Goal: Task Accomplishment & Management: Complete application form

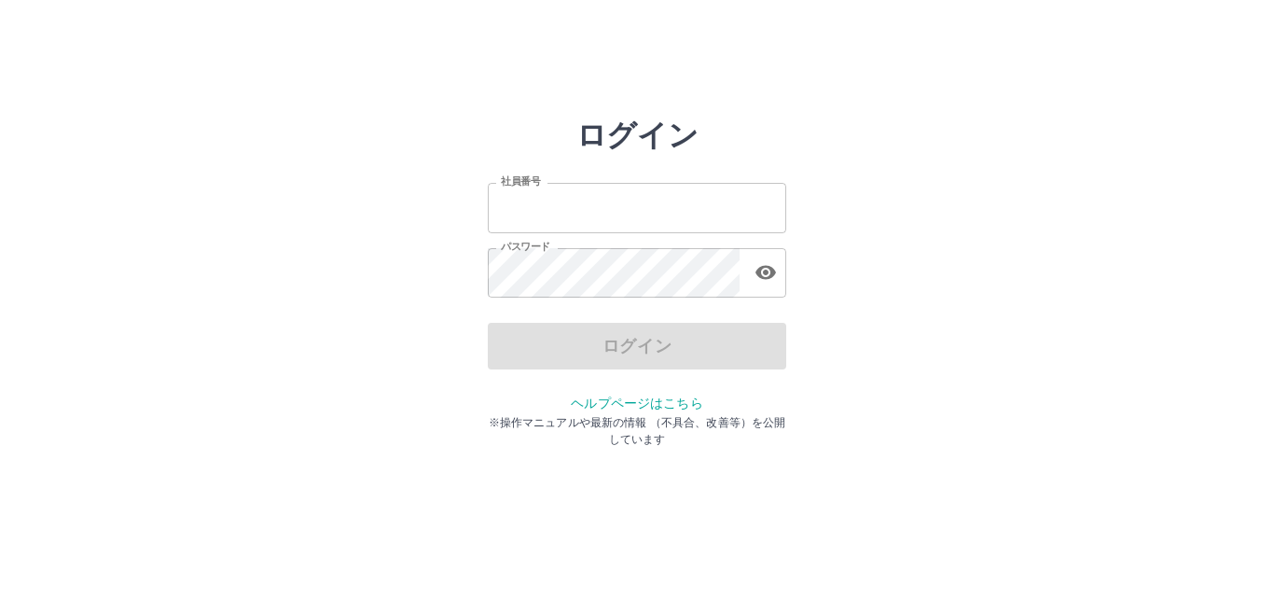
type input "*******"
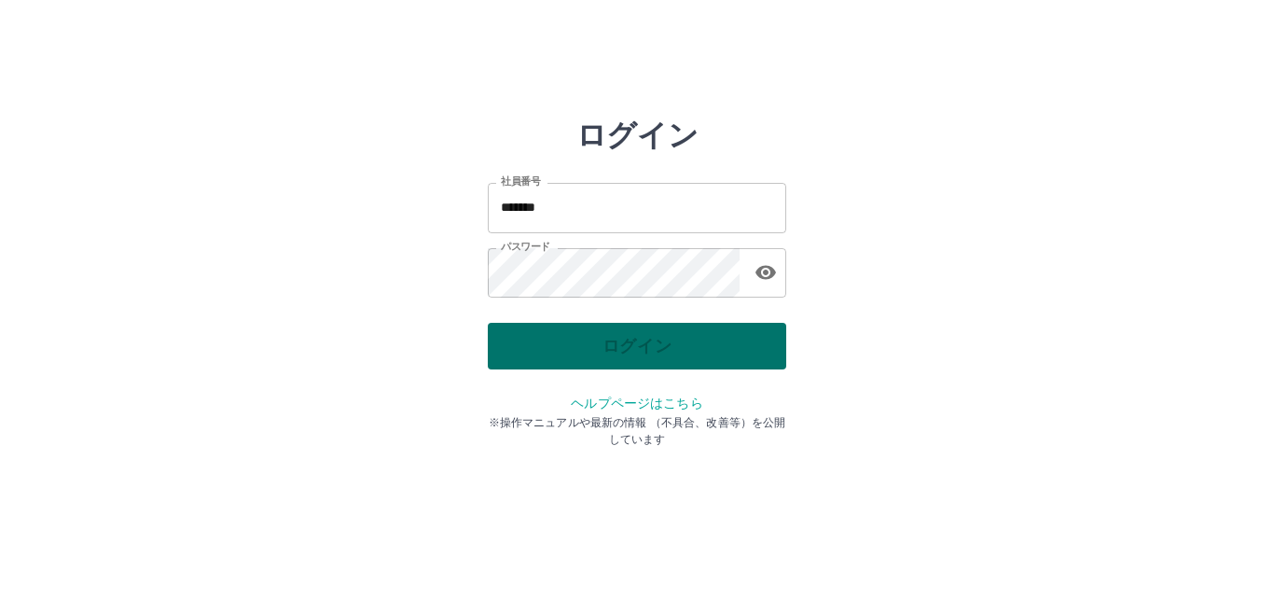
drag, startPoint x: 0, startPoint y: 0, endPoint x: 634, endPoint y: 344, distance: 721.5
click at [634, 344] on div "ログイン" at bounding box center [637, 346] width 298 height 47
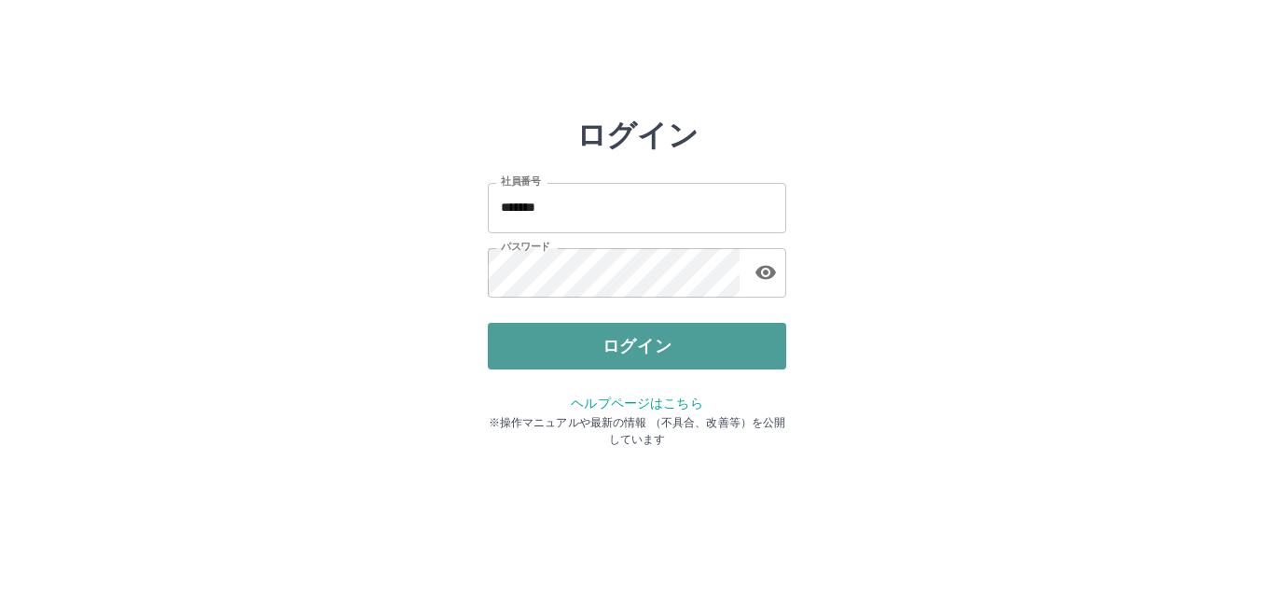
click at [634, 344] on button "ログイン" at bounding box center [637, 346] width 298 height 47
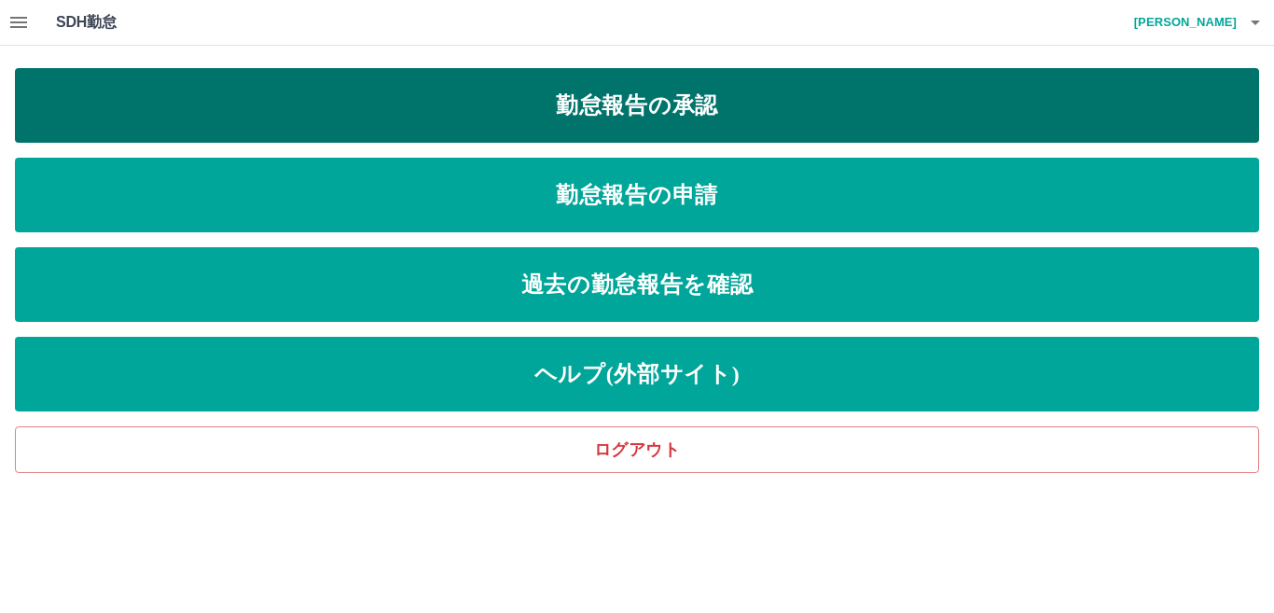
click at [563, 104] on link "勤怠報告の承認" at bounding box center [637, 105] width 1244 height 75
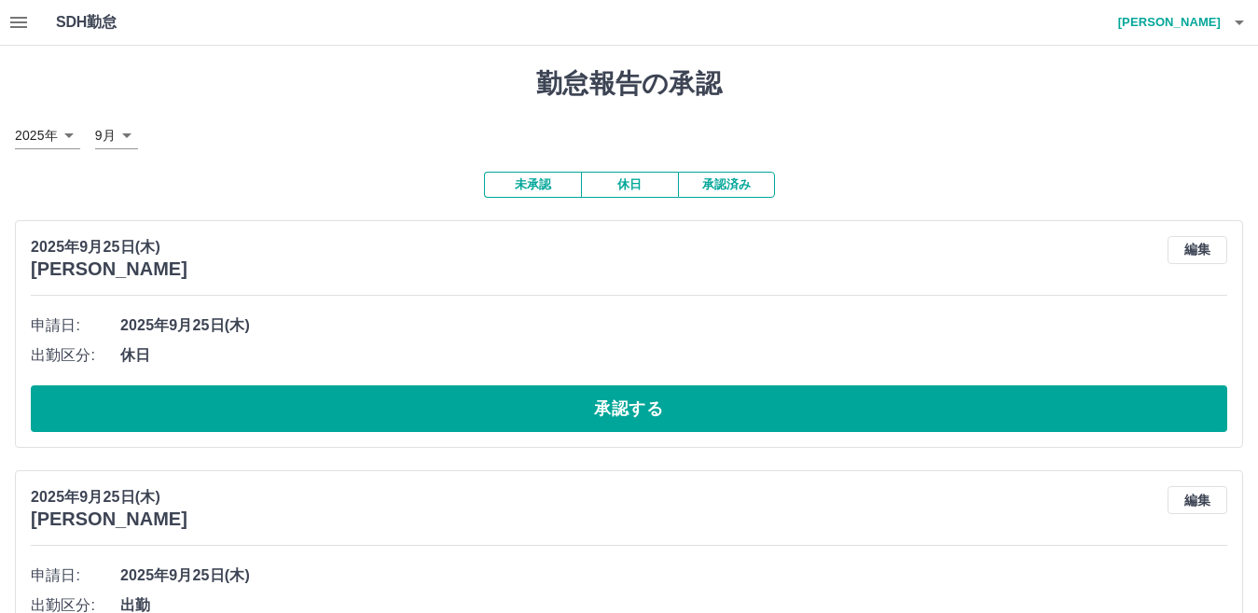
scroll to position [93, 0]
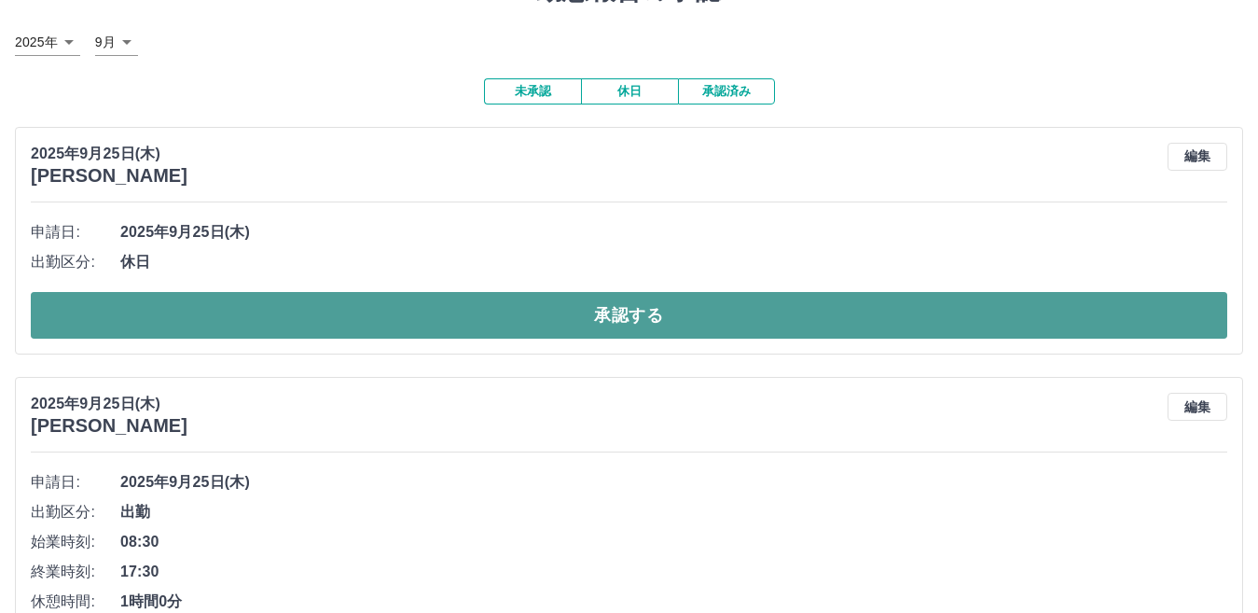
click at [532, 306] on button "承認する" at bounding box center [629, 315] width 1196 height 47
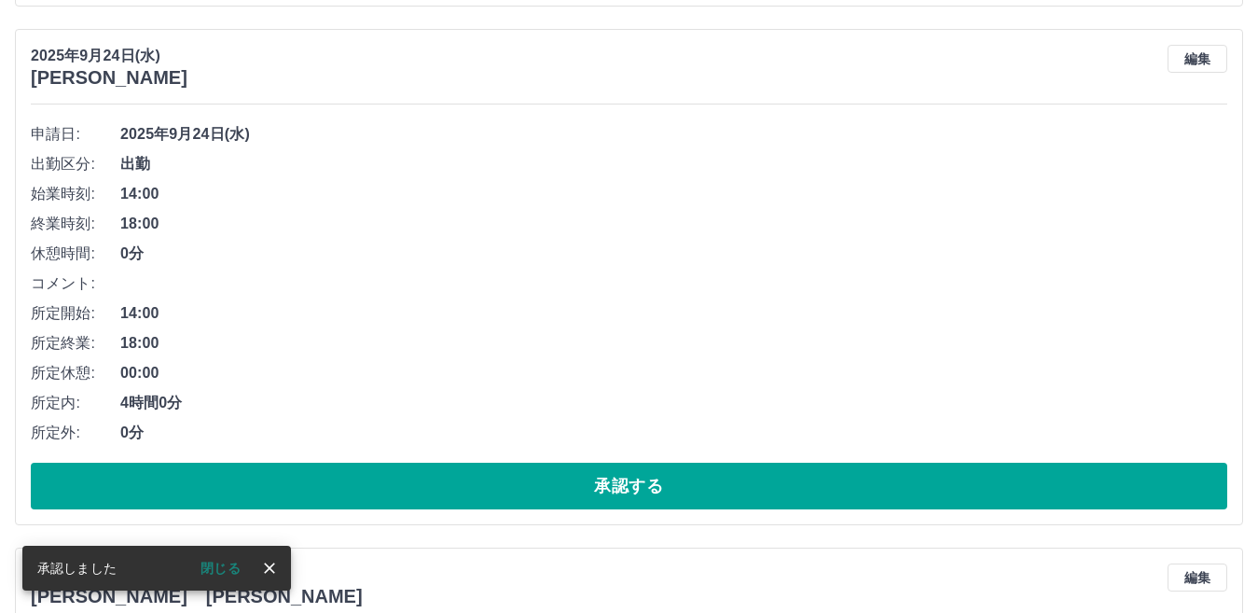
scroll to position [776, 0]
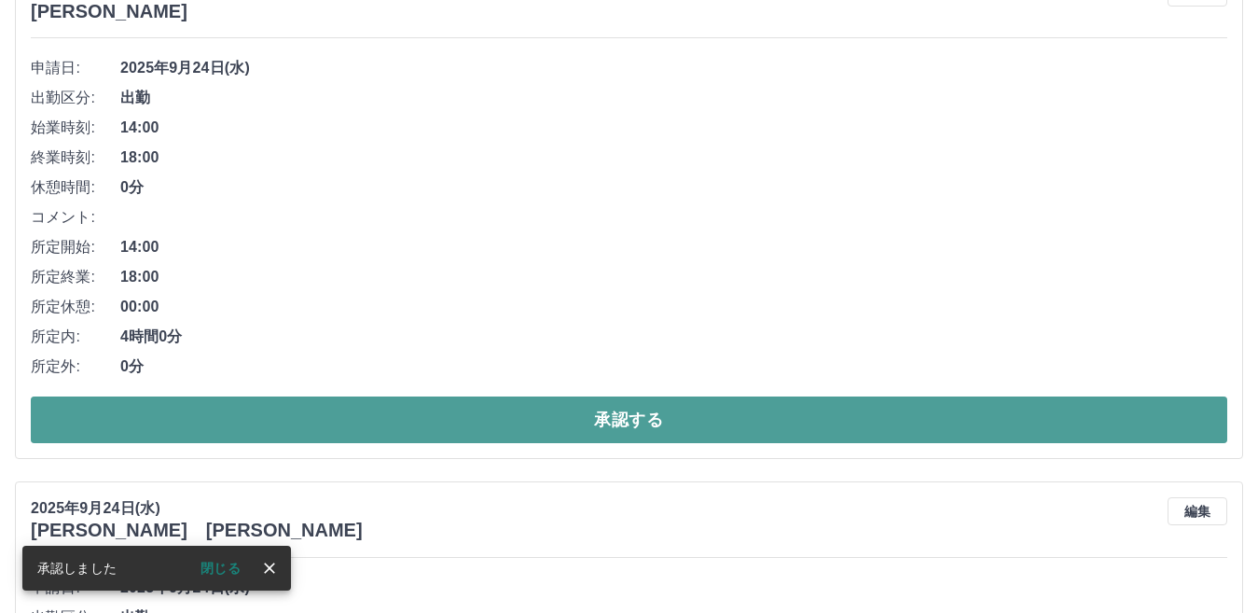
click at [565, 420] on button "承認する" at bounding box center [629, 419] width 1196 height 47
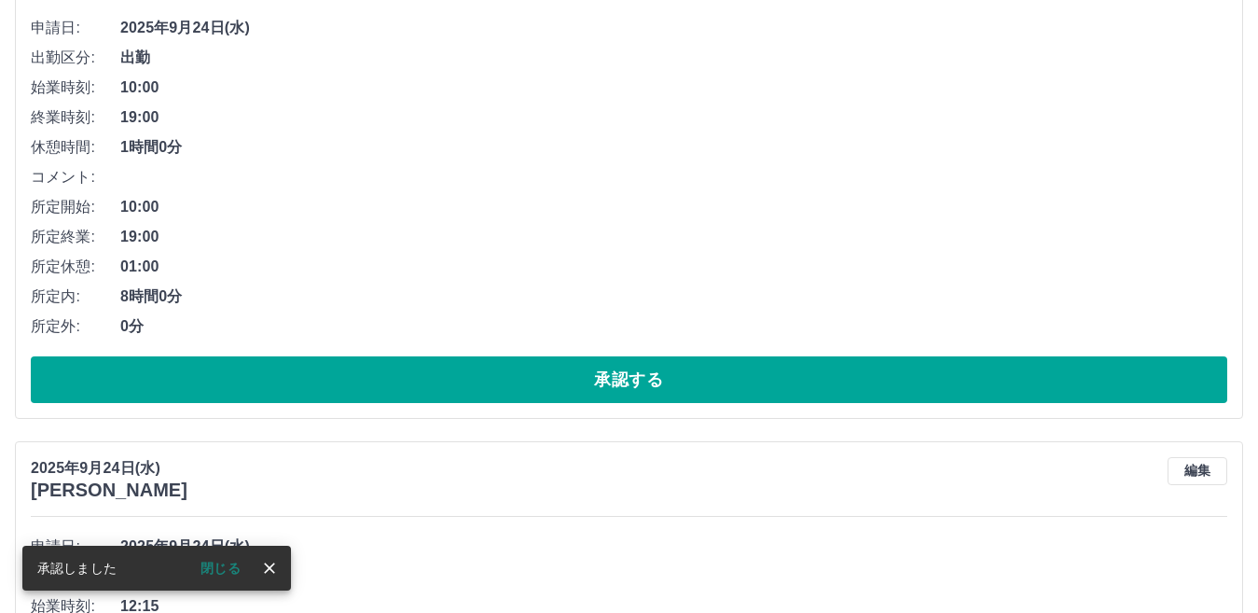
scroll to position [816, 0]
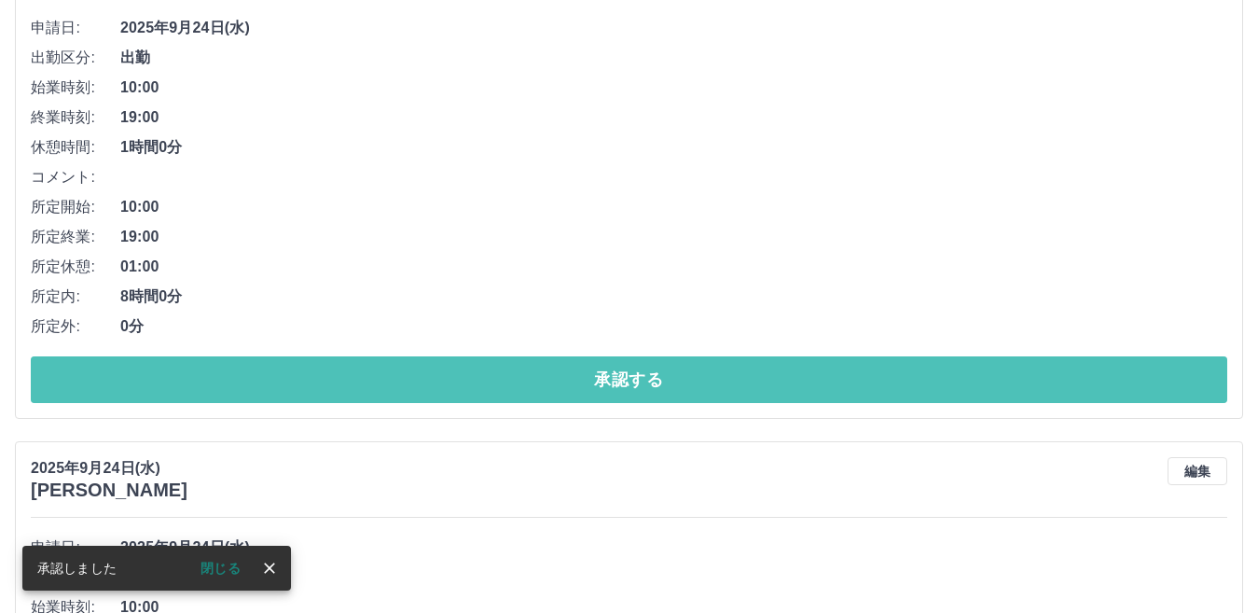
click at [565, 376] on button "承認する" at bounding box center [629, 379] width 1196 height 47
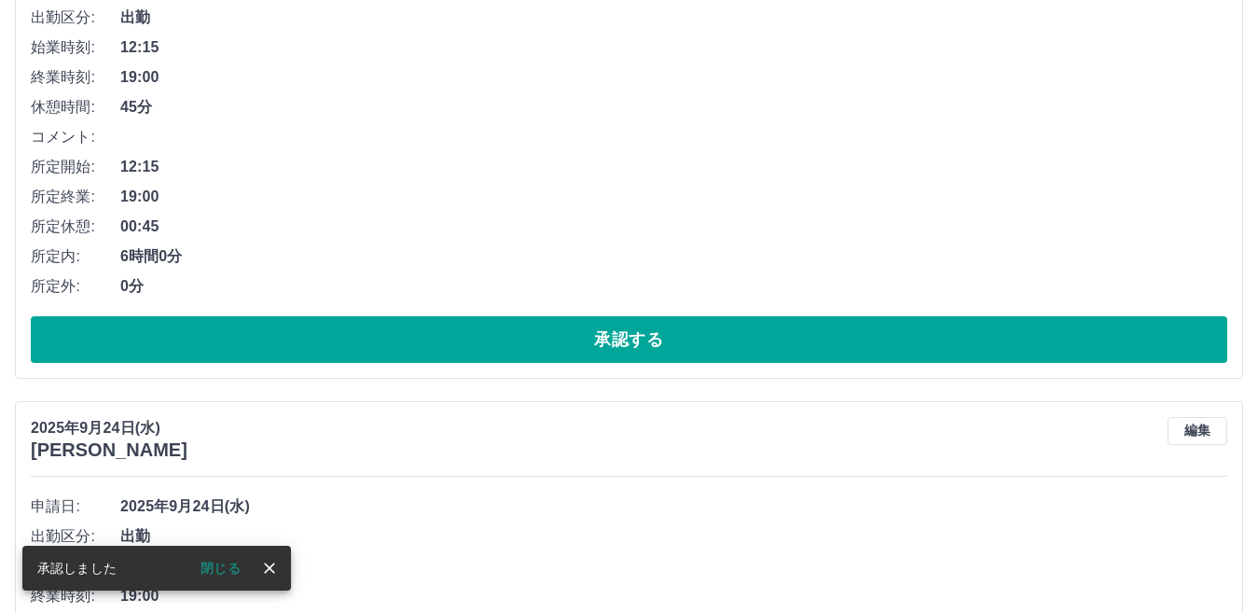
scroll to position [856, 0]
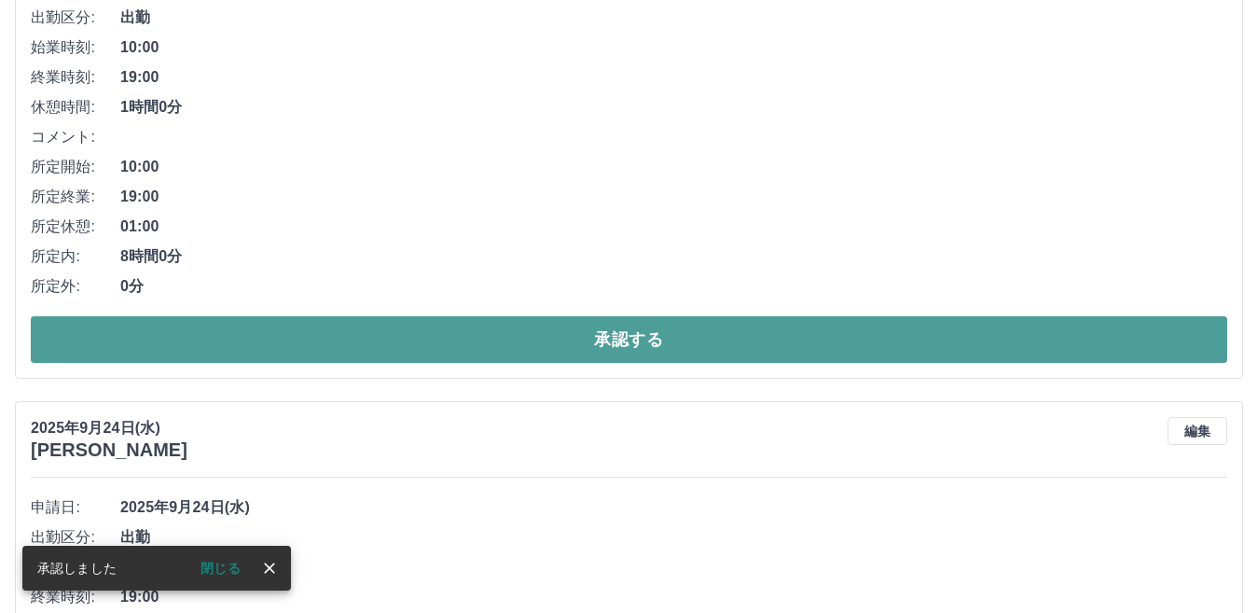
click at [579, 337] on button "承認する" at bounding box center [629, 339] width 1196 height 47
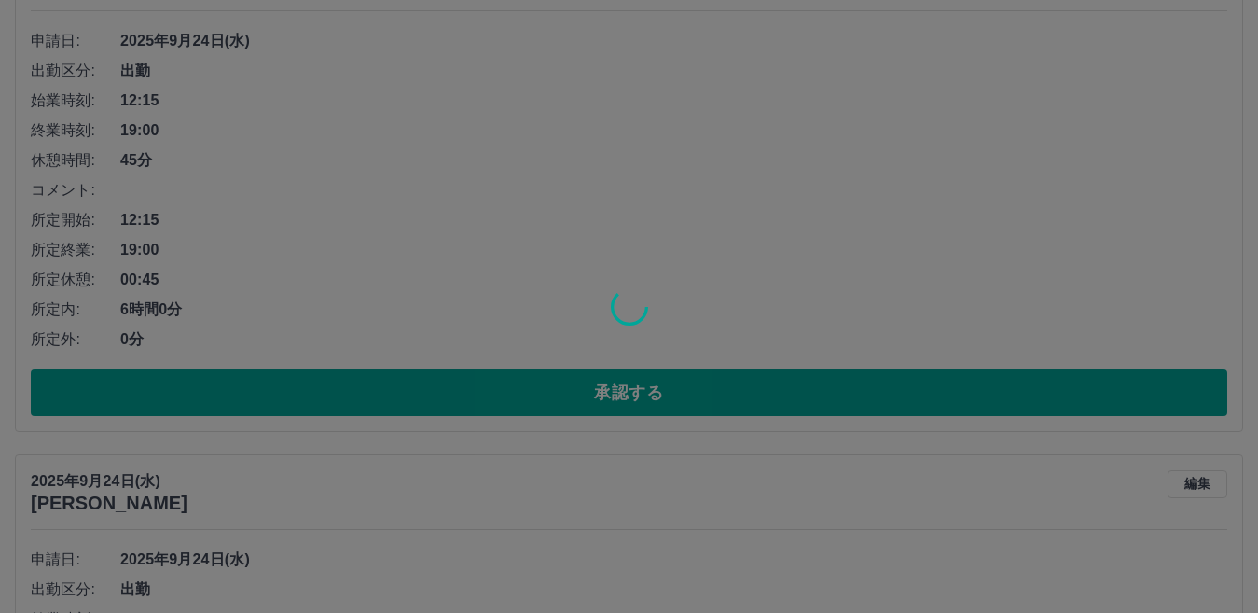
scroll to position [803, 0]
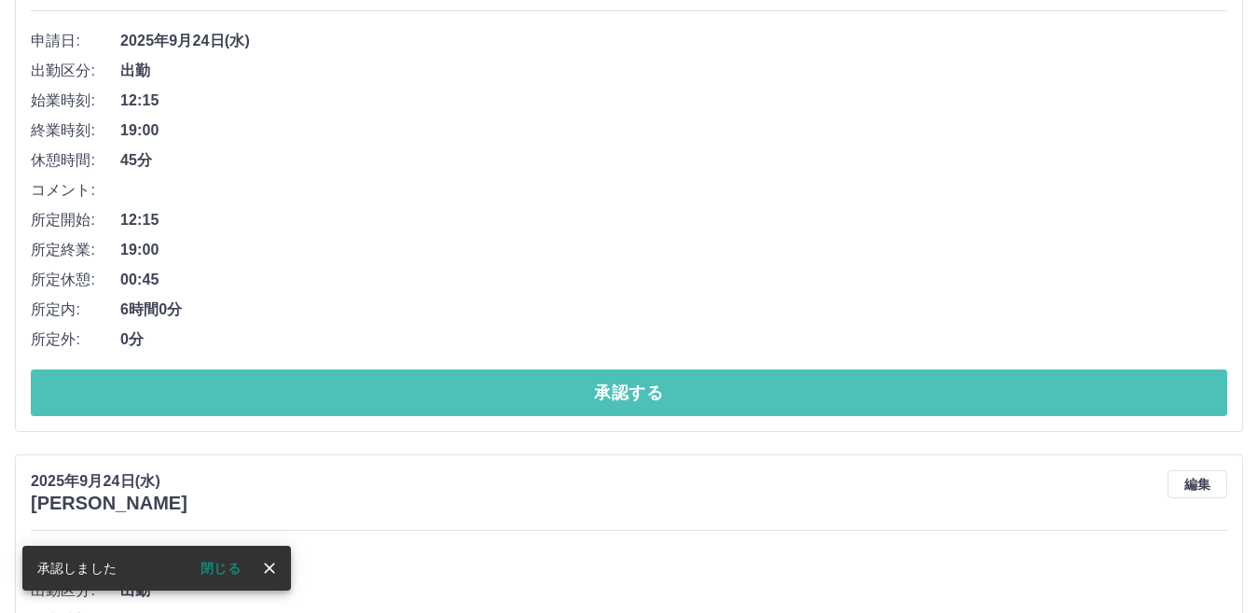
click at [568, 393] on button "承認する" at bounding box center [629, 392] width 1196 height 47
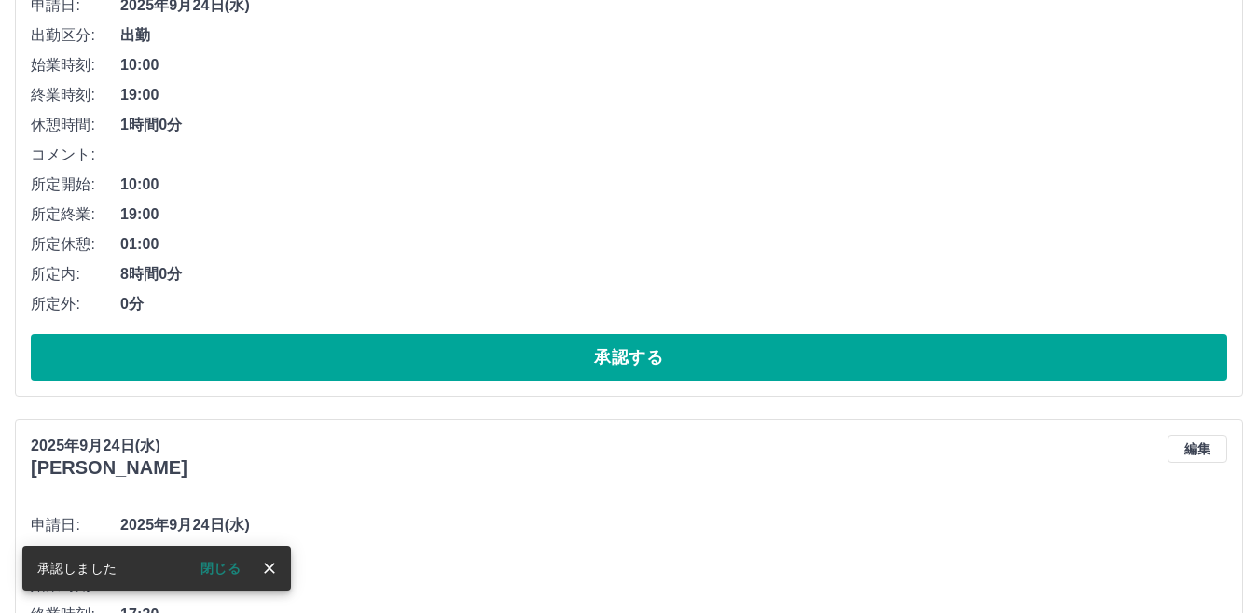
scroll to position [844, 0]
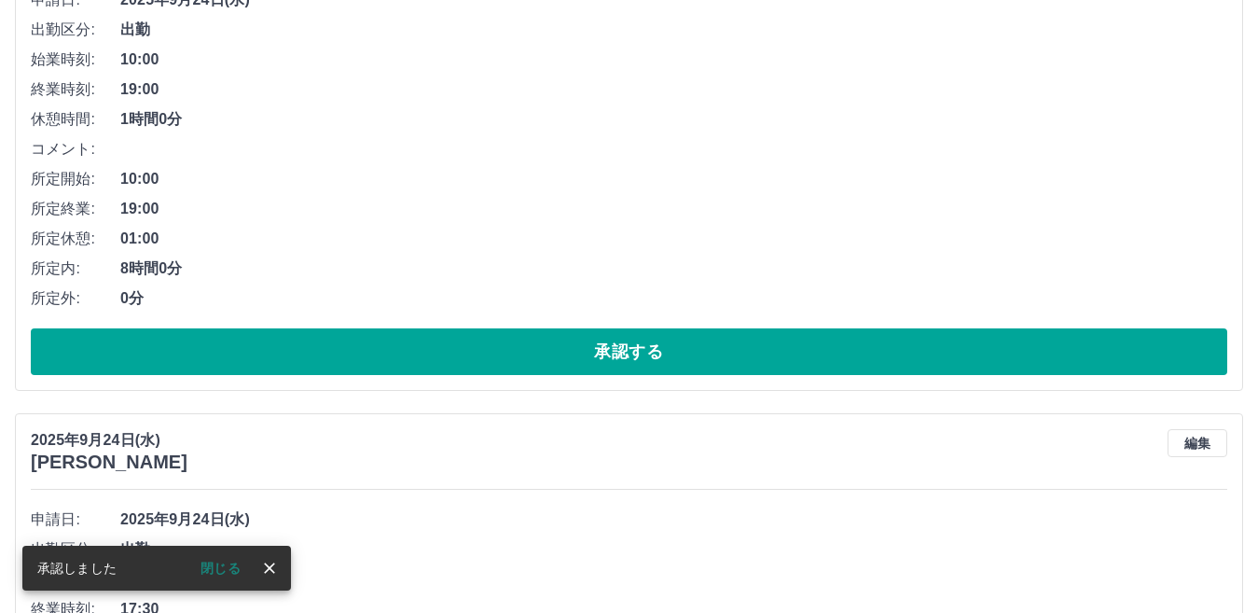
click at [573, 356] on button "承認する" at bounding box center [629, 351] width 1196 height 47
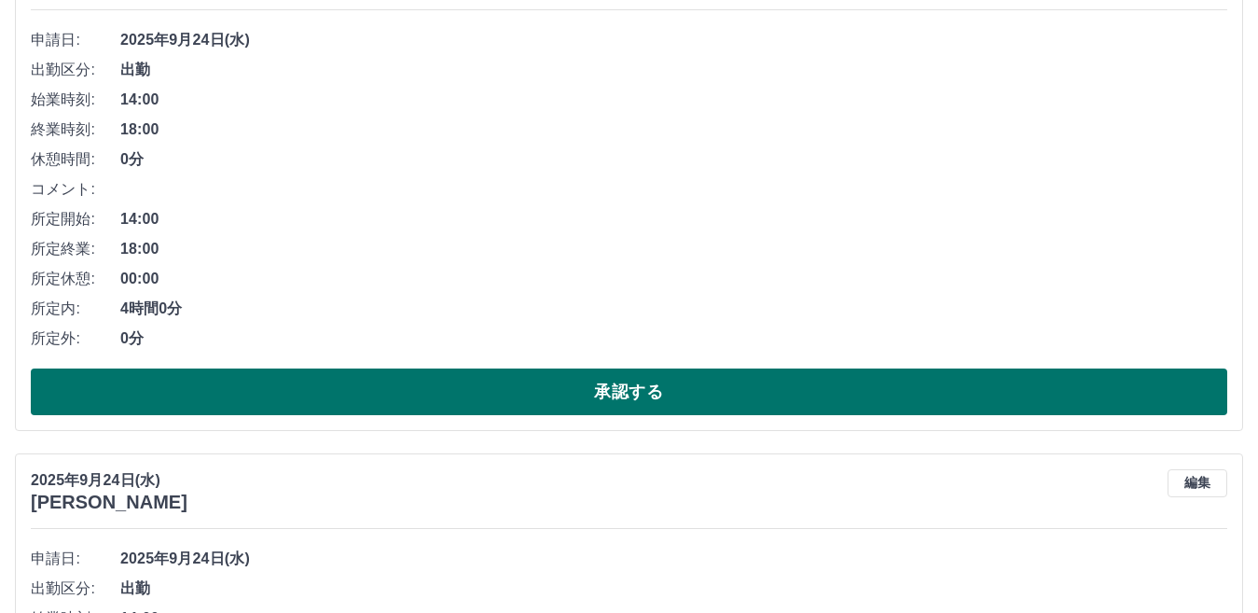
scroll to position [1351, 0]
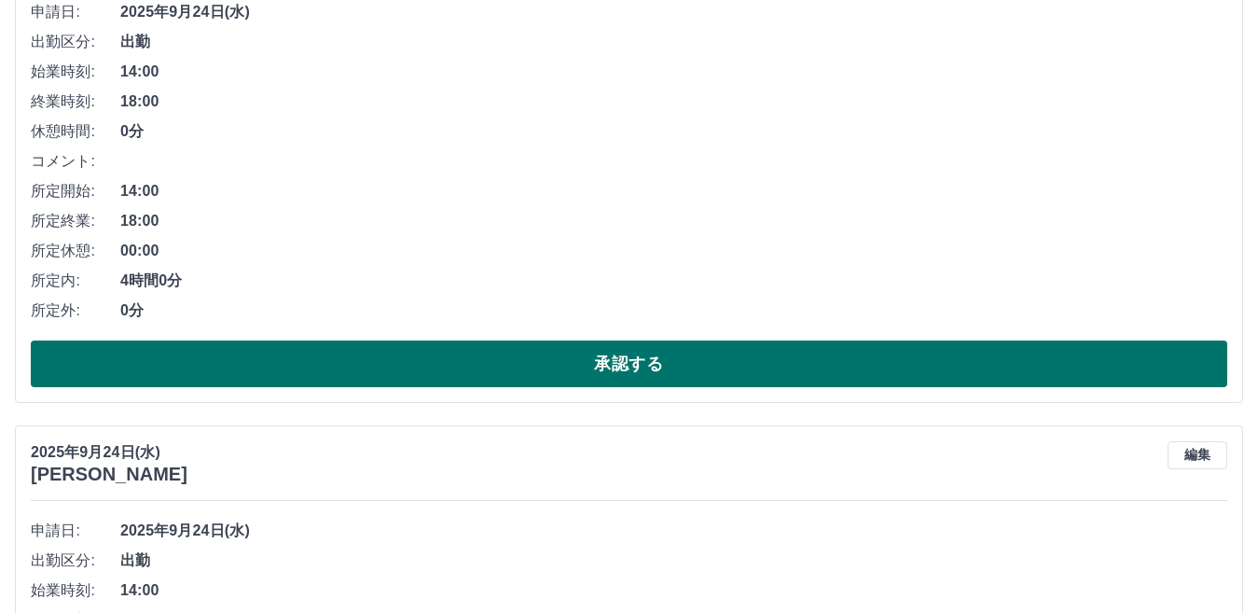
click at [567, 361] on button "承認する" at bounding box center [629, 363] width 1196 height 47
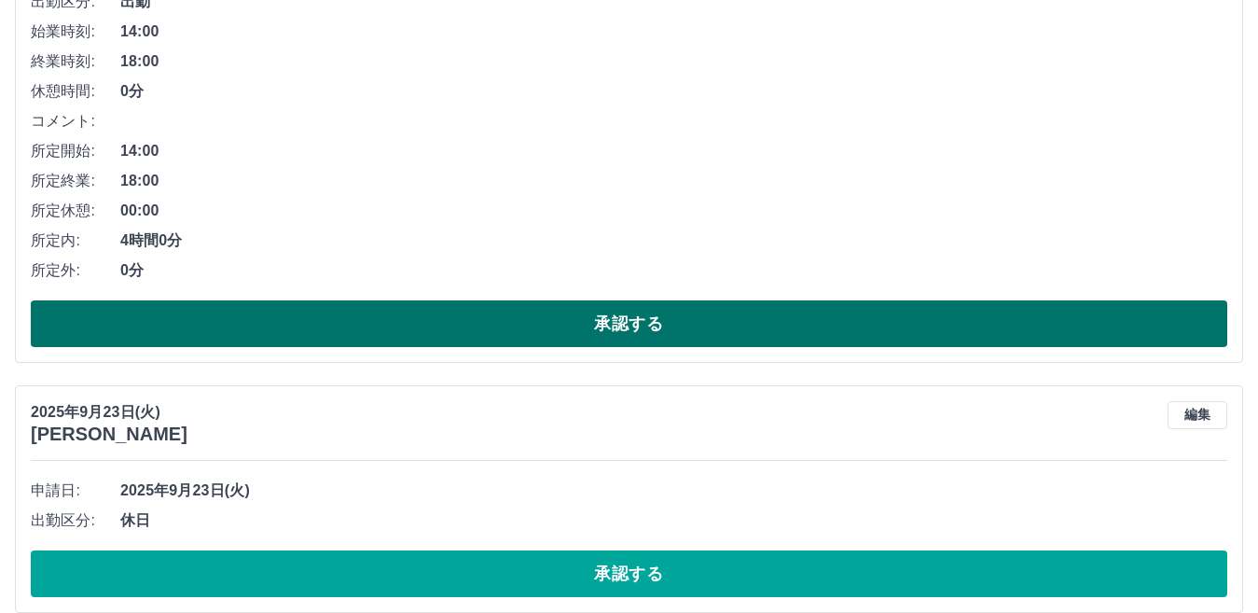
scroll to position [1298, 0]
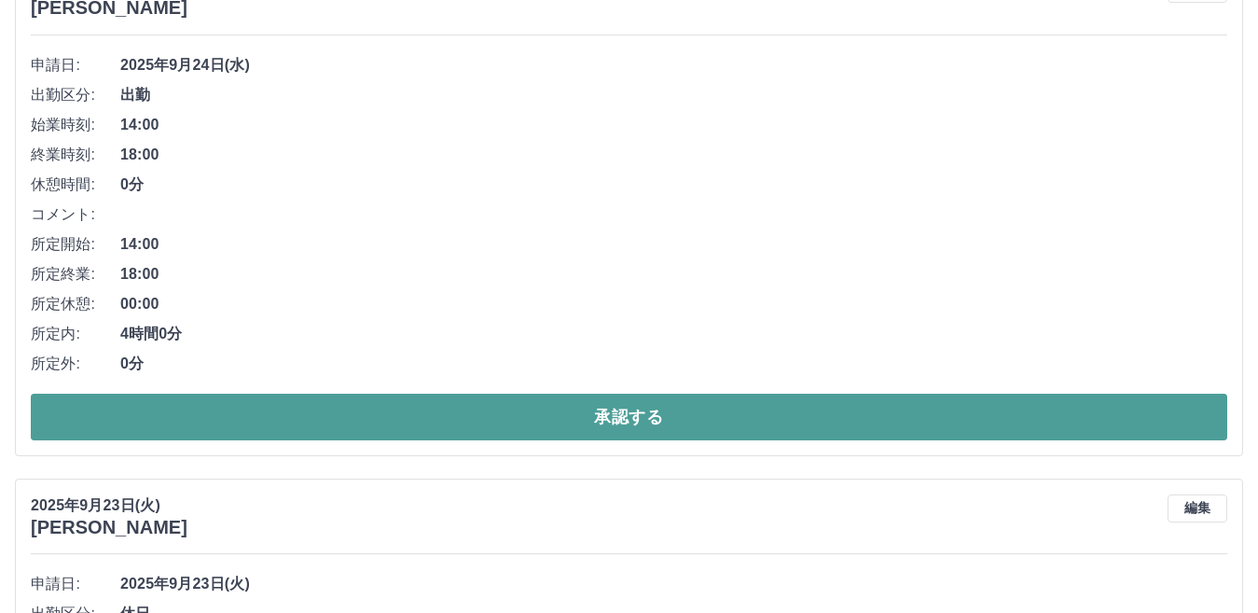
click at [615, 422] on button "承認する" at bounding box center [629, 417] width 1196 height 47
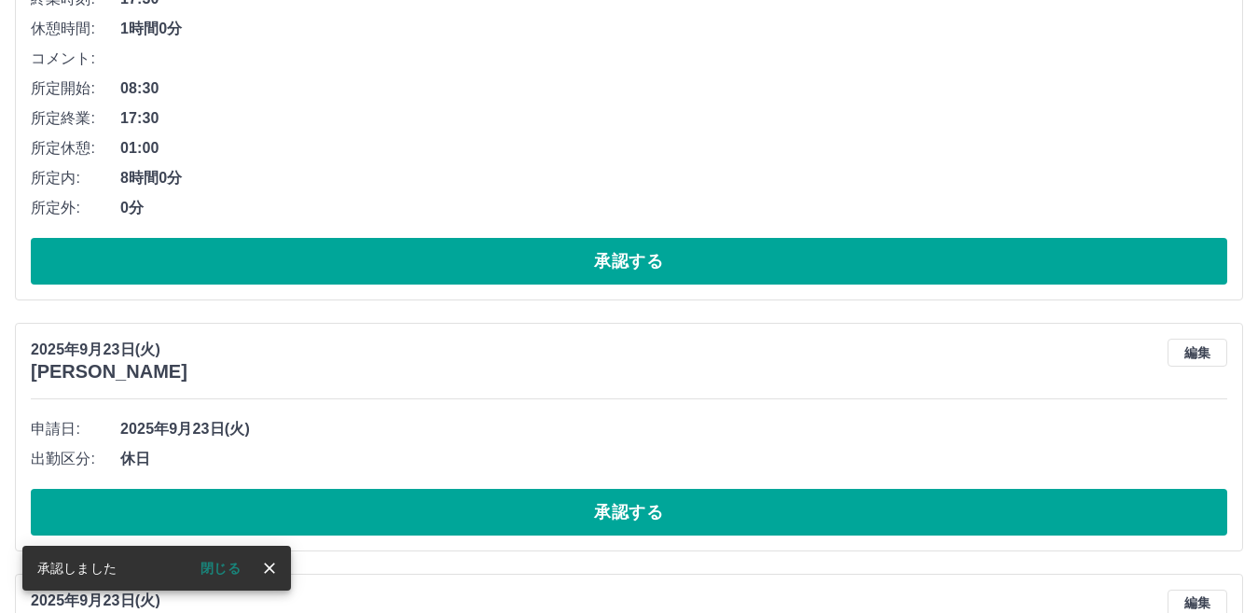
scroll to position [965, 0]
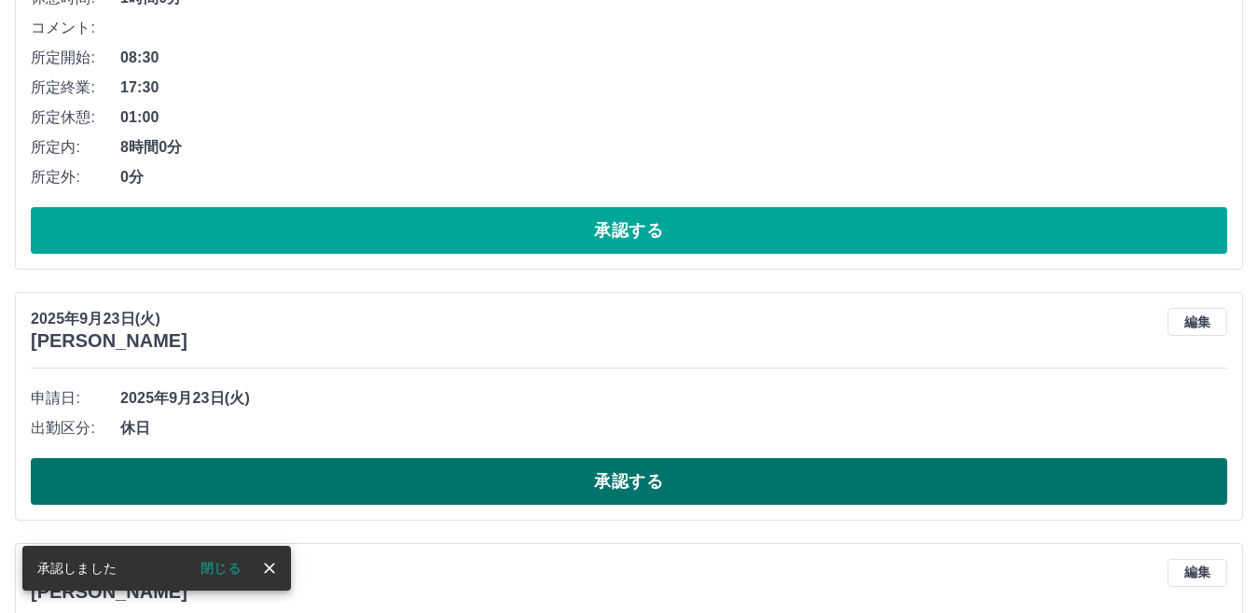
click at [570, 487] on button "承認する" at bounding box center [629, 481] width 1196 height 47
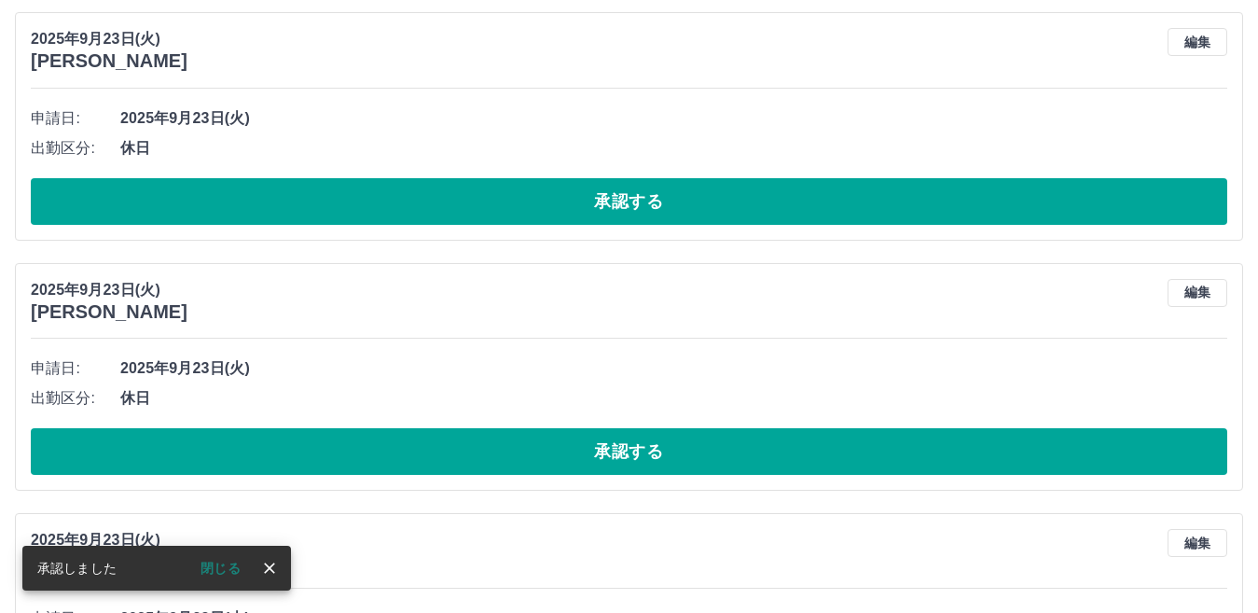
scroll to position [994, 0]
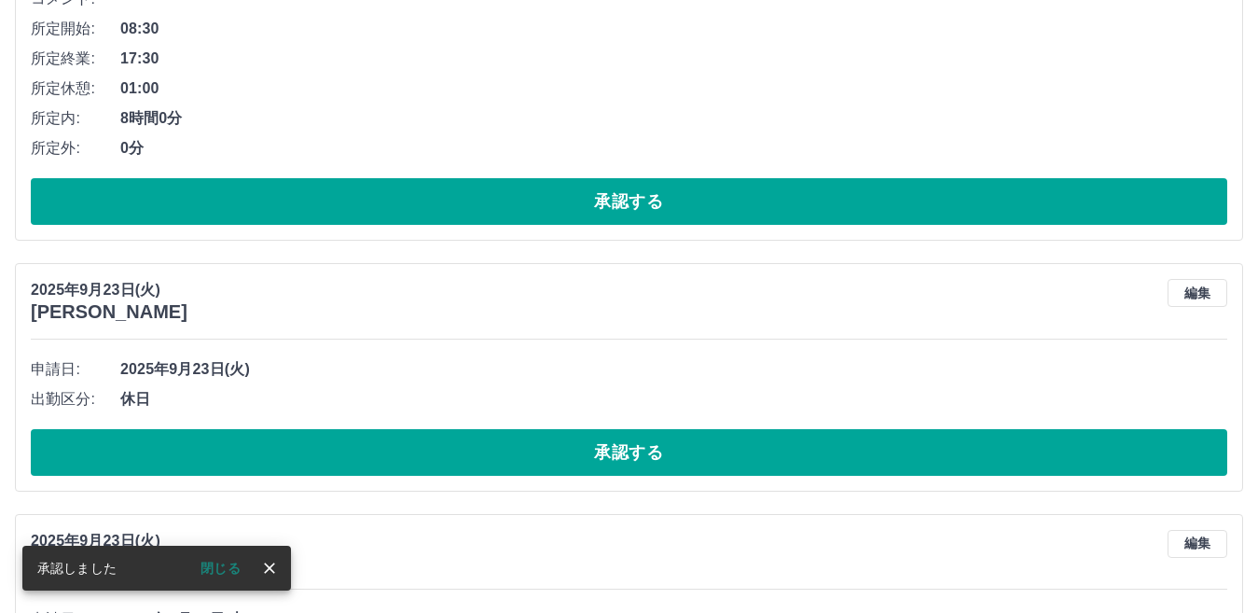
click at [564, 446] on button "承認する" at bounding box center [629, 452] width 1196 height 47
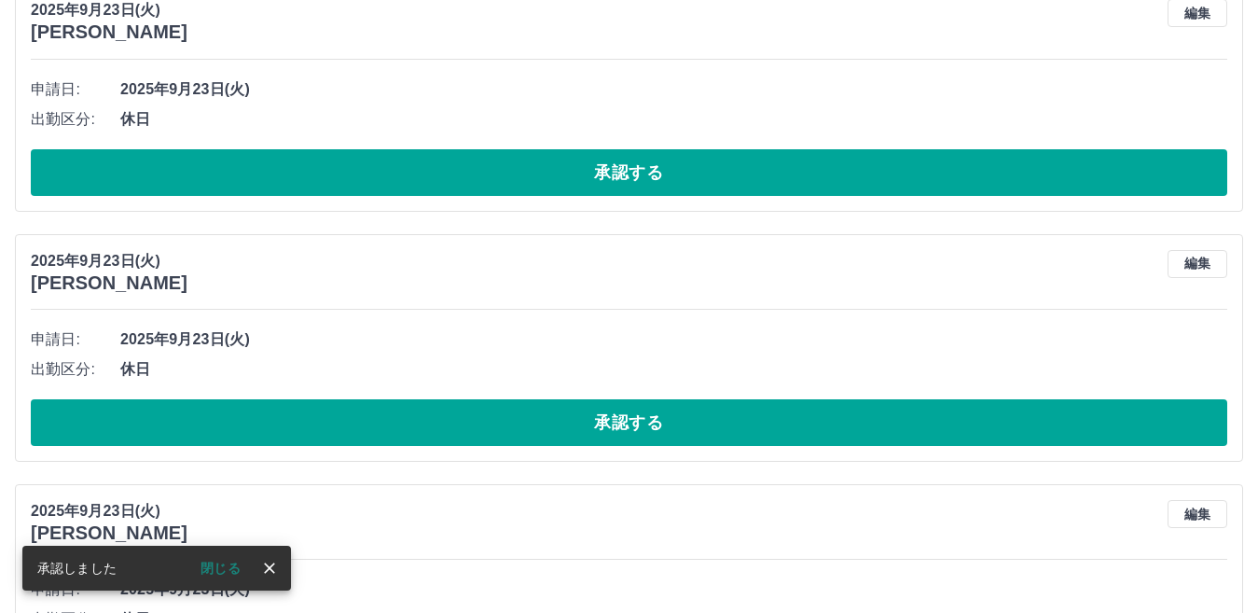
scroll to position [1023, 0]
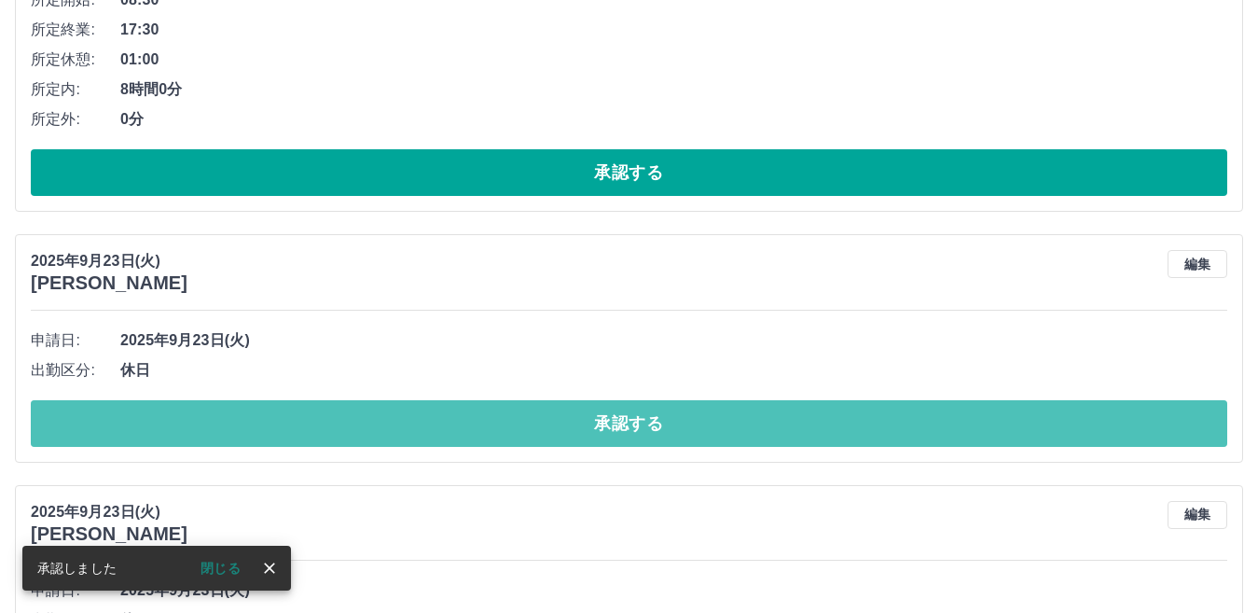
click at [573, 434] on button "承認する" at bounding box center [629, 423] width 1196 height 47
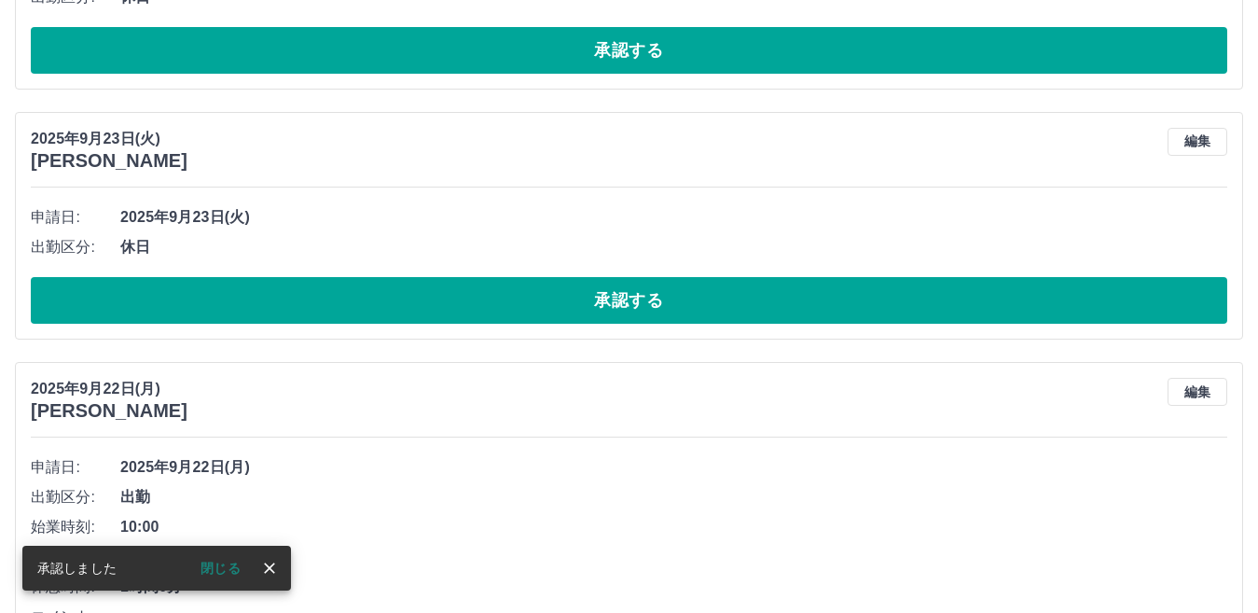
scroll to position [1145, 0]
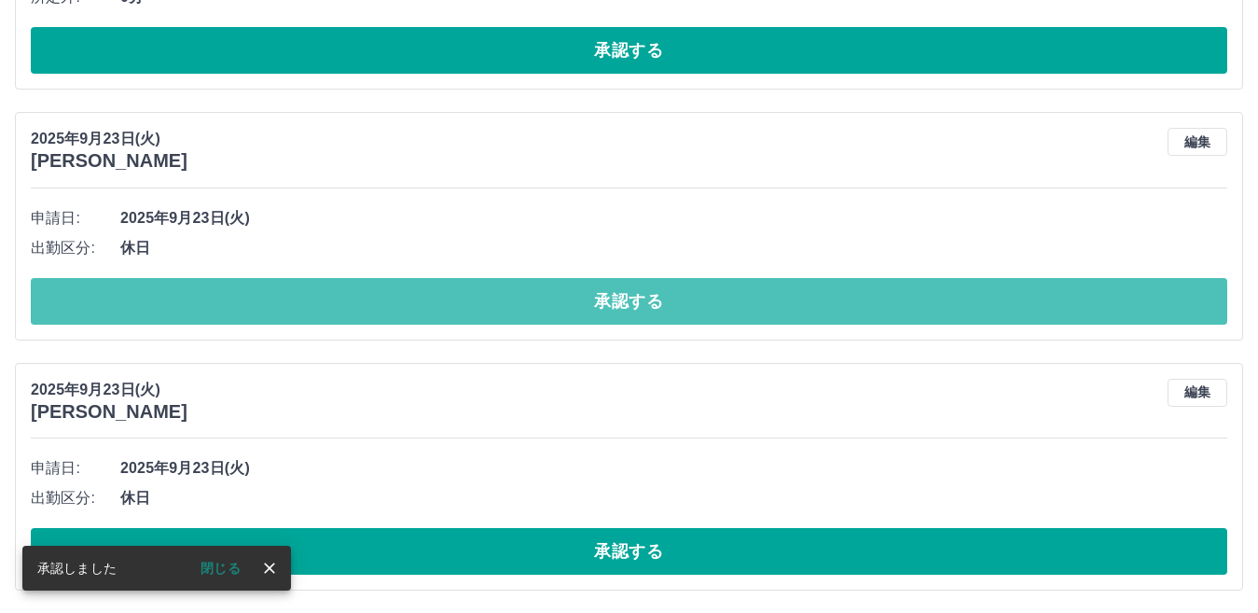
click at [560, 297] on button "承認する" at bounding box center [629, 301] width 1196 height 47
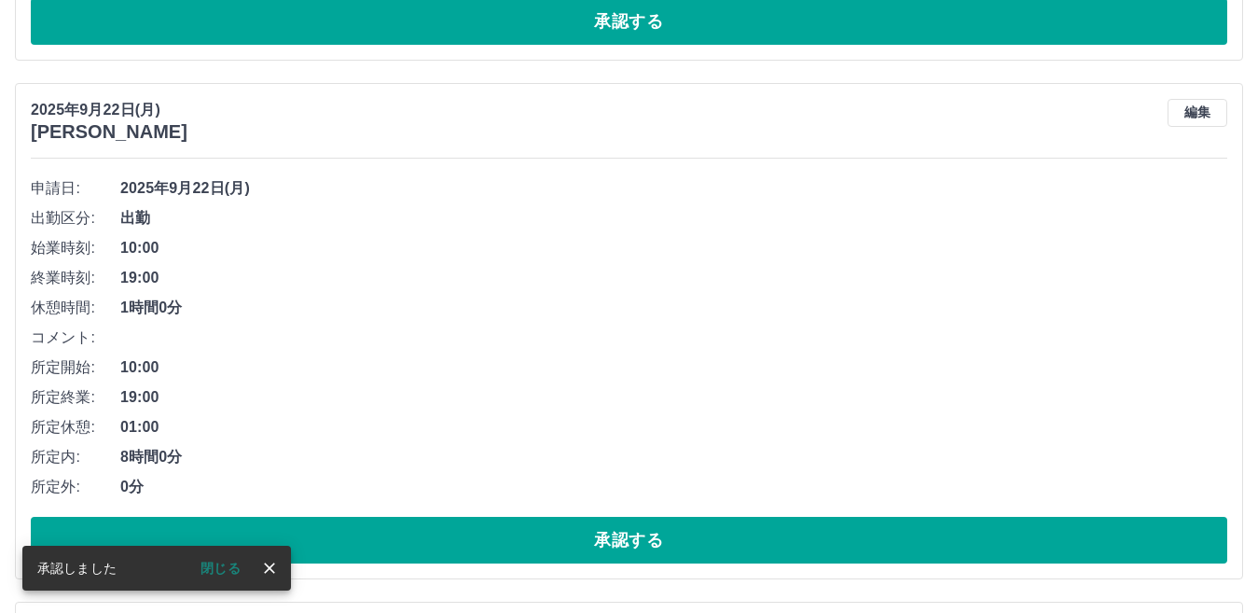
scroll to position [1174, 0]
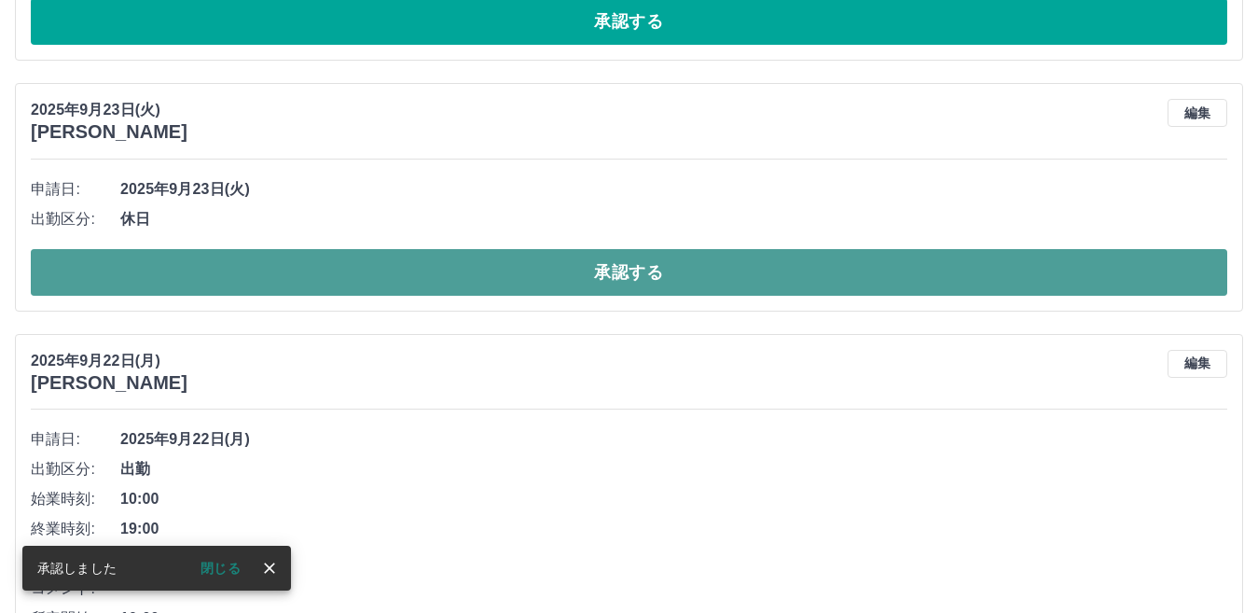
click at [574, 275] on button "承認する" at bounding box center [629, 272] width 1196 height 47
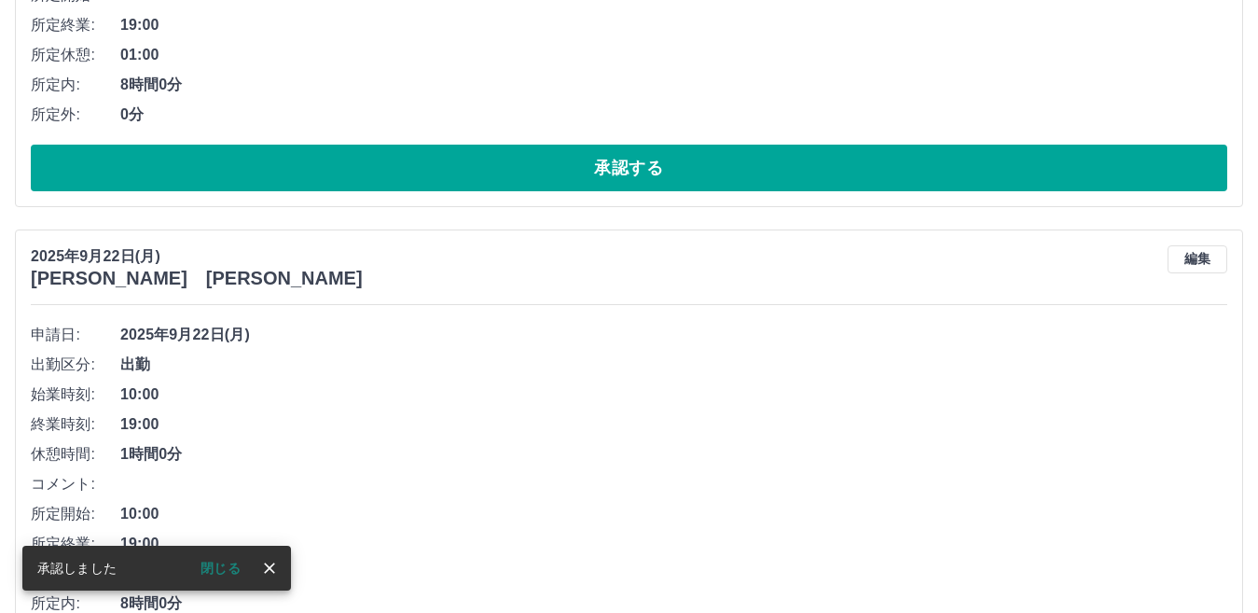
scroll to position [1296, 0]
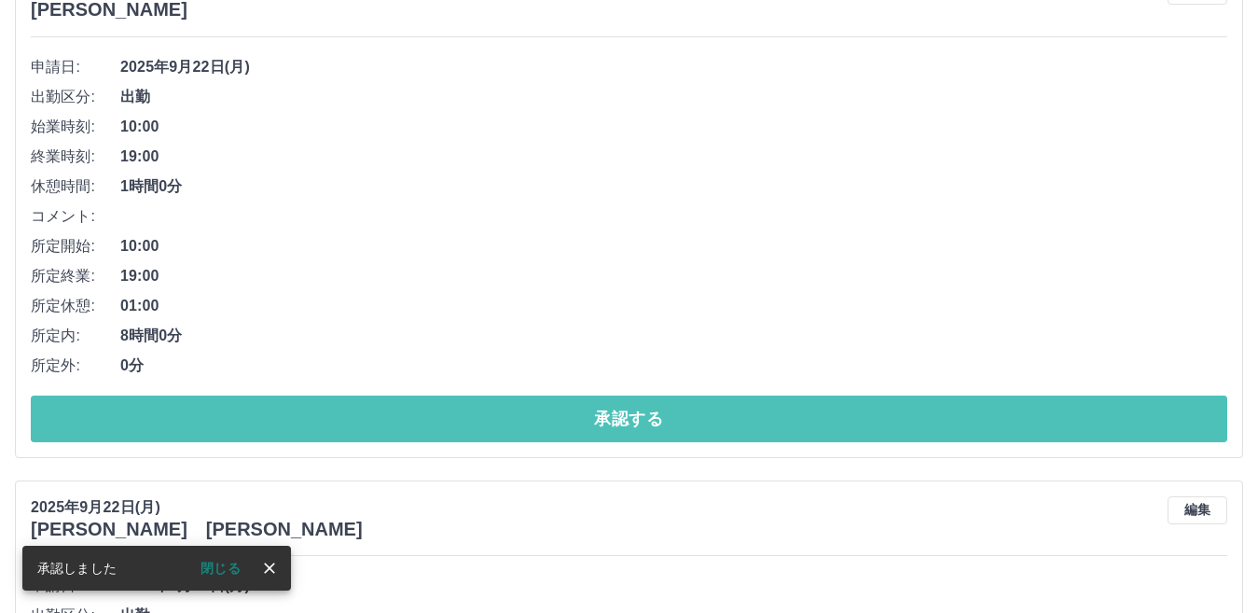
click at [601, 420] on button "承認する" at bounding box center [629, 418] width 1196 height 47
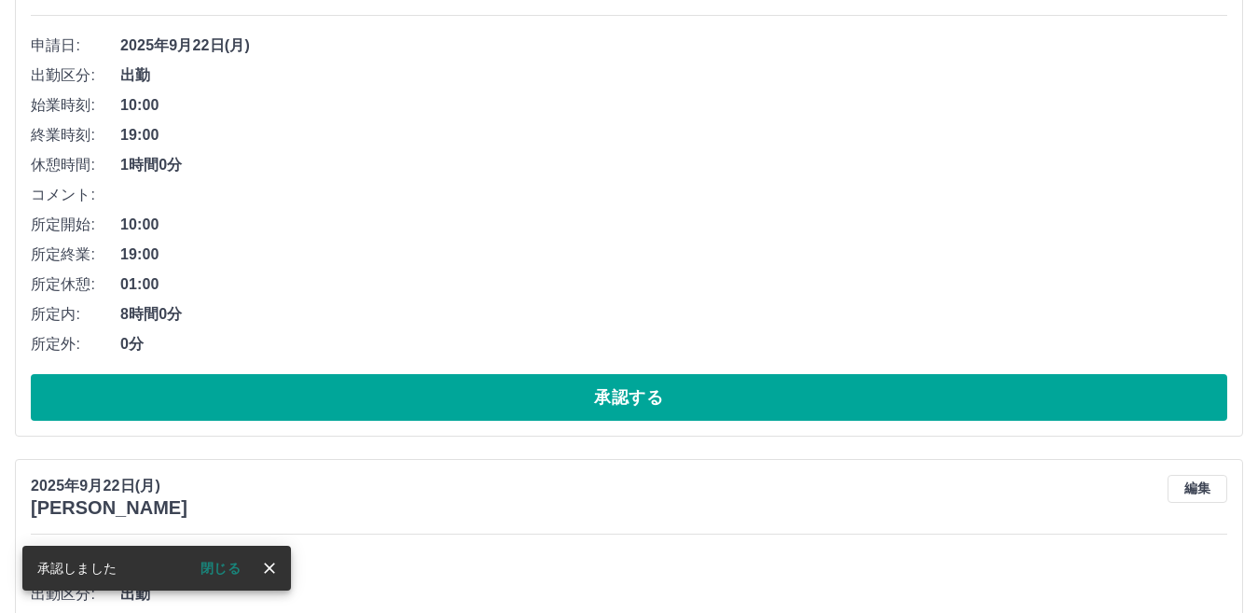
scroll to position [1336, 0]
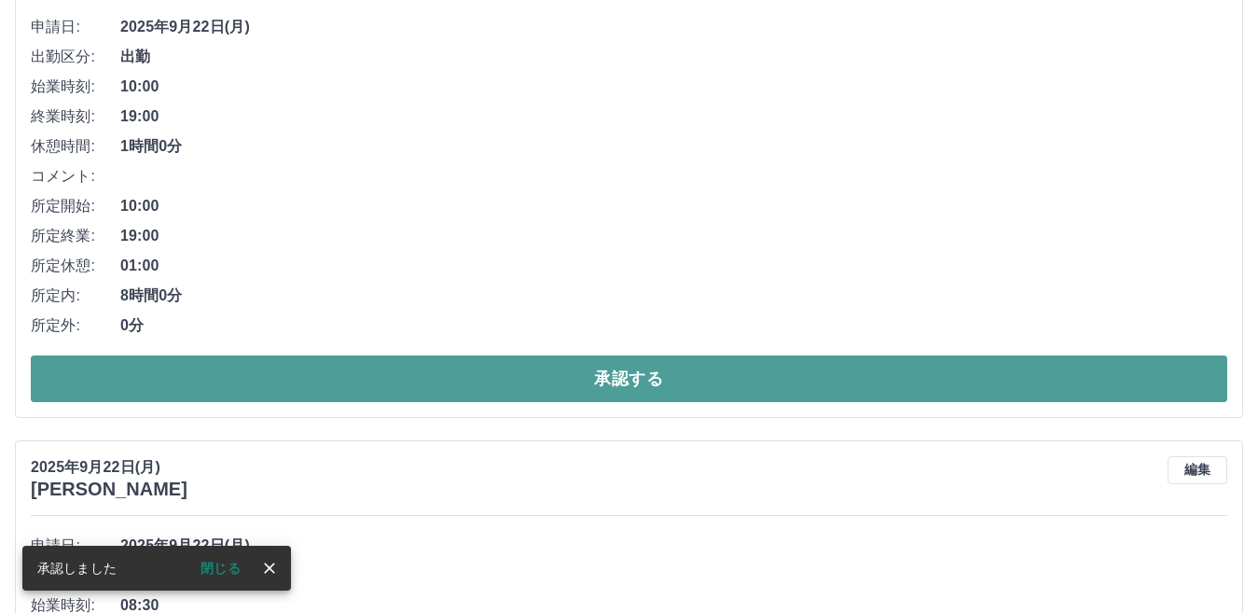
click at [615, 384] on button "承認する" at bounding box center [629, 378] width 1196 height 47
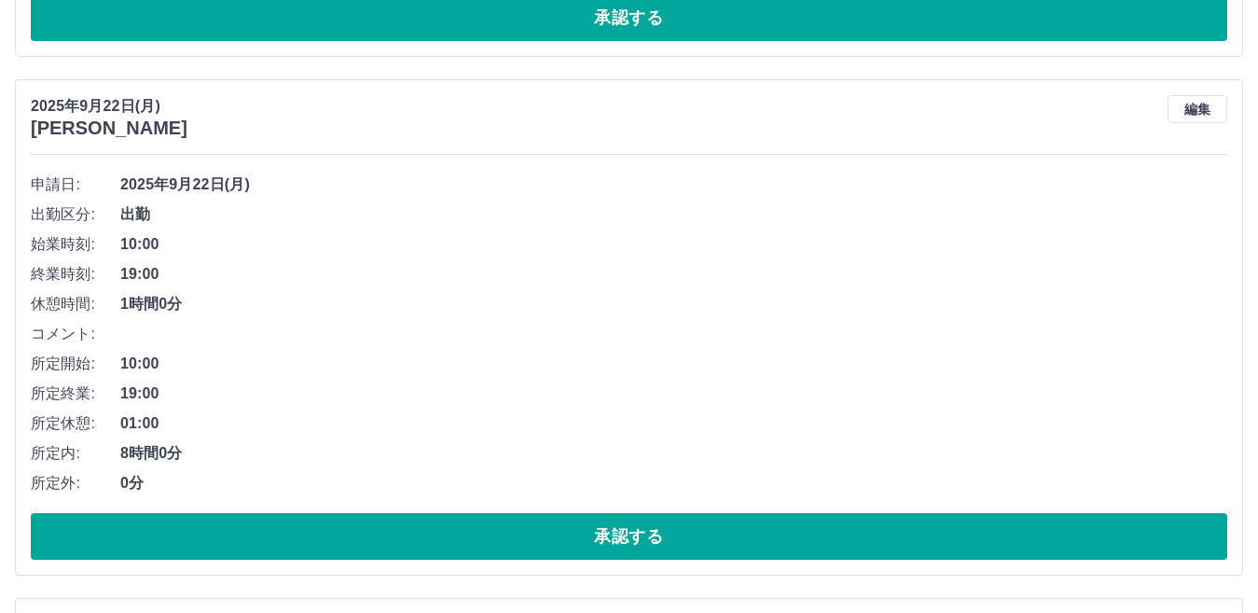
scroll to position [2309, 0]
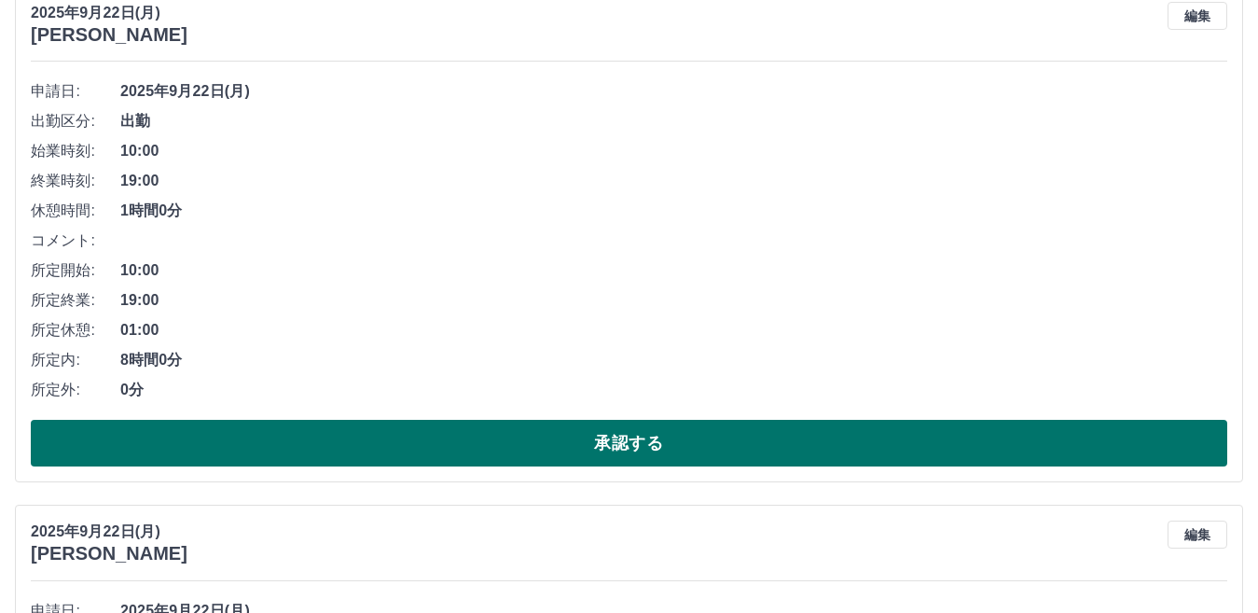
click at [612, 441] on button "承認する" at bounding box center [629, 443] width 1196 height 47
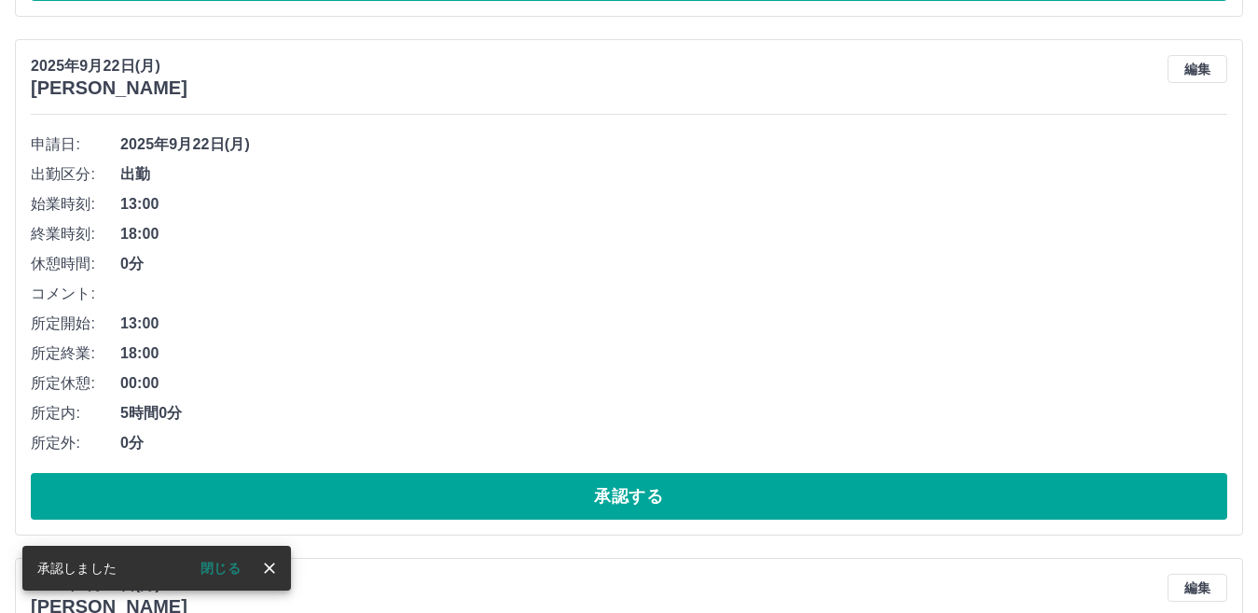
scroll to position [2257, 0]
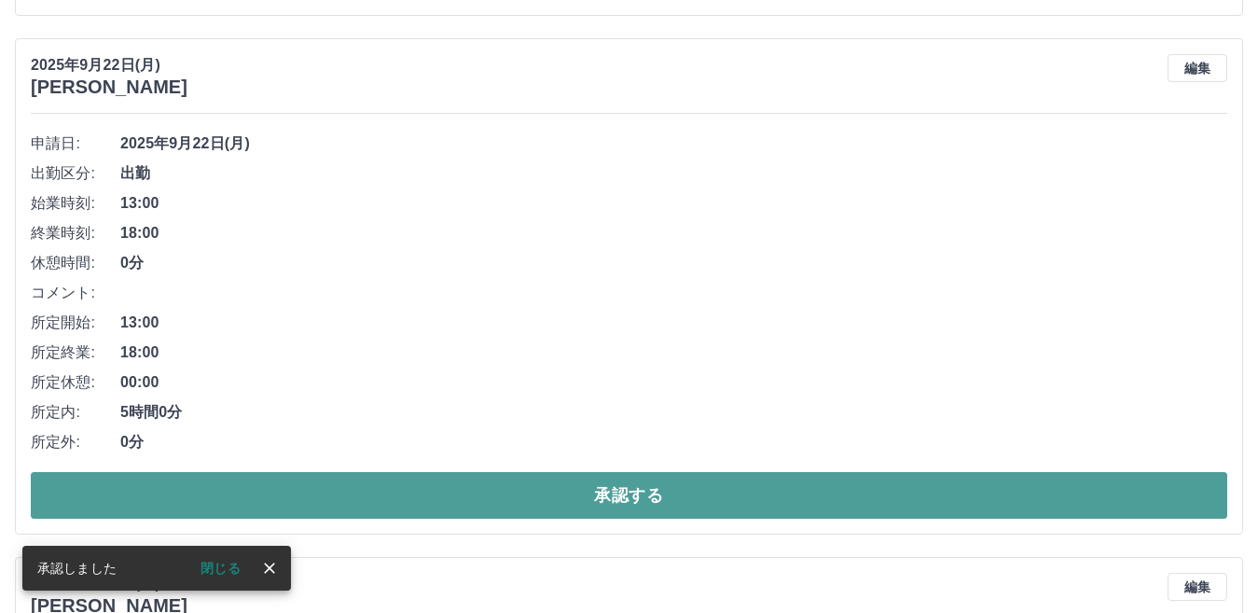
click at [626, 493] on button "承認する" at bounding box center [629, 495] width 1196 height 47
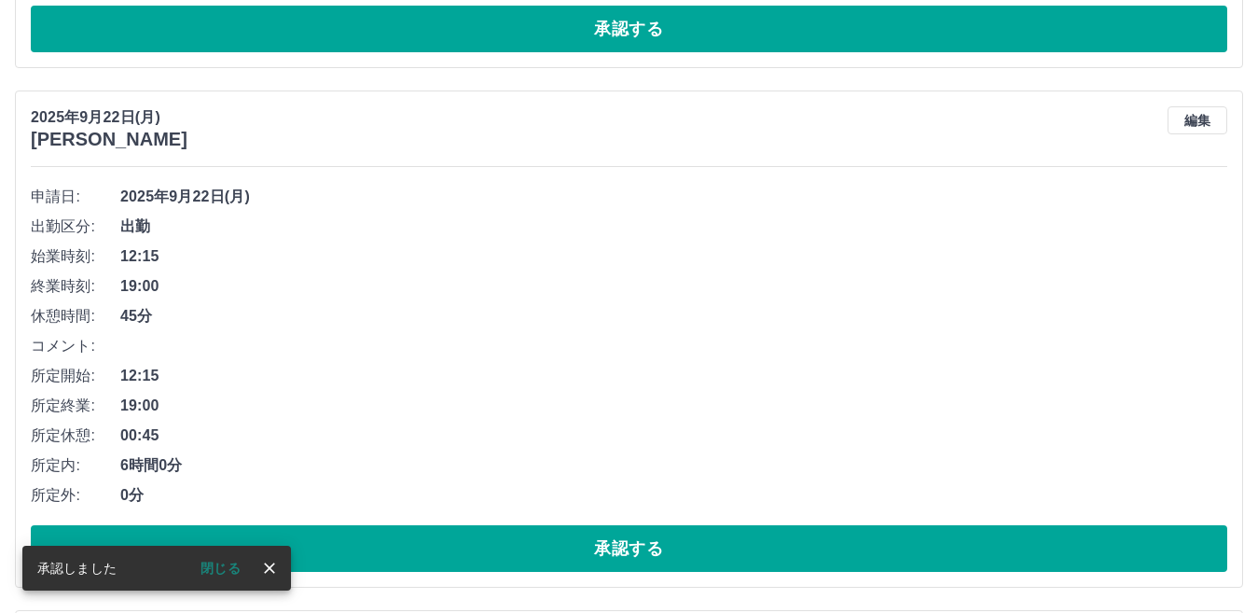
scroll to position [2816, 0]
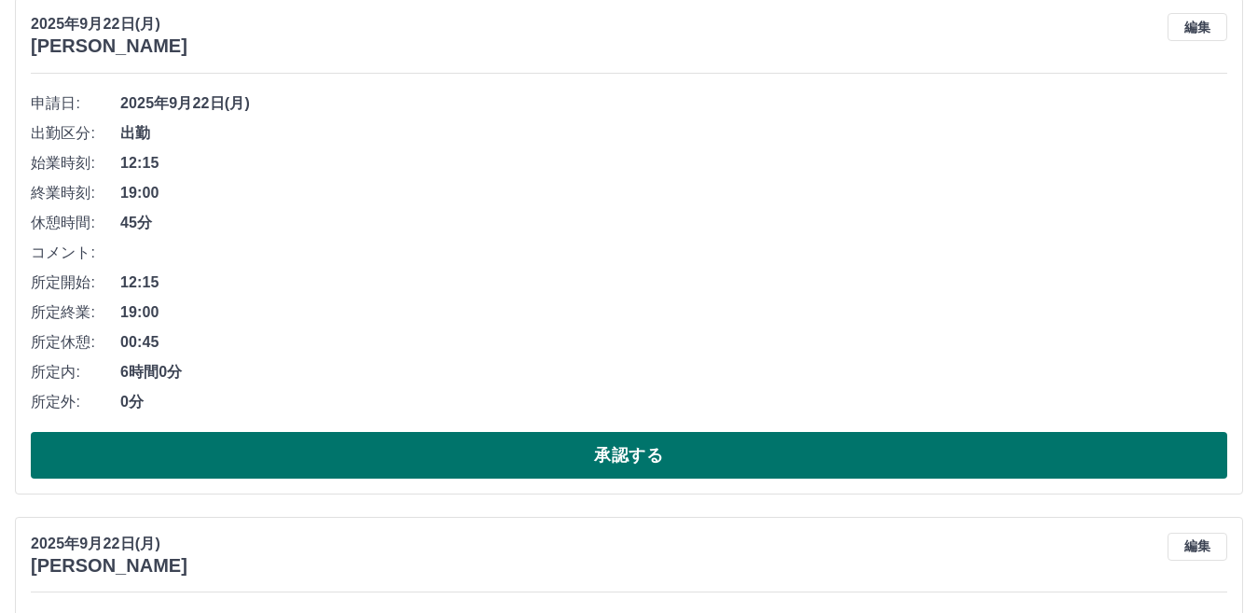
click at [643, 450] on button "承認する" at bounding box center [629, 455] width 1196 height 47
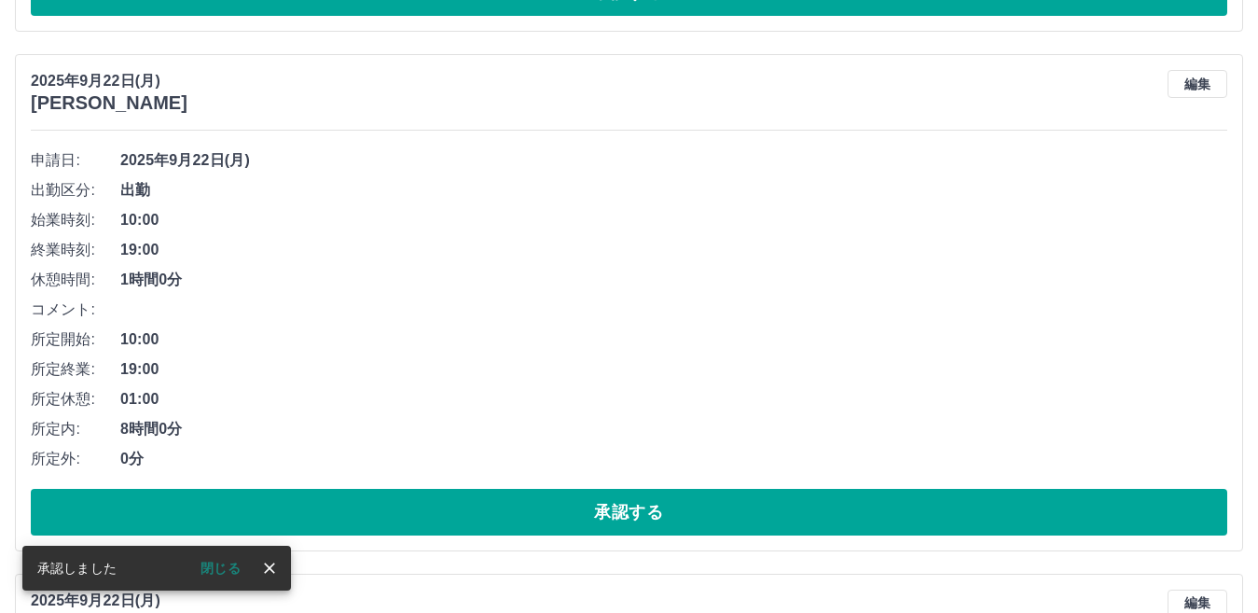
scroll to position [2763, 0]
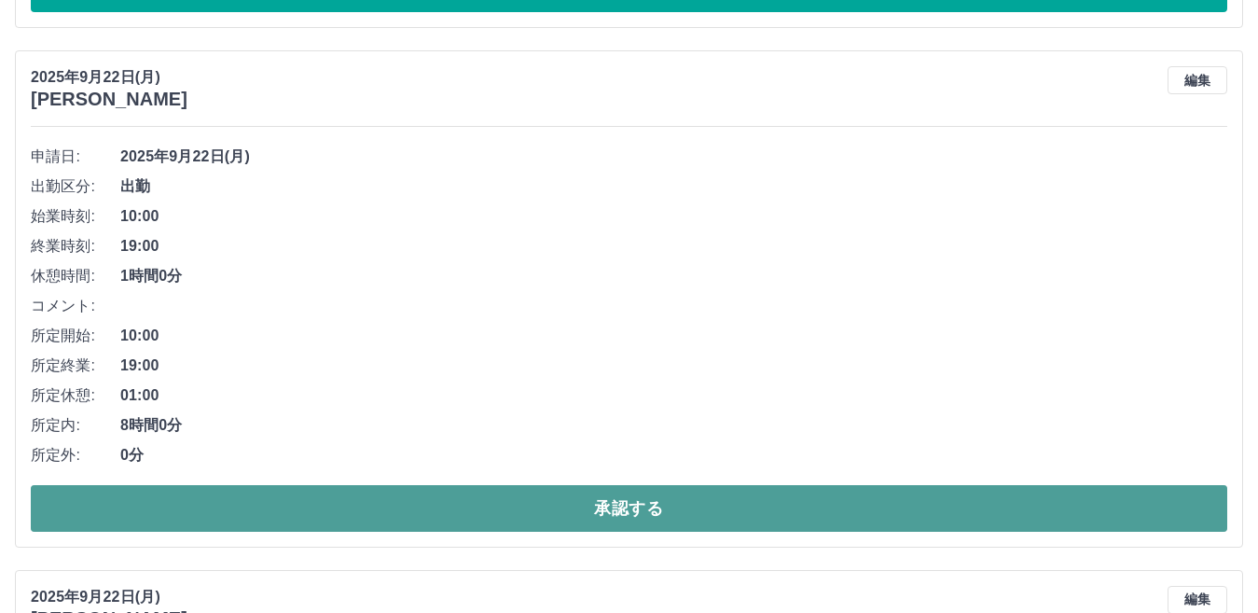
click at [581, 496] on button "承認する" at bounding box center [629, 508] width 1196 height 47
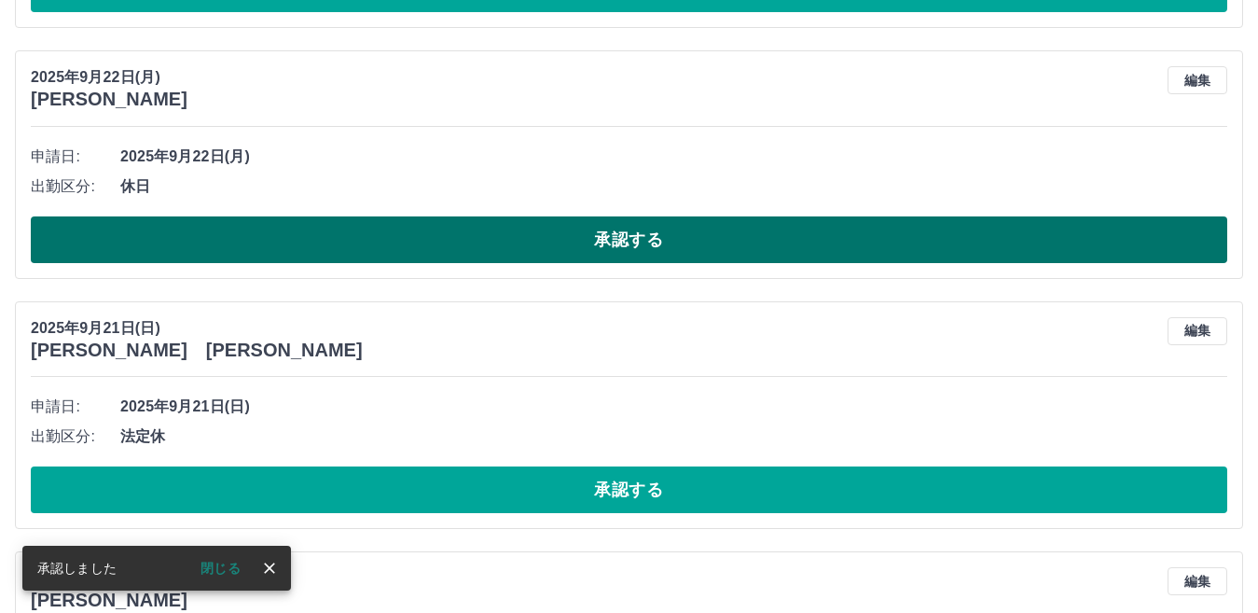
click at [641, 237] on button "承認する" at bounding box center [629, 239] width 1196 height 47
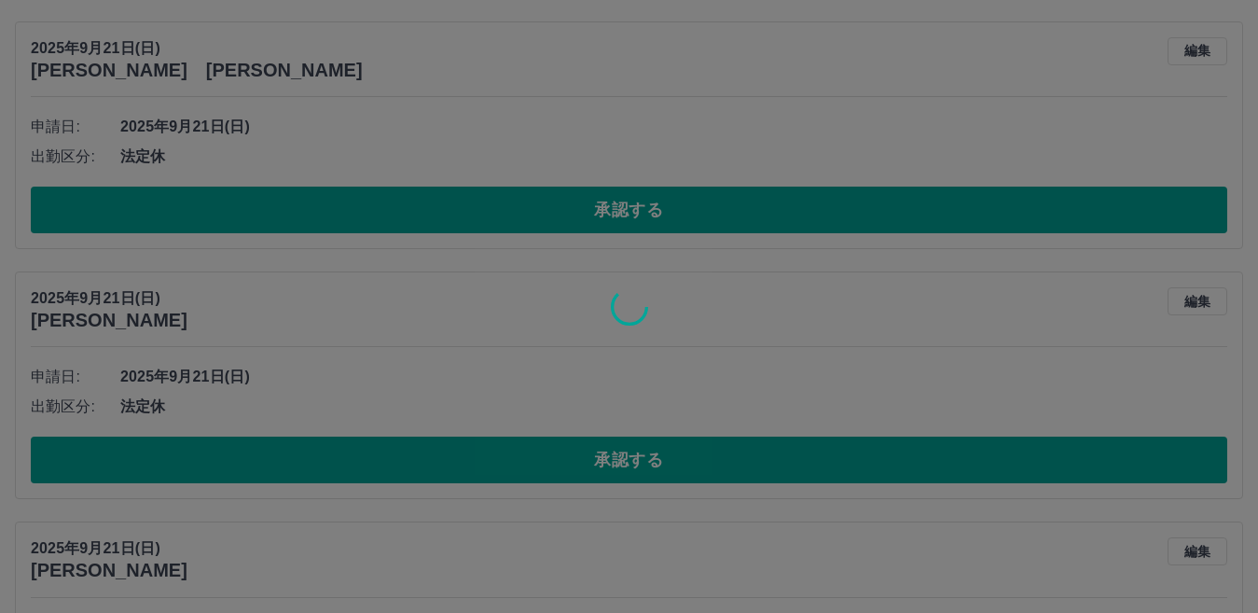
scroll to position [2792, 0]
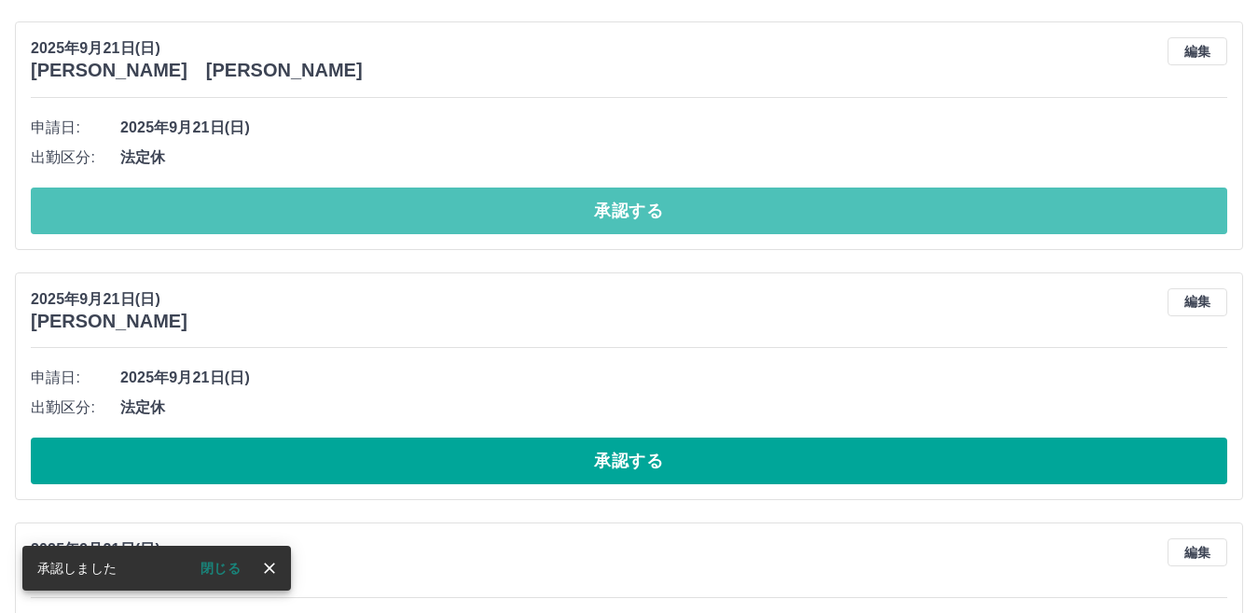
click at [634, 211] on button "承認する" at bounding box center [629, 210] width 1196 height 47
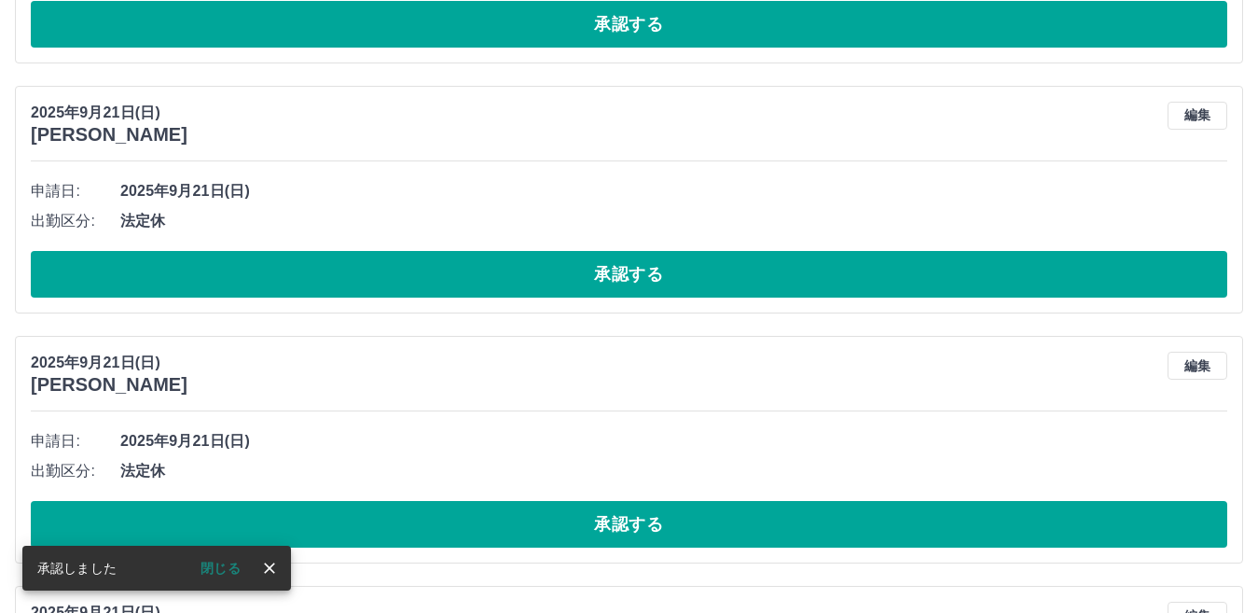
scroll to position [2728, 0]
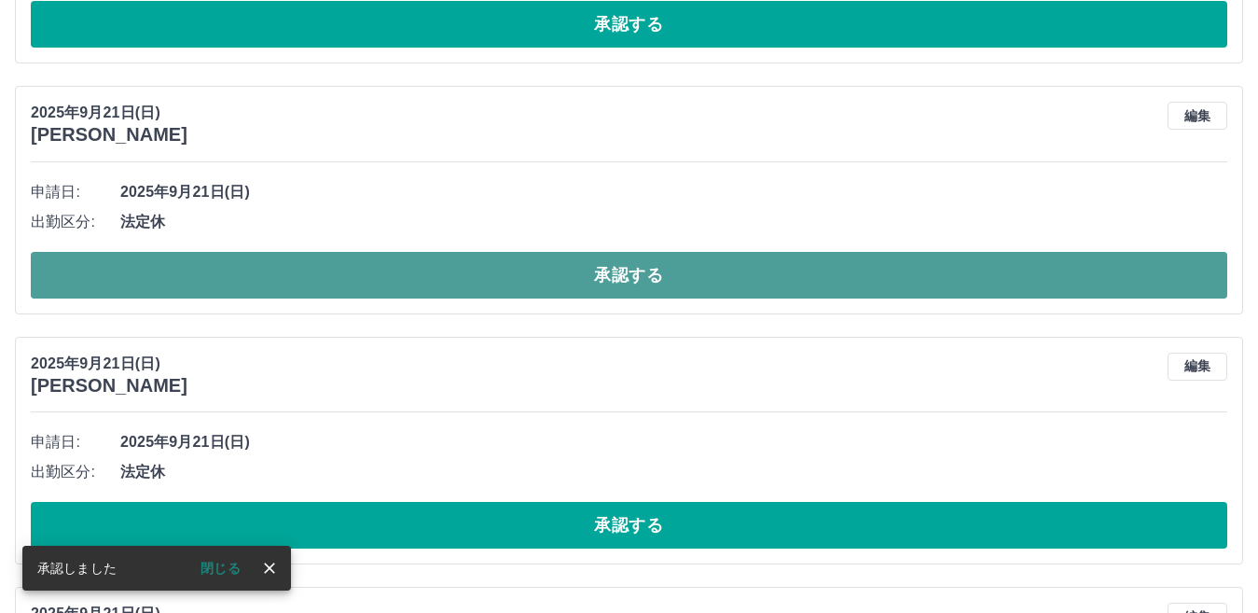
click at [583, 280] on button "承認する" at bounding box center [629, 275] width 1196 height 47
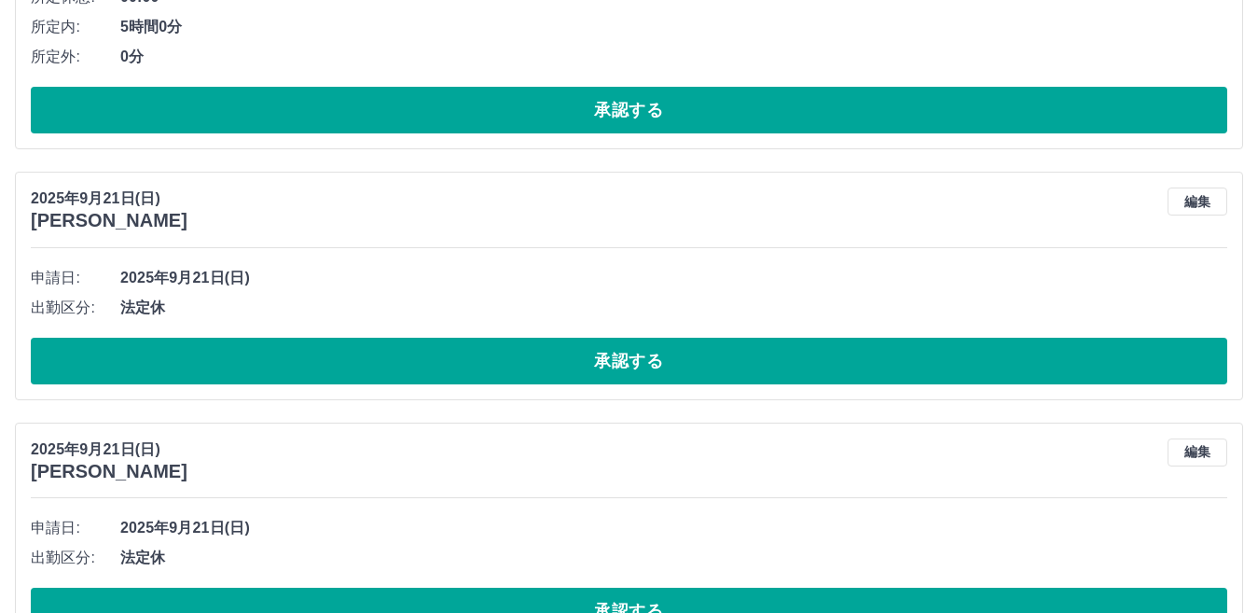
scroll to position [2663, 0]
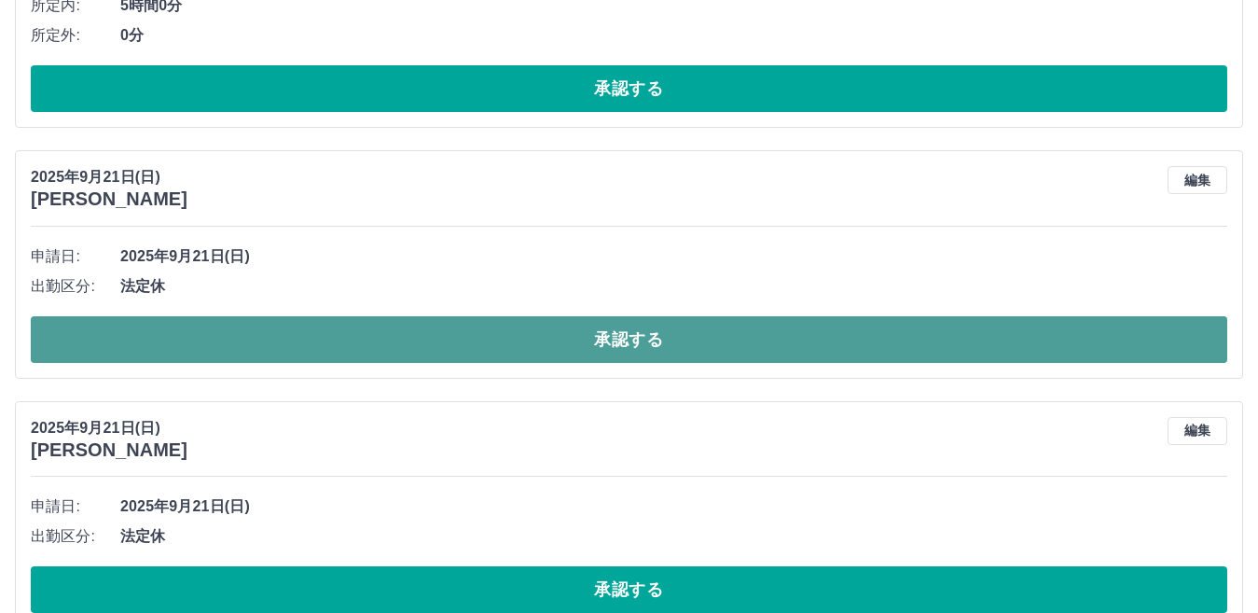
click at [575, 326] on button "承認する" at bounding box center [629, 339] width 1196 height 47
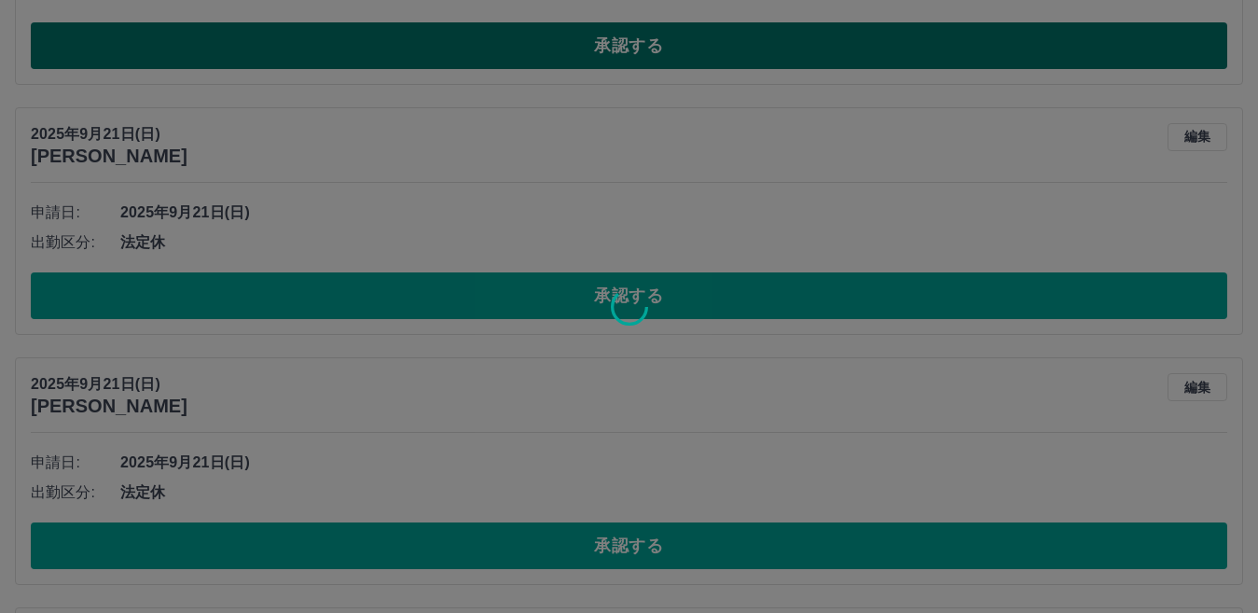
scroll to position [3036, 0]
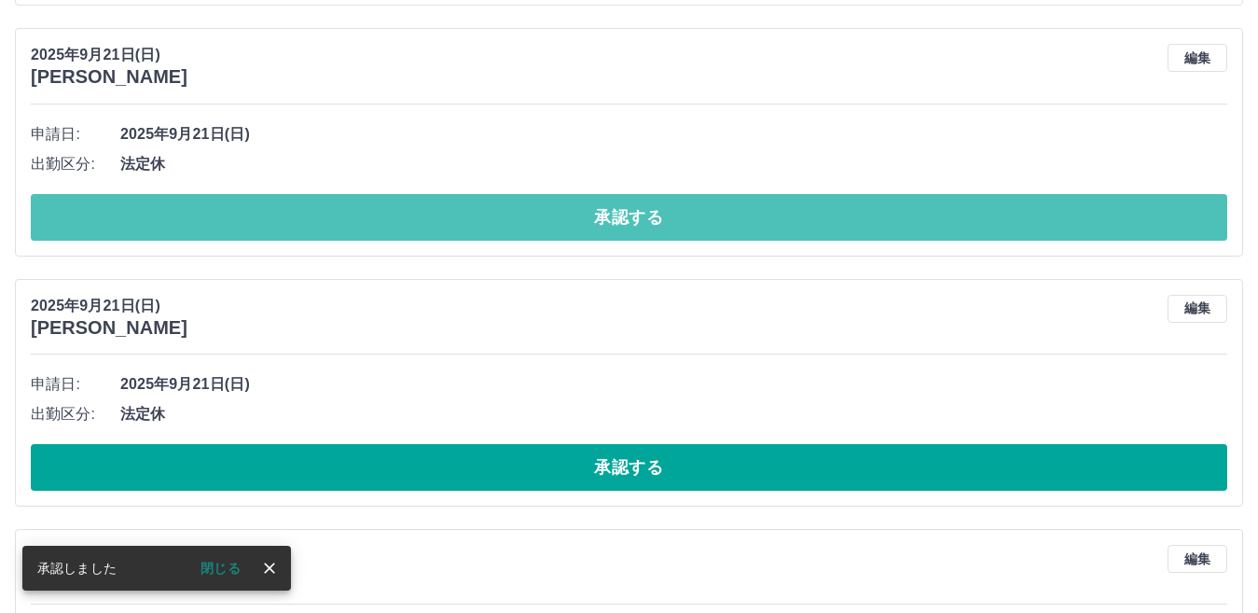
click at [579, 219] on button "承認する" at bounding box center [629, 217] width 1196 height 47
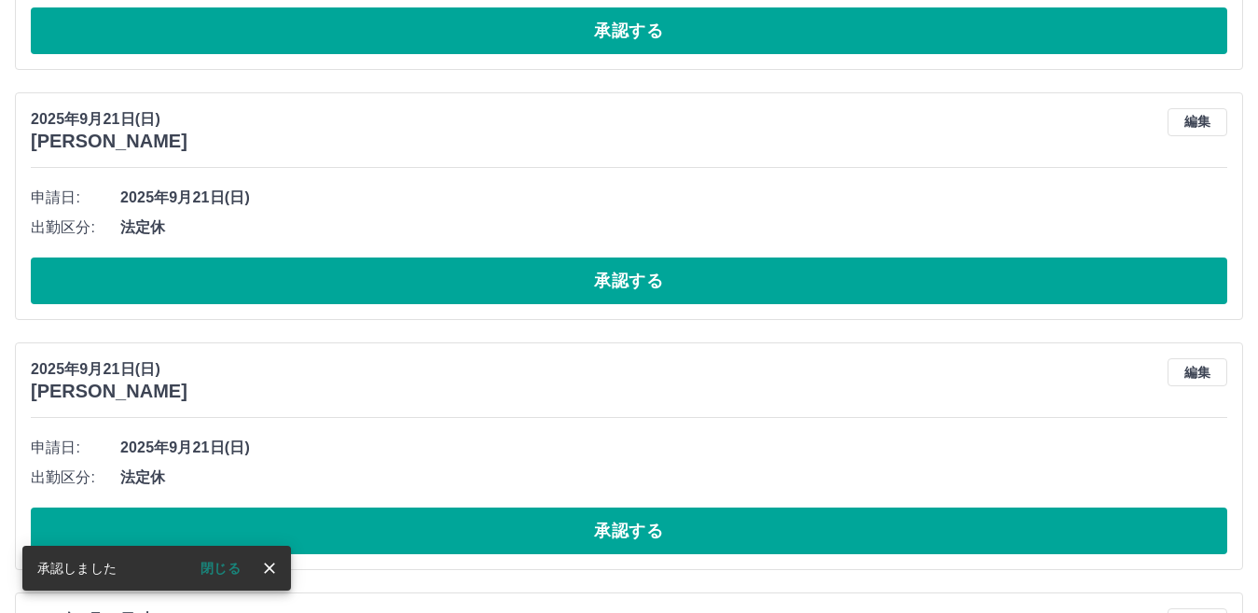
scroll to position [2721, 0]
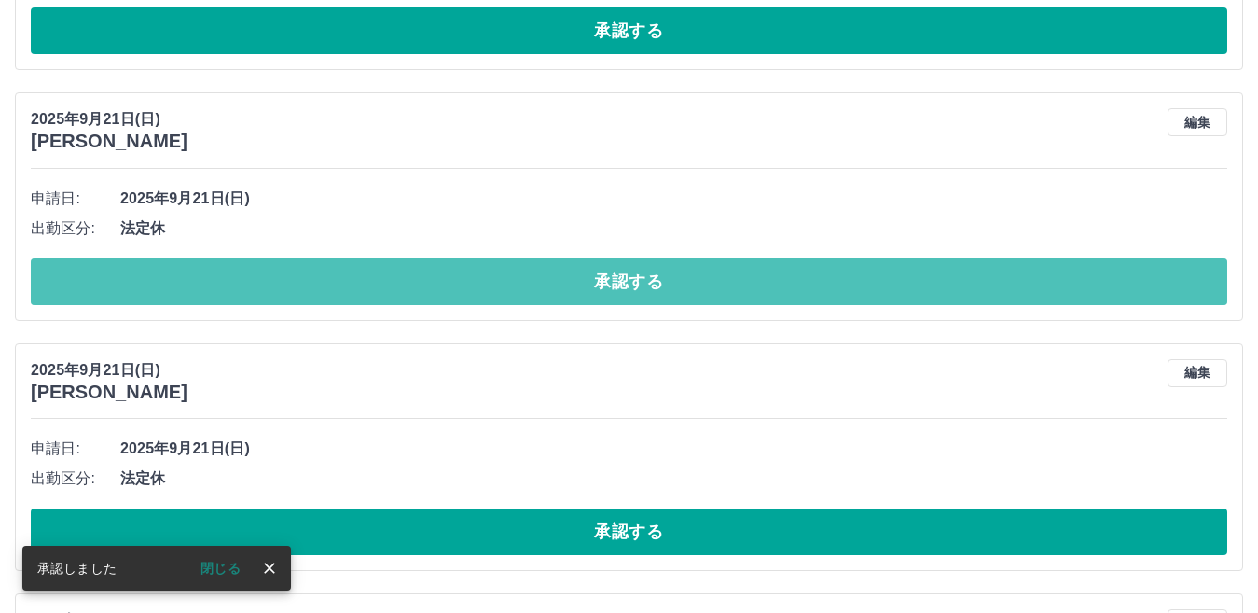
click at [564, 281] on button "承認する" at bounding box center [629, 281] width 1196 height 47
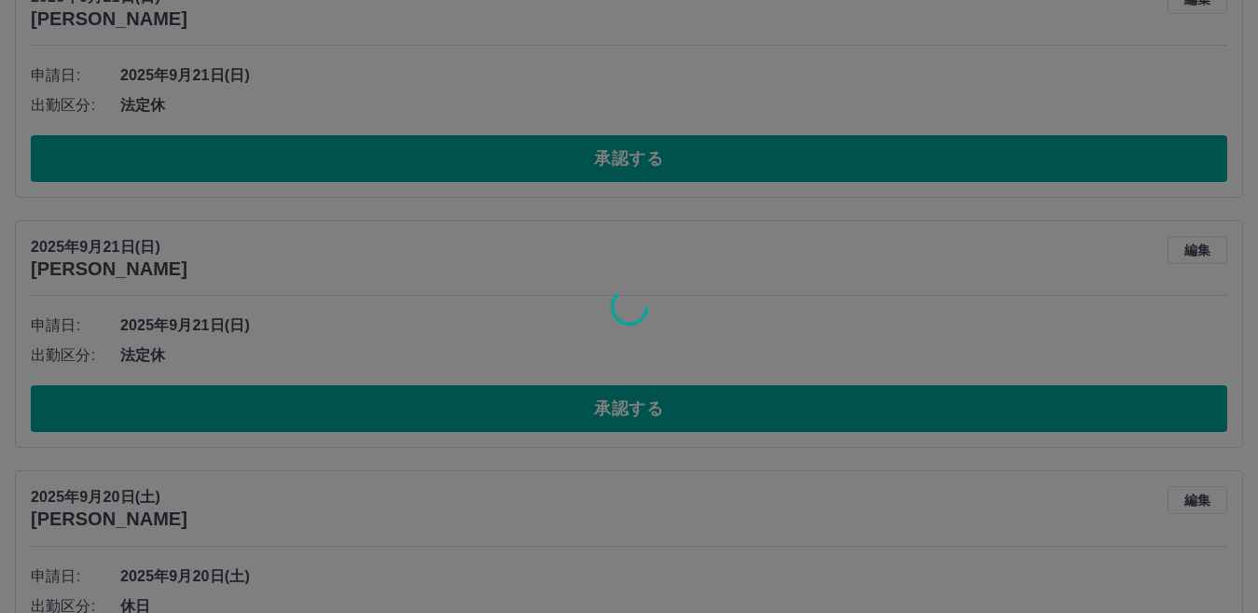
scroll to position [2843, 0]
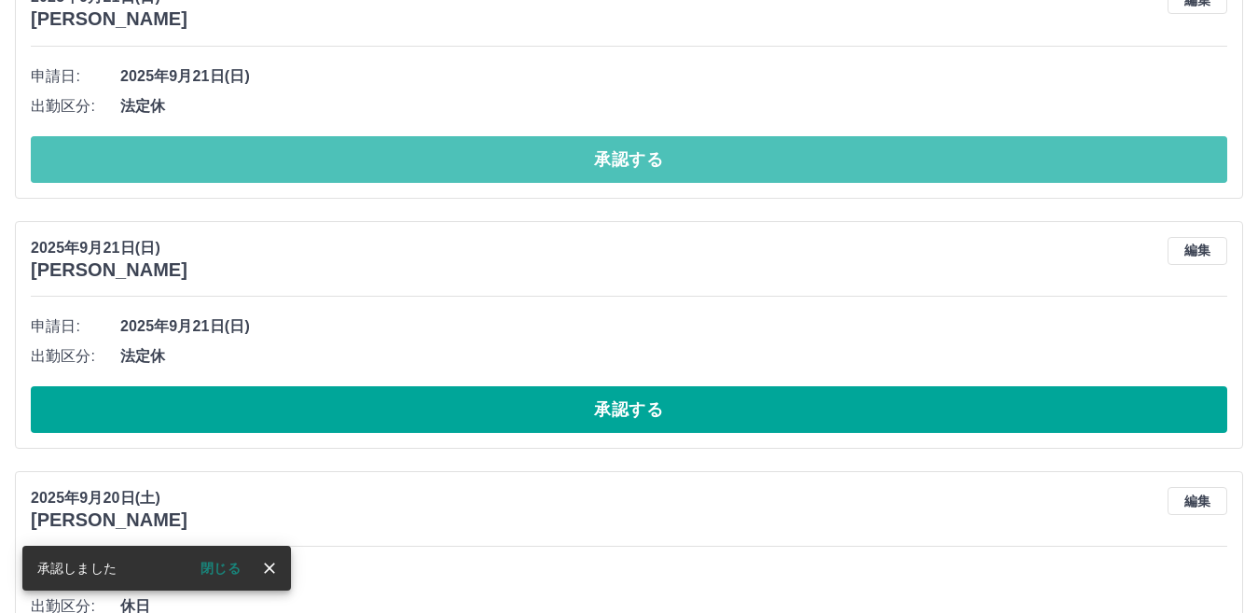
click at [671, 155] on button "承認する" at bounding box center [629, 159] width 1196 height 47
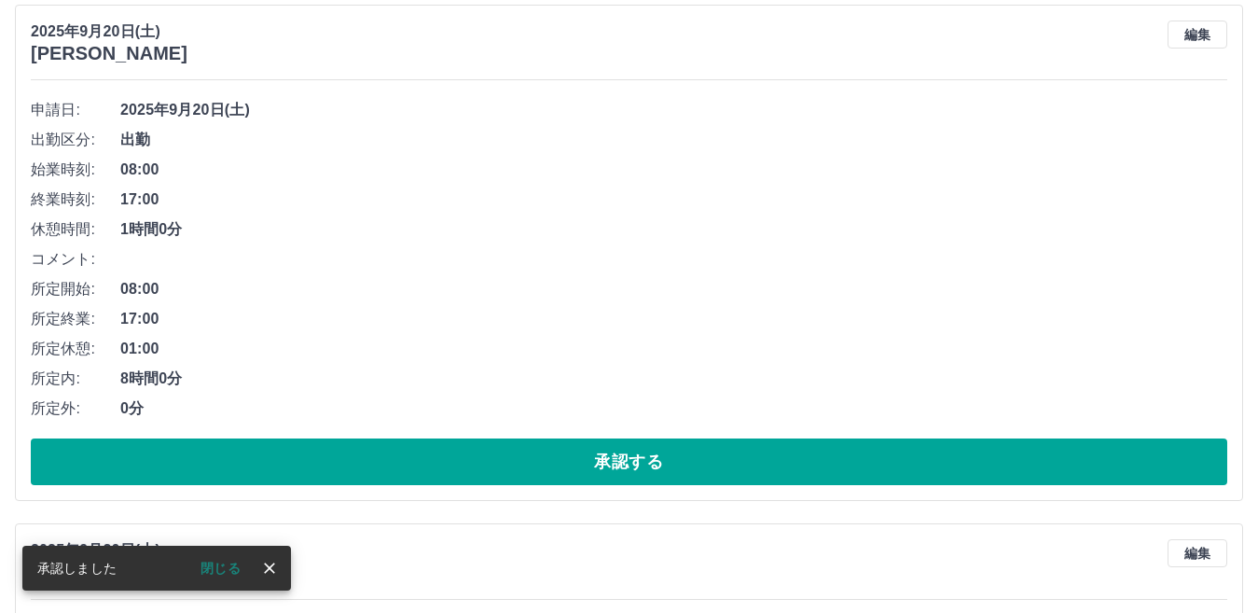
scroll to position [3060, 0]
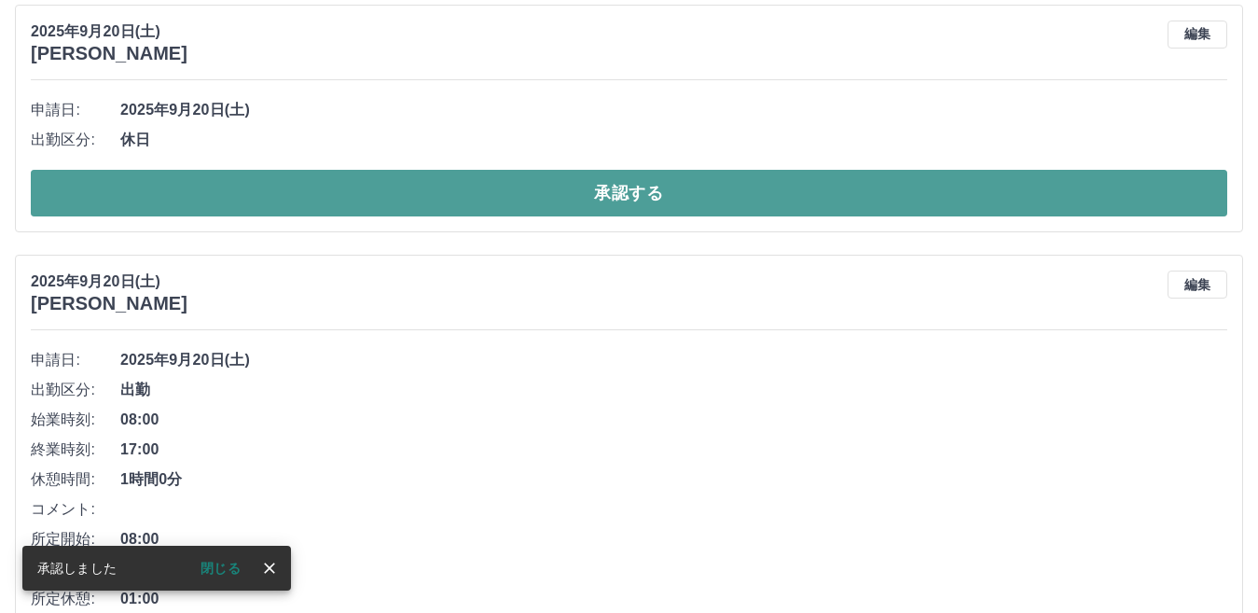
click at [618, 190] on button "承認する" at bounding box center [629, 193] width 1196 height 47
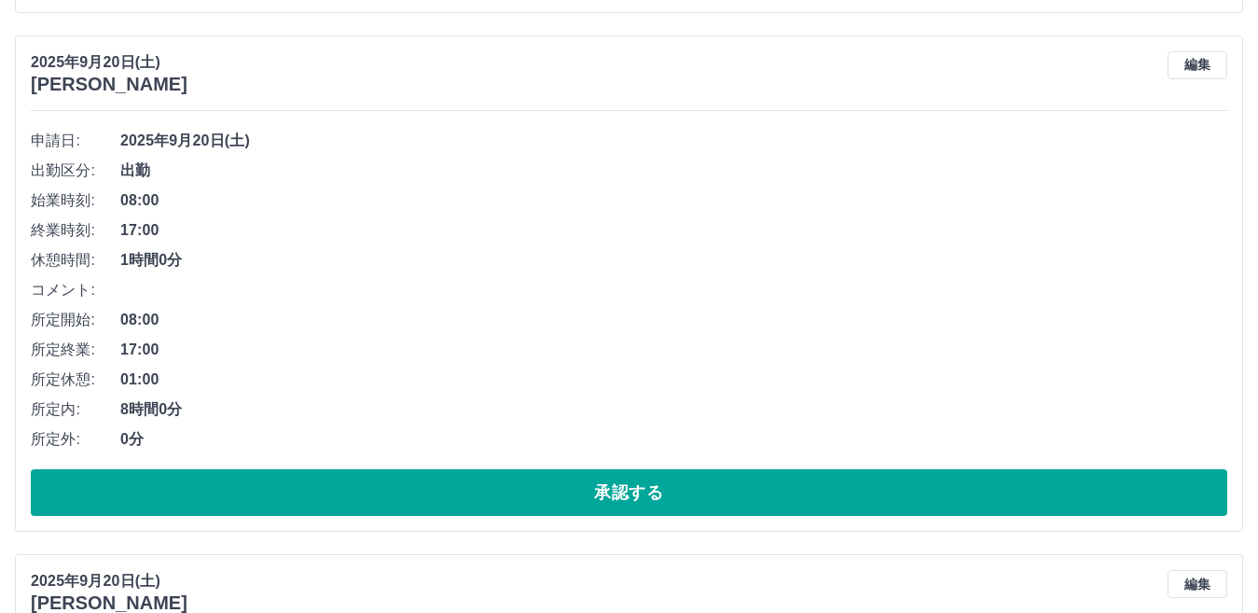
scroll to position [2996, 0]
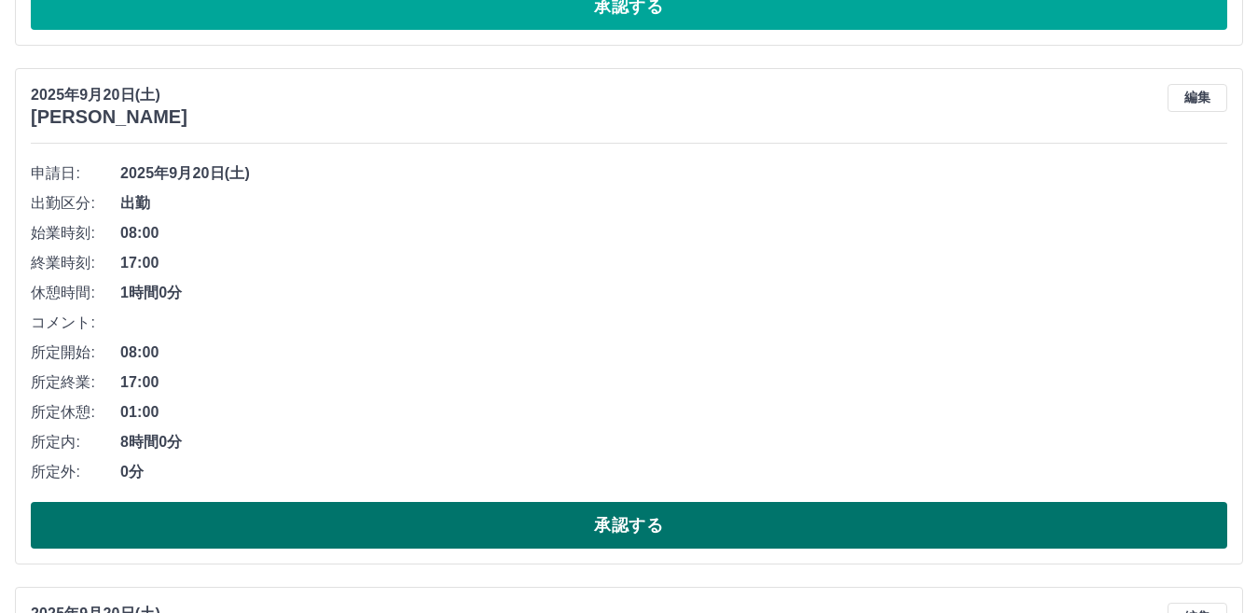
click at [455, 512] on button "承認する" at bounding box center [629, 525] width 1196 height 47
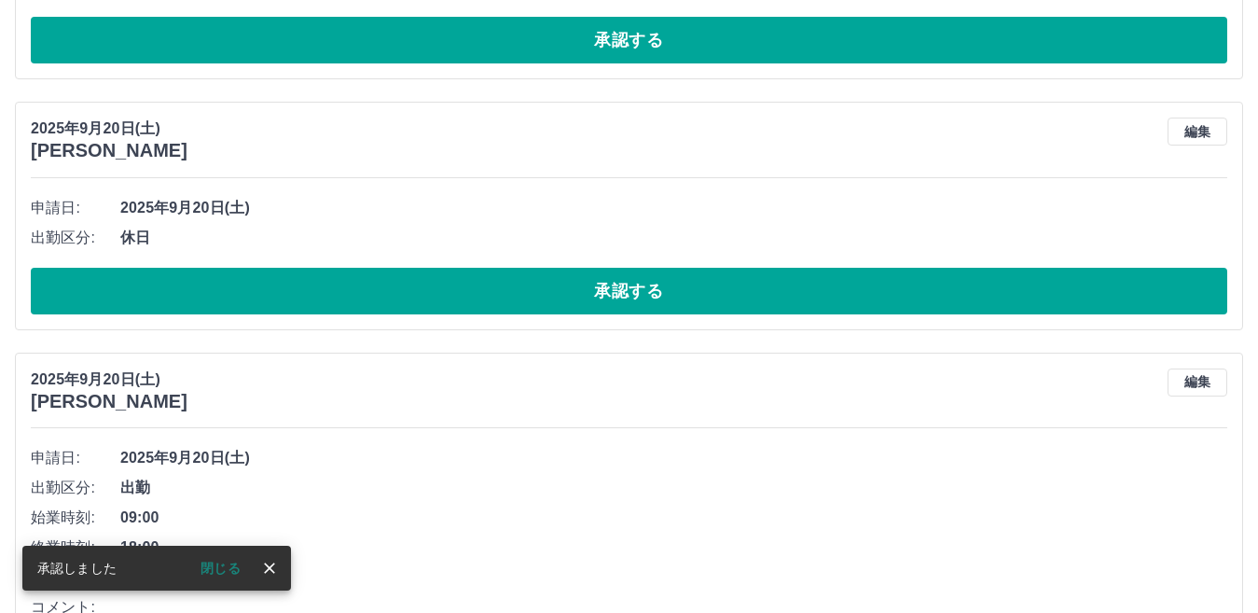
scroll to position [2944, 0]
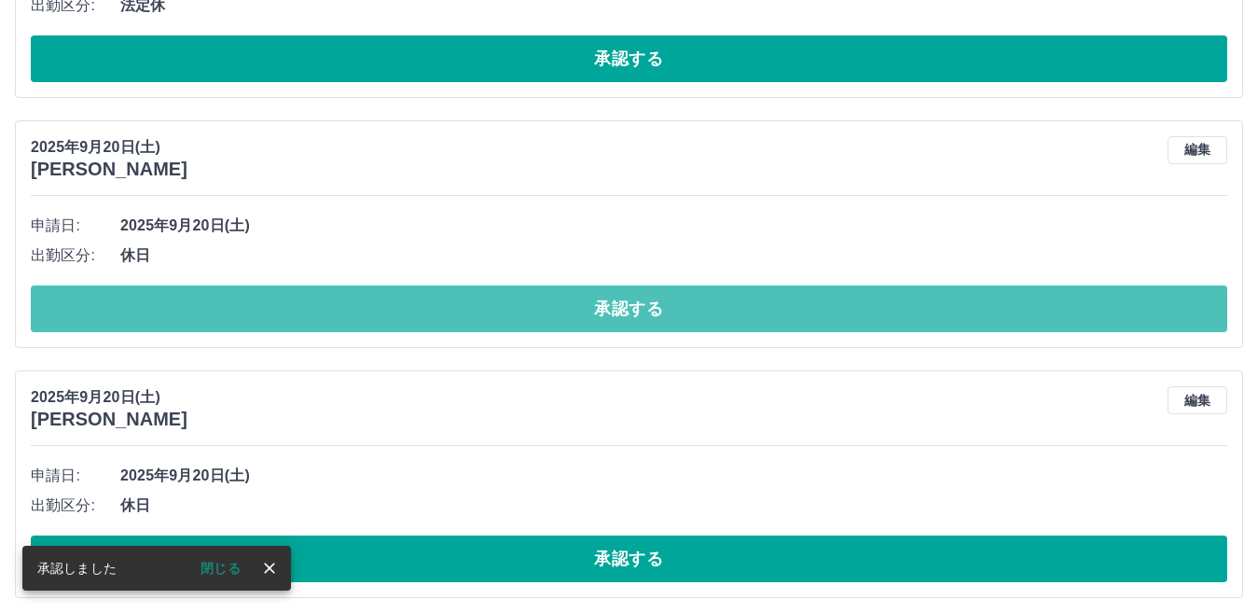
click at [588, 314] on button "承認する" at bounding box center [629, 308] width 1196 height 47
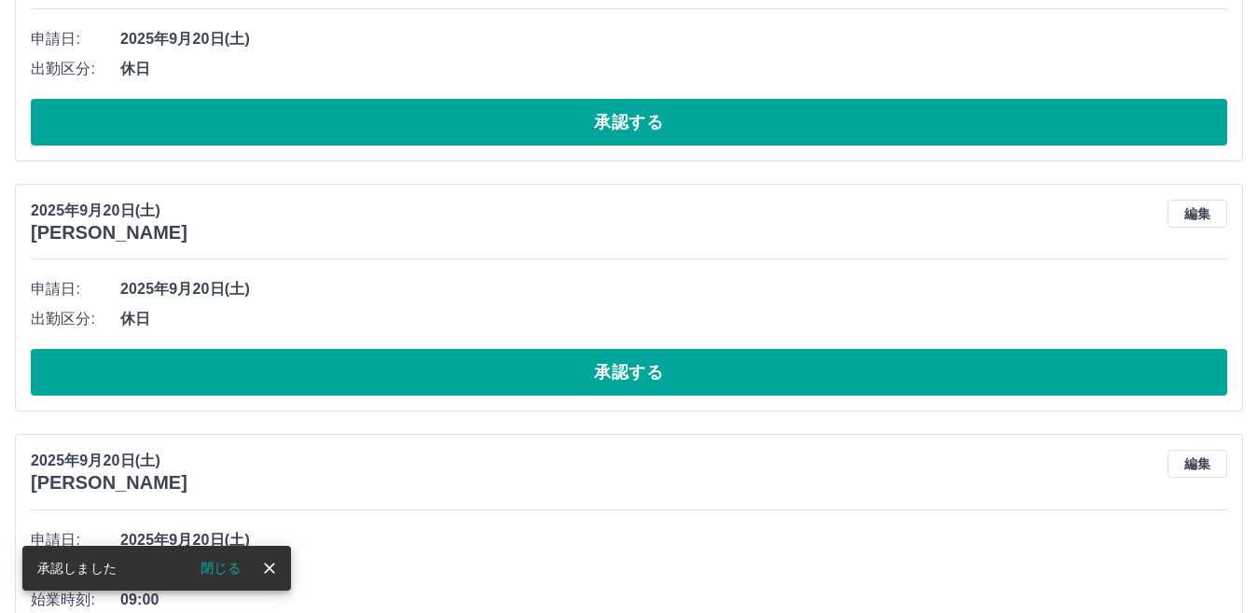
scroll to position [2881, 0]
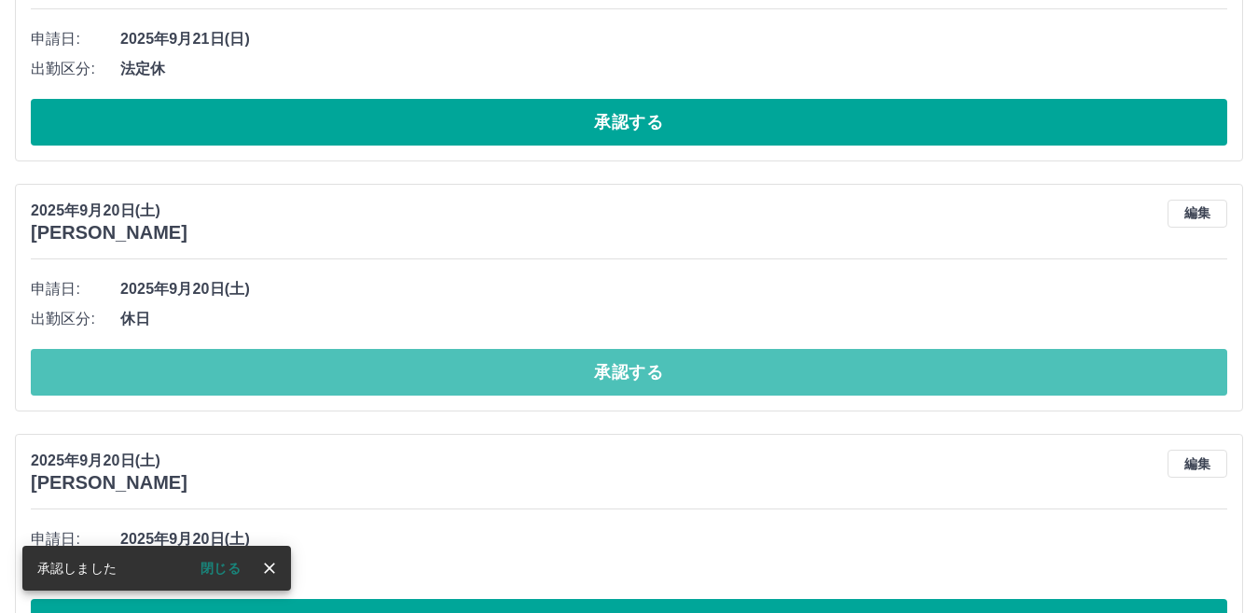
click at [593, 376] on button "承認する" at bounding box center [629, 372] width 1196 height 47
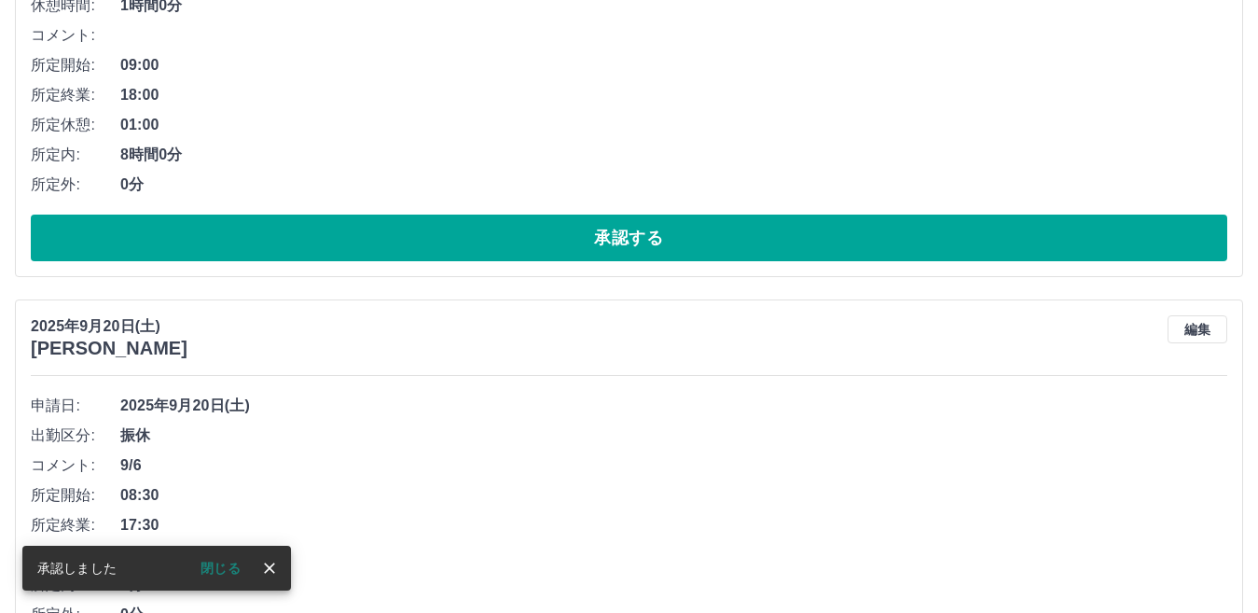
scroll to position [3284, 0]
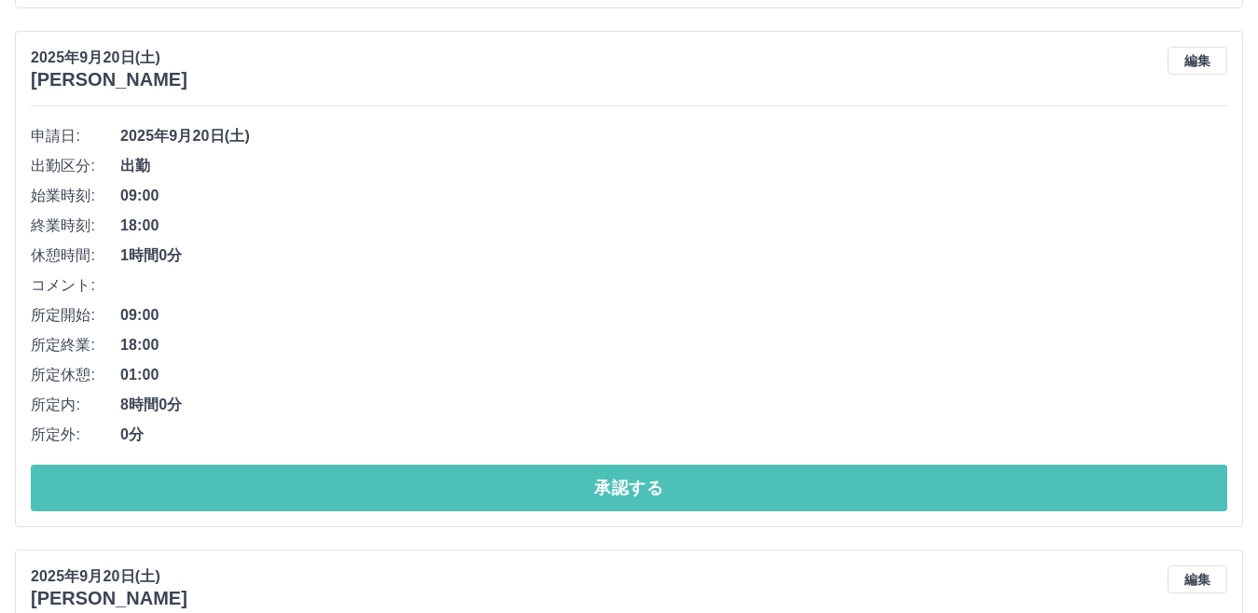
click at [643, 486] on button "承認する" at bounding box center [629, 487] width 1196 height 47
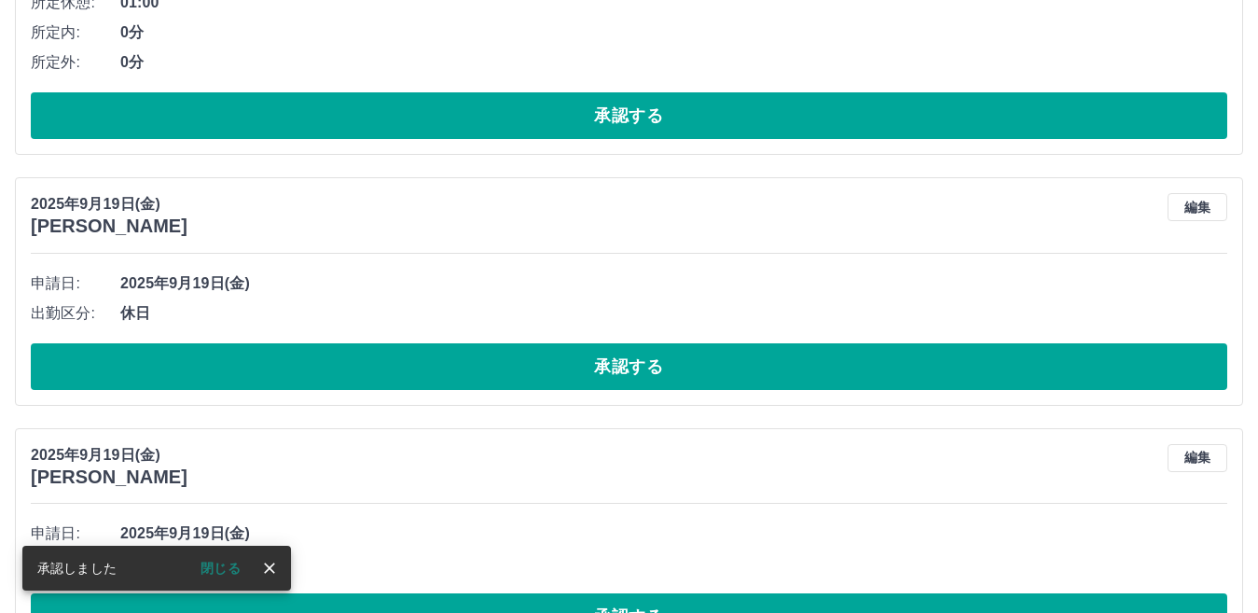
scroll to position [3657, 0]
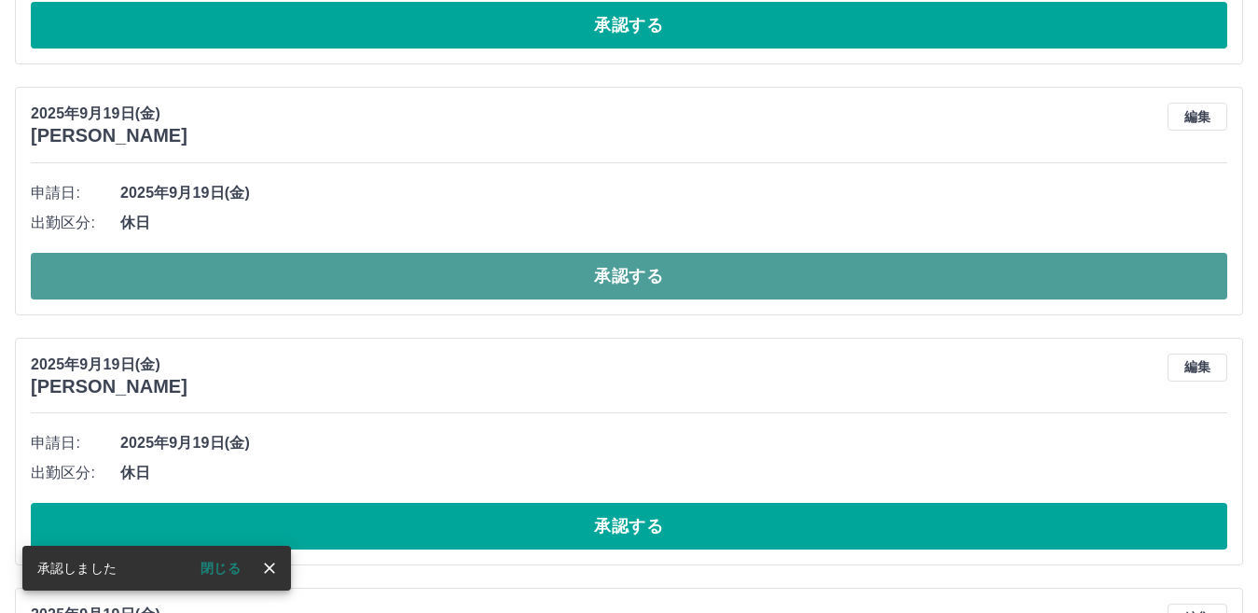
click at [648, 283] on button "承認する" at bounding box center [629, 276] width 1196 height 47
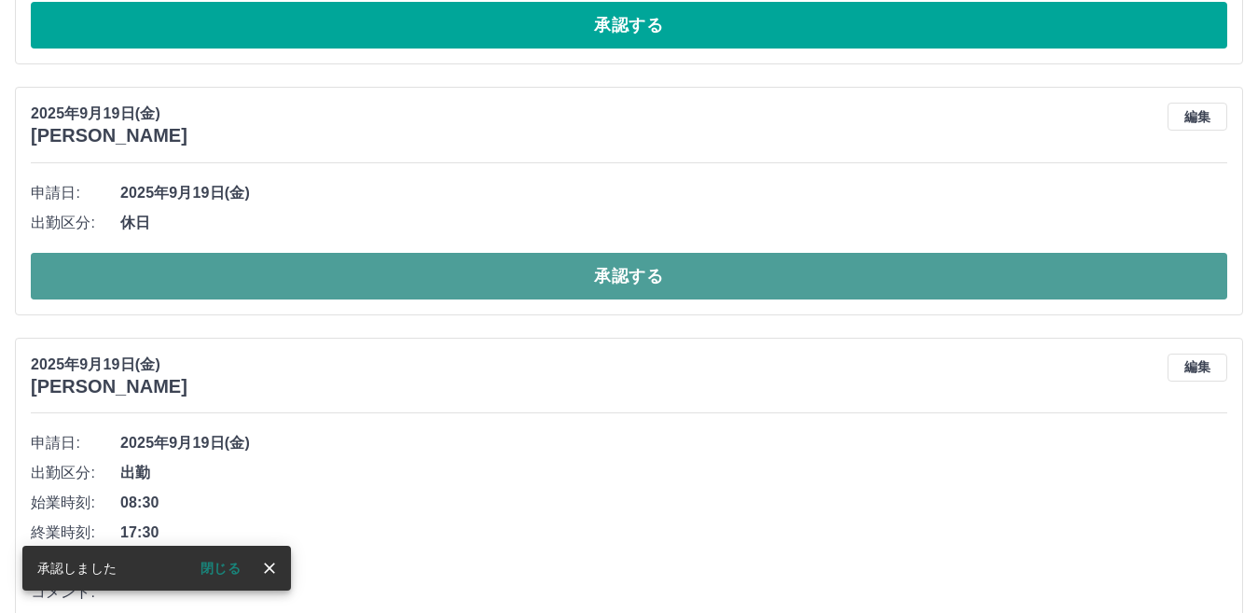
click at [636, 268] on button "承認する" at bounding box center [629, 276] width 1196 height 47
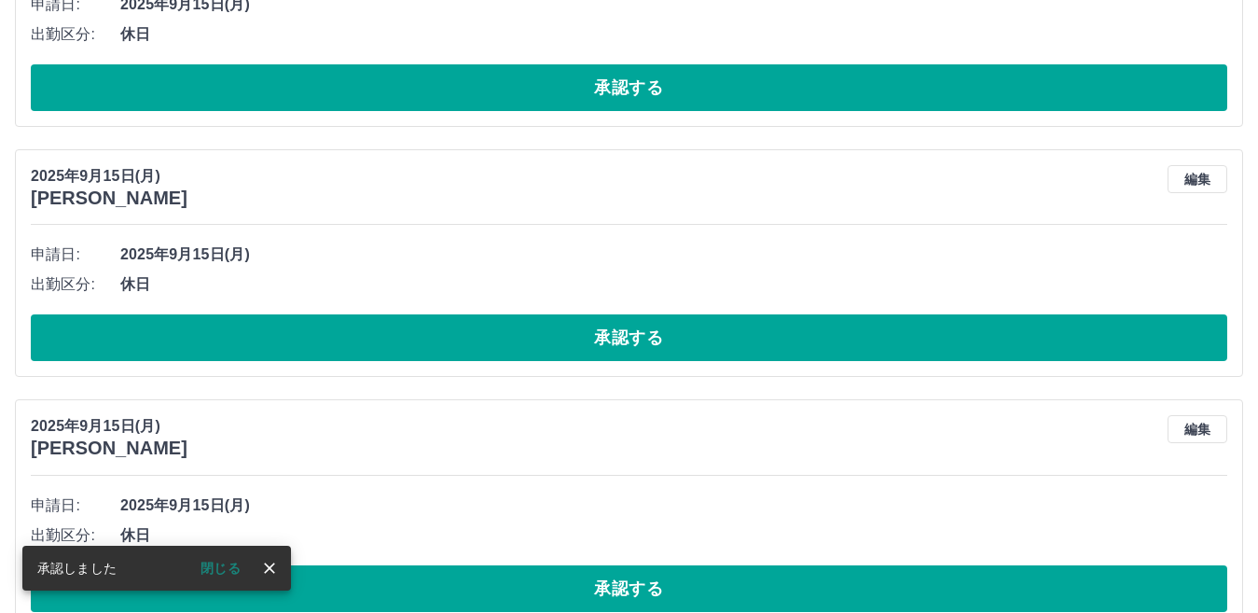
scroll to position [7509, 0]
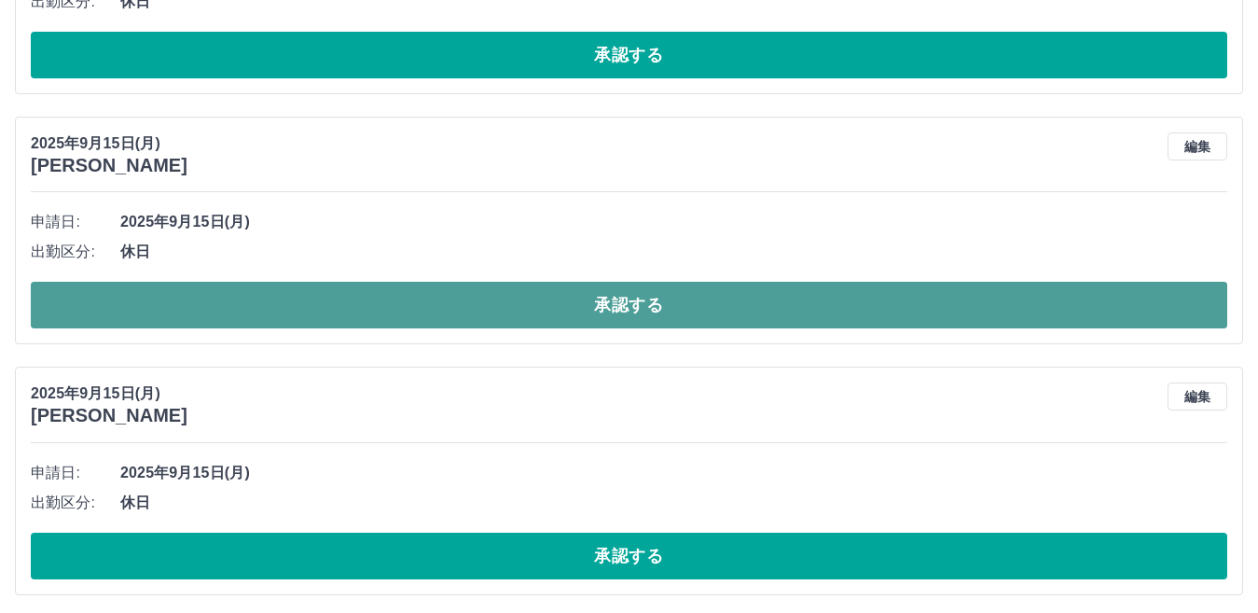
click at [560, 303] on button "承認する" at bounding box center [629, 305] width 1196 height 47
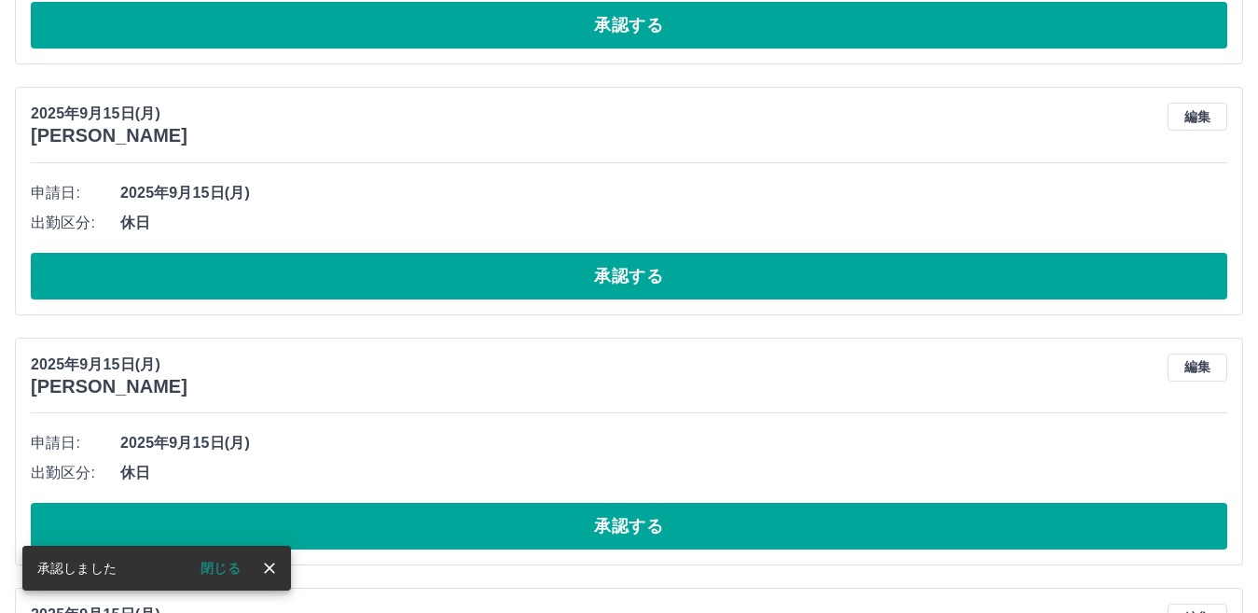
scroll to position [7539, 0]
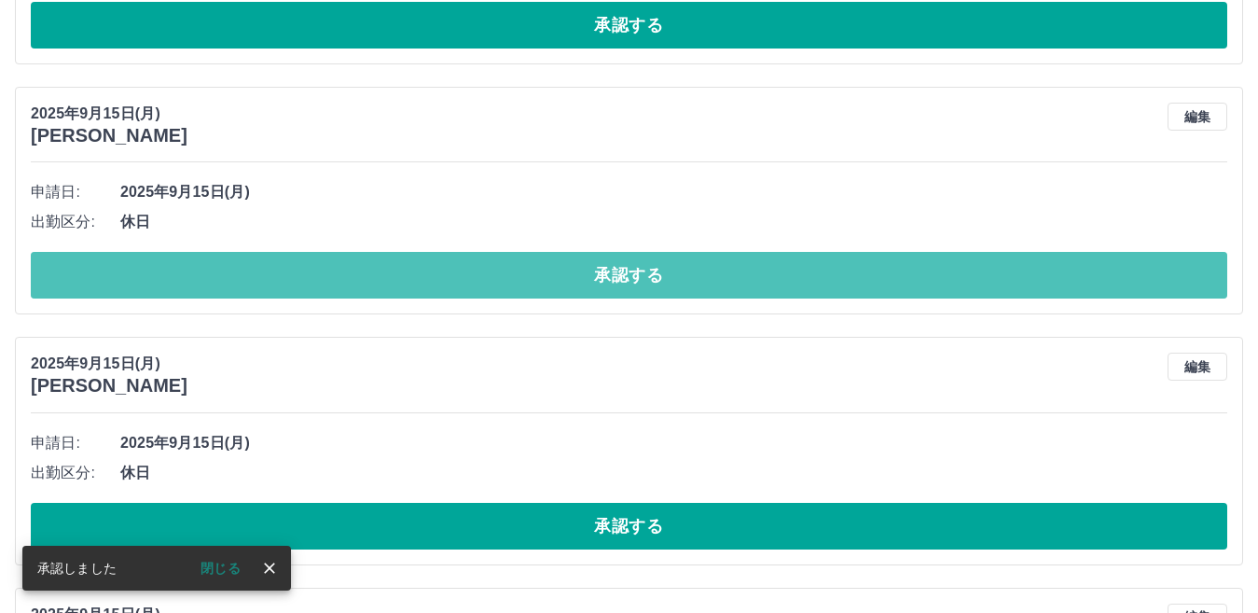
click at [578, 273] on button "承認する" at bounding box center [629, 275] width 1196 height 47
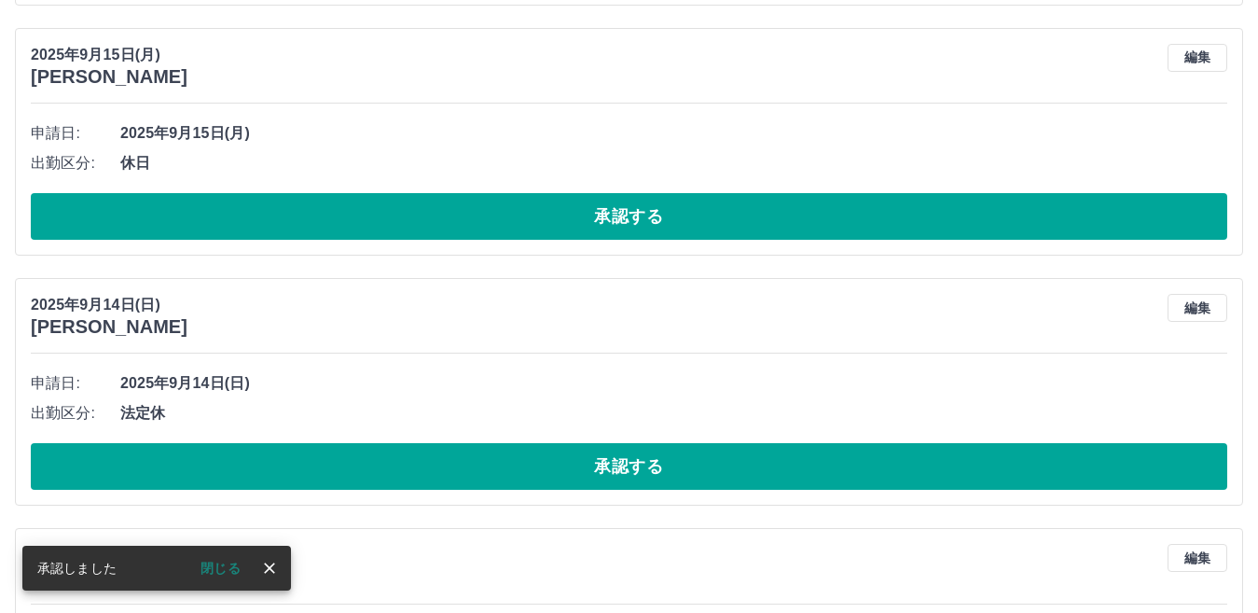
scroll to position [7848, 0]
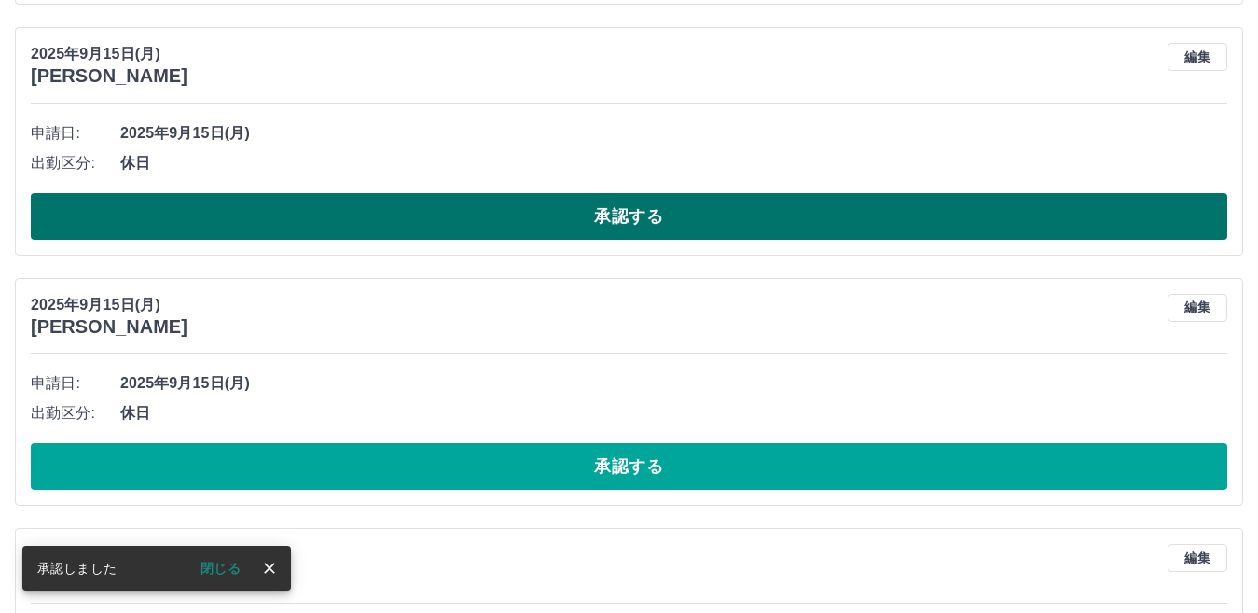
click at [586, 206] on button "承認する" at bounding box center [629, 216] width 1196 height 47
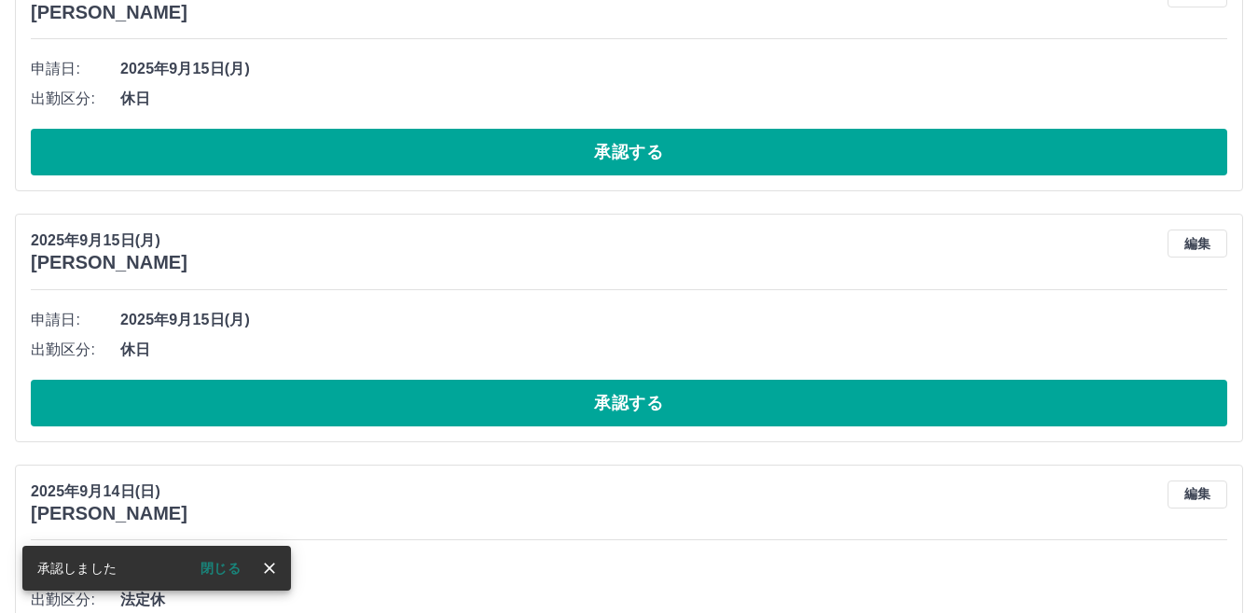
scroll to position [7755, 0]
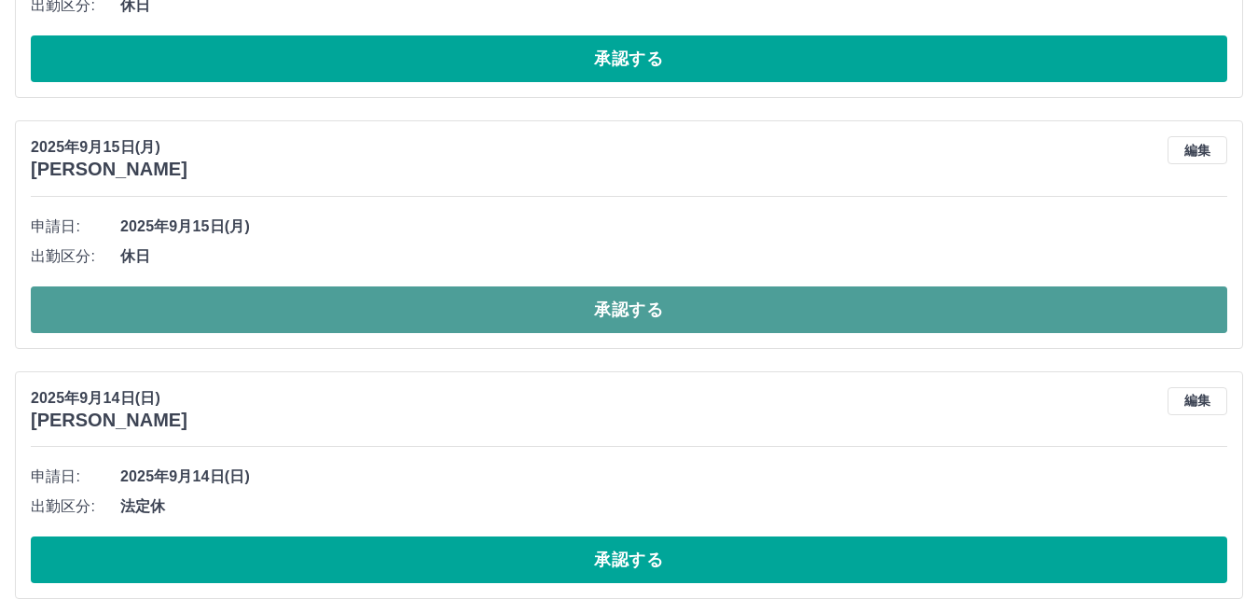
click at [592, 305] on button "承認する" at bounding box center [629, 309] width 1196 height 47
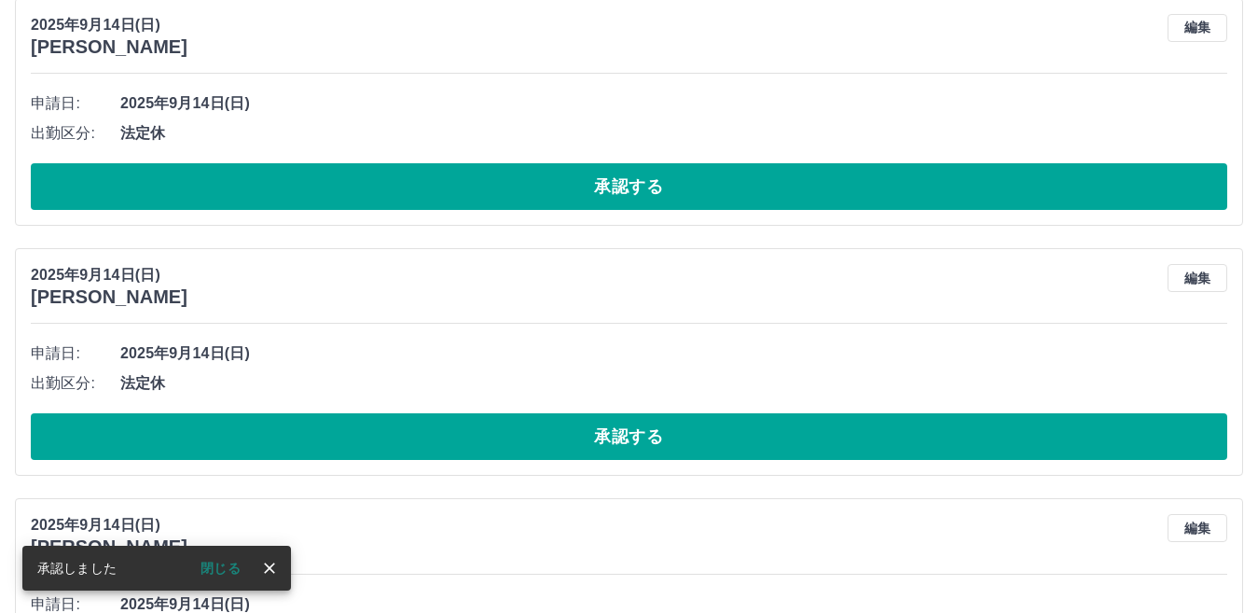
scroll to position [7877, 0]
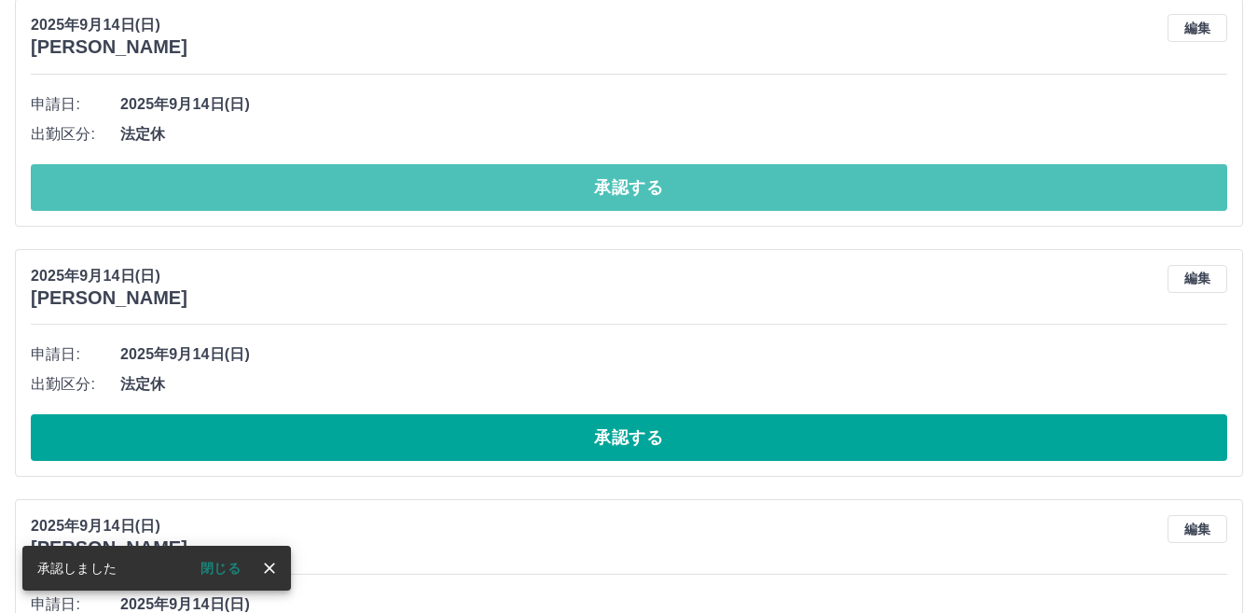
click at [588, 186] on button "承認する" at bounding box center [629, 187] width 1196 height 47
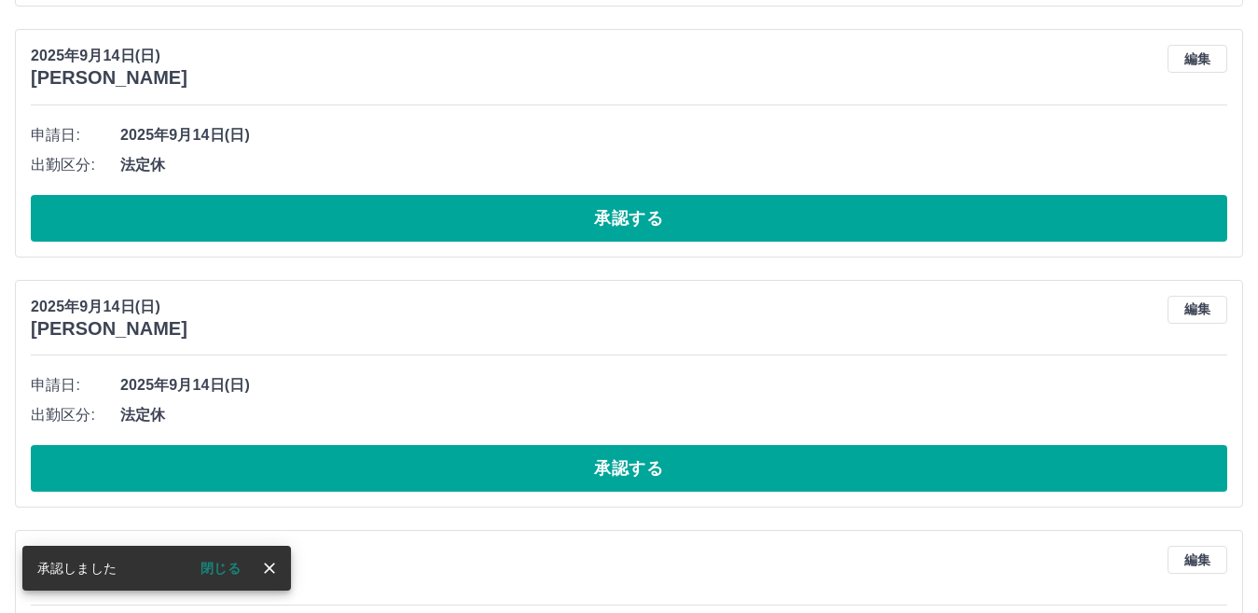
scroll to position [7813, 0]
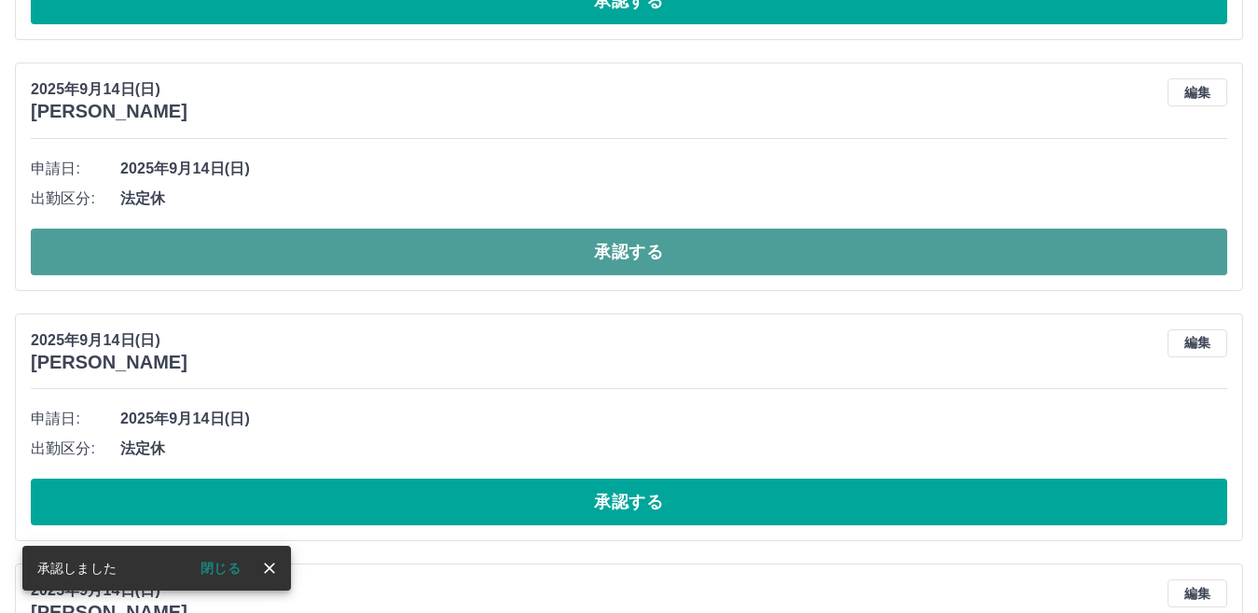
click at [590, 251] on button "承認する" at bounding box center [629, 251] width 1196 height 47
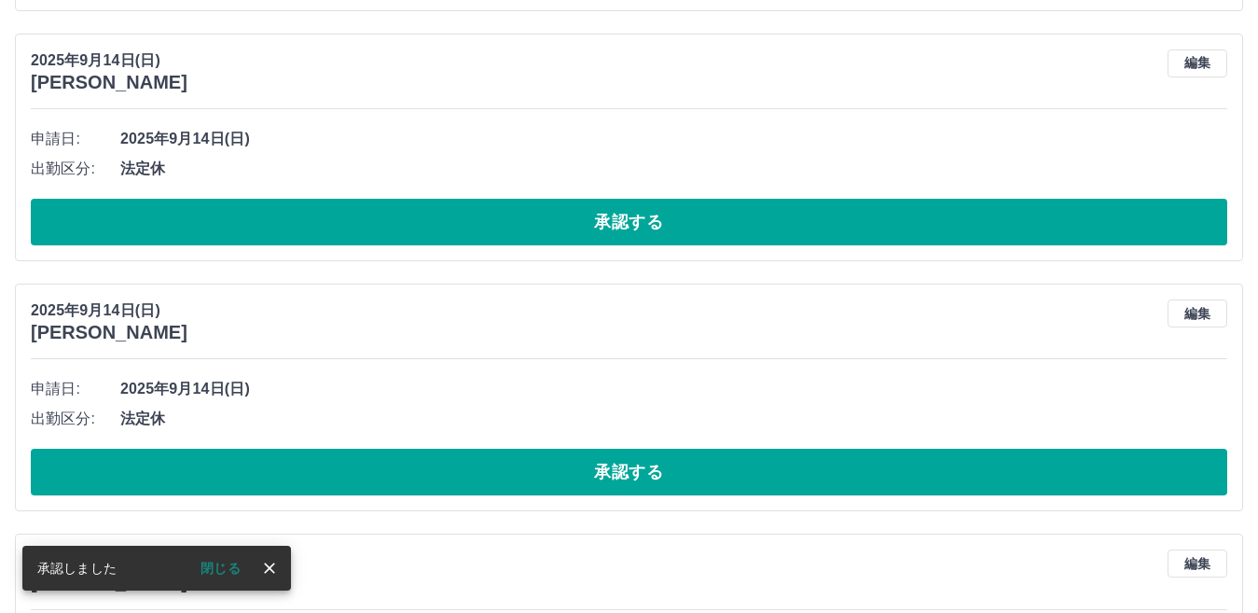
scroll to position [7842, 0]
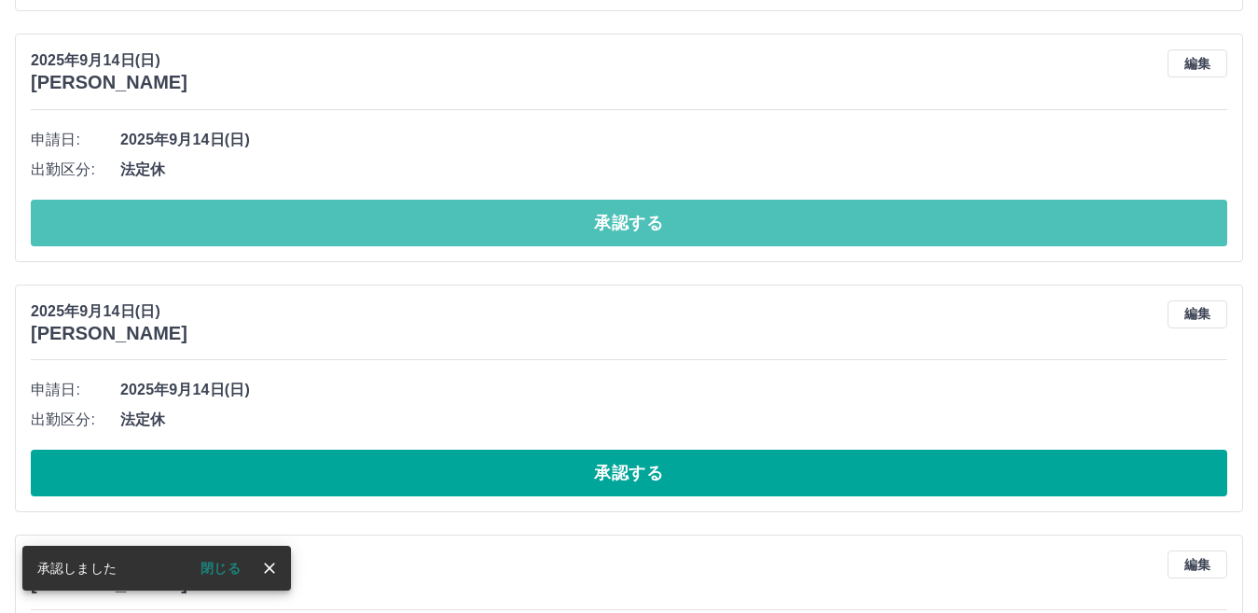
click at [550, 219] on button "承認する" at bounding box center [629, 223] width 1196 height 47
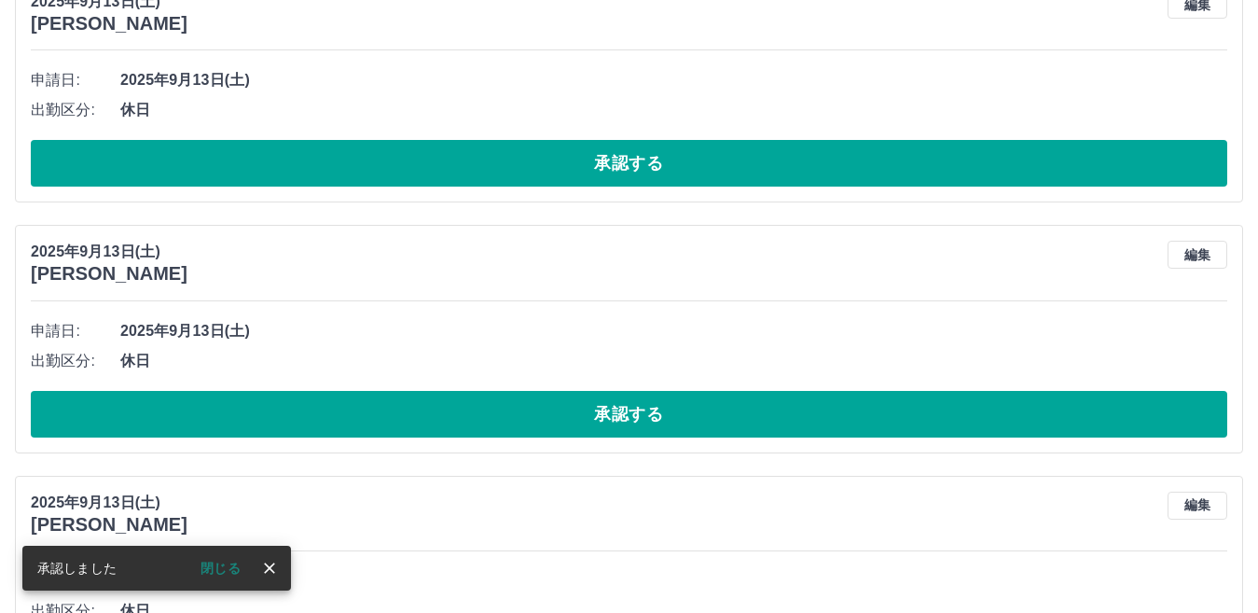
scroll to position [8151, 0]
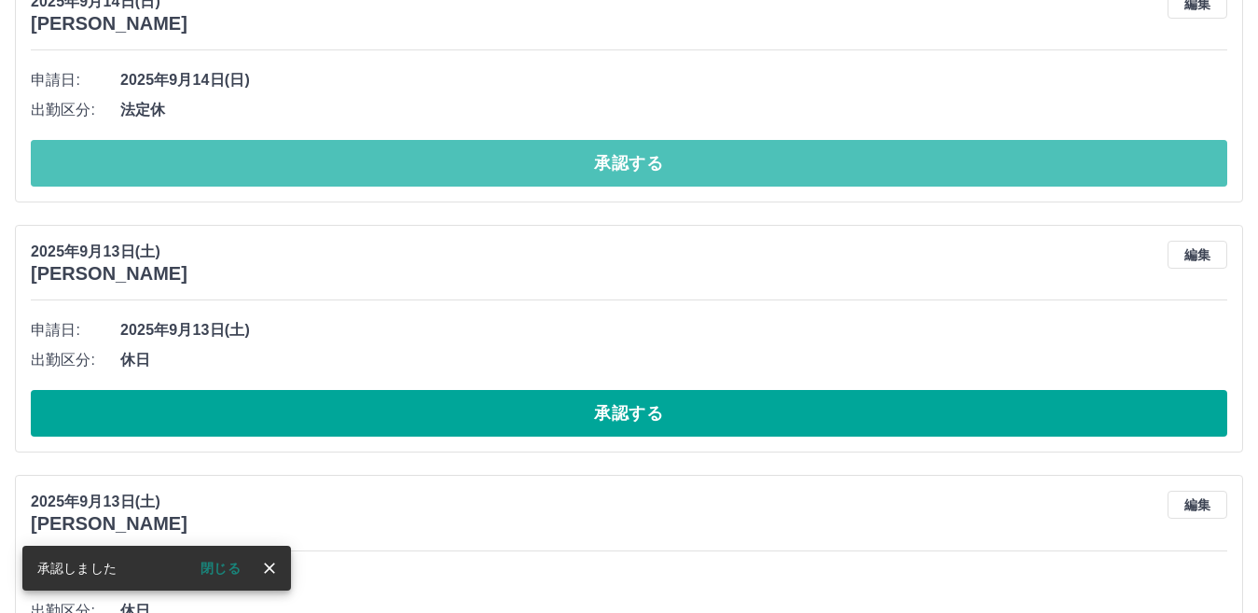
click at [578, 163] on button "承認する" at bounding box center [629, 163] width 1196 height 47
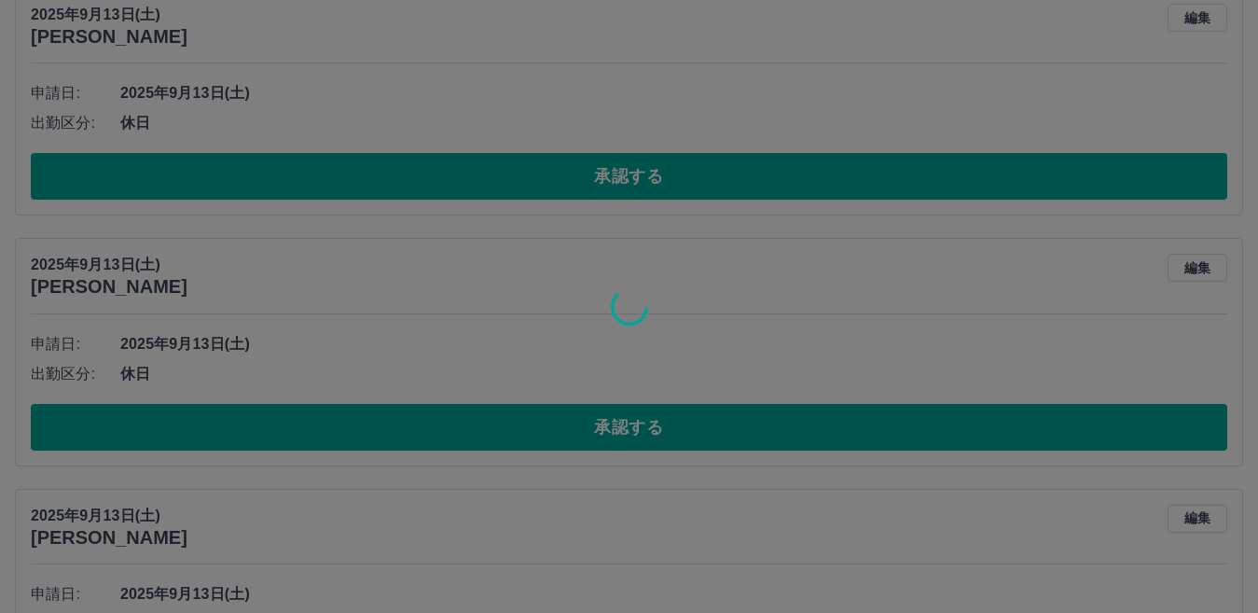
scroll to position [8431, 0]
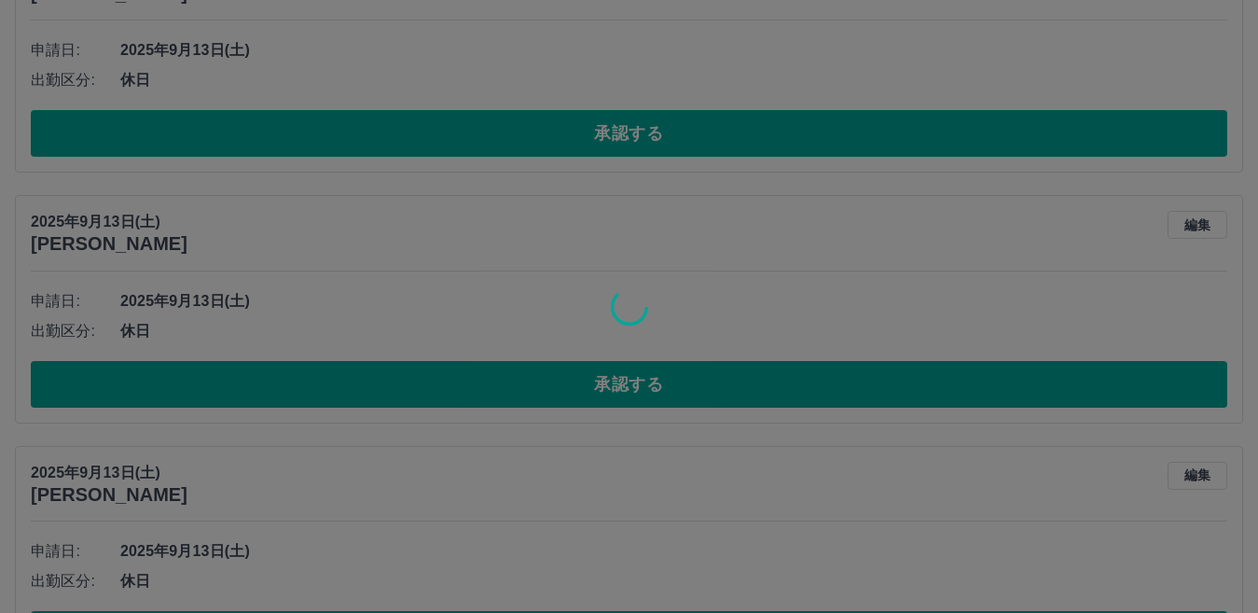
click at [588, 139] on div at bounding box center [629, 306] width 1258 height 613
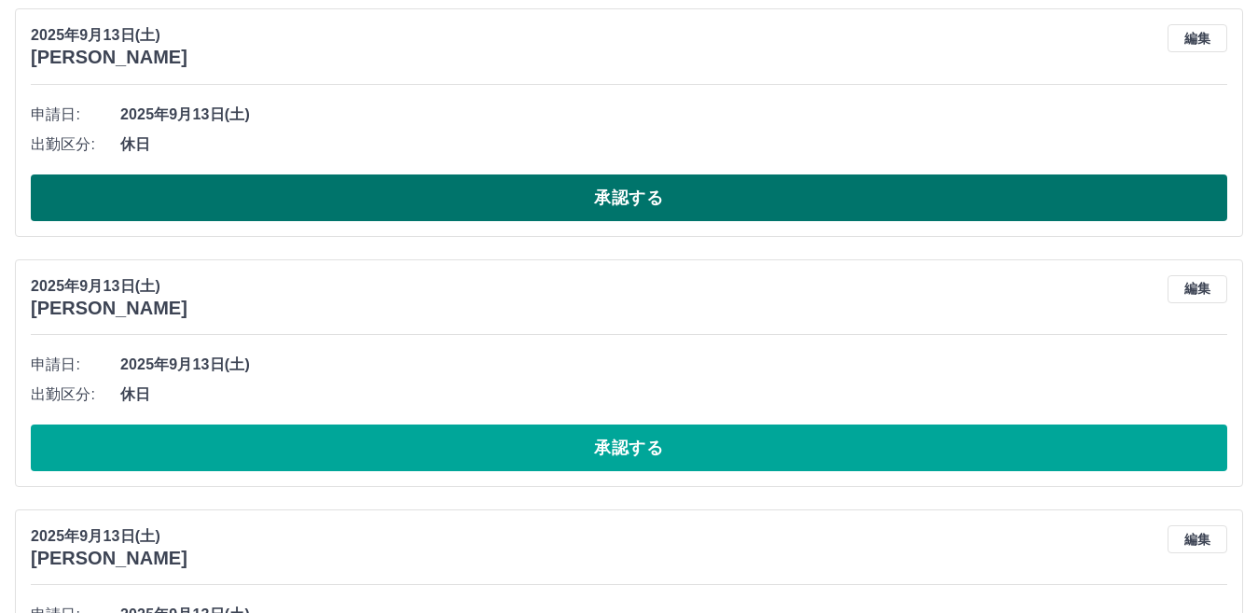
scroll to position [8368, 0]
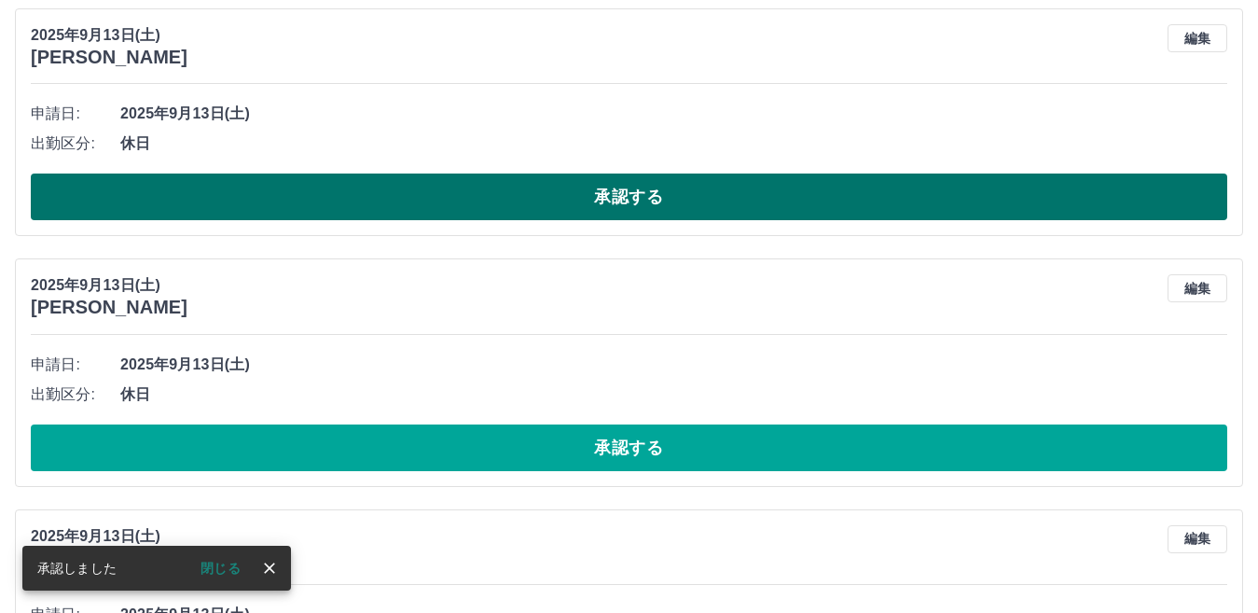
click at [586, 198] on button "承認する" at bounding box center [629, 196] width 1196 height 47
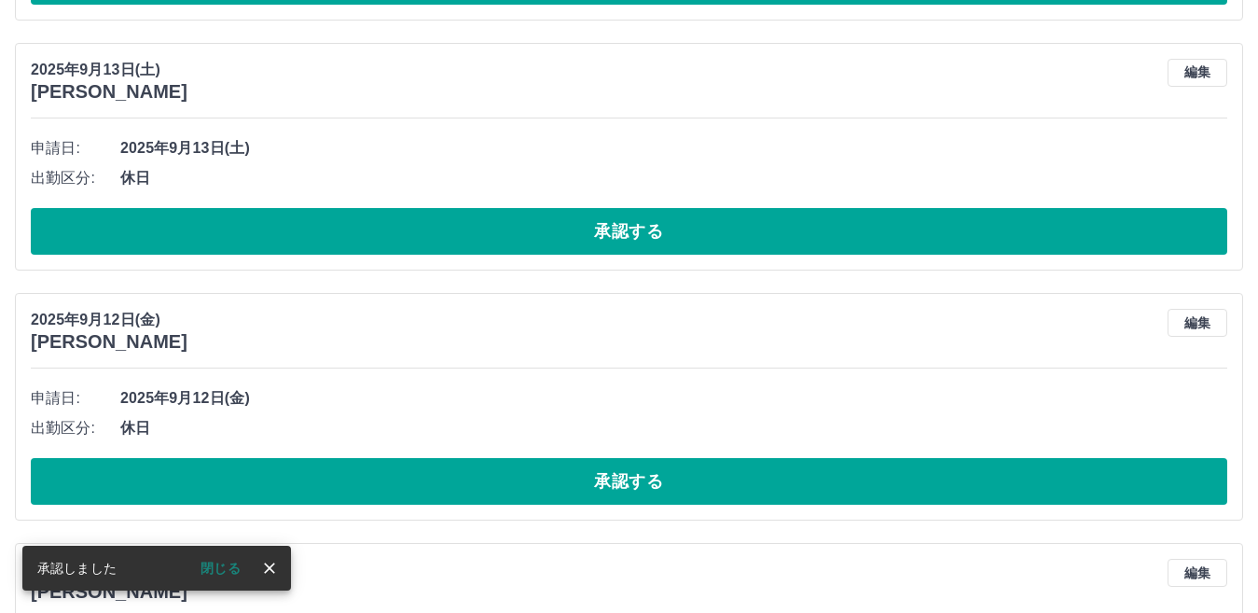
scroll to position [8583, 0]
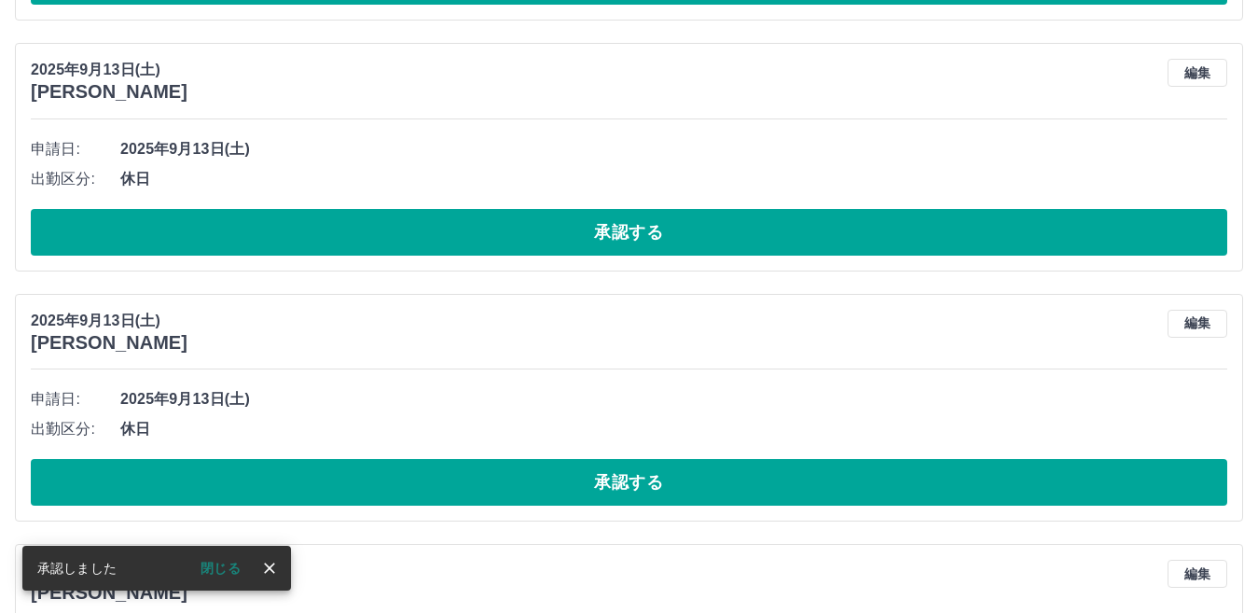
click at [583, 234] on button "承認する" at bounding box center [629, 232] width 1196 height 47
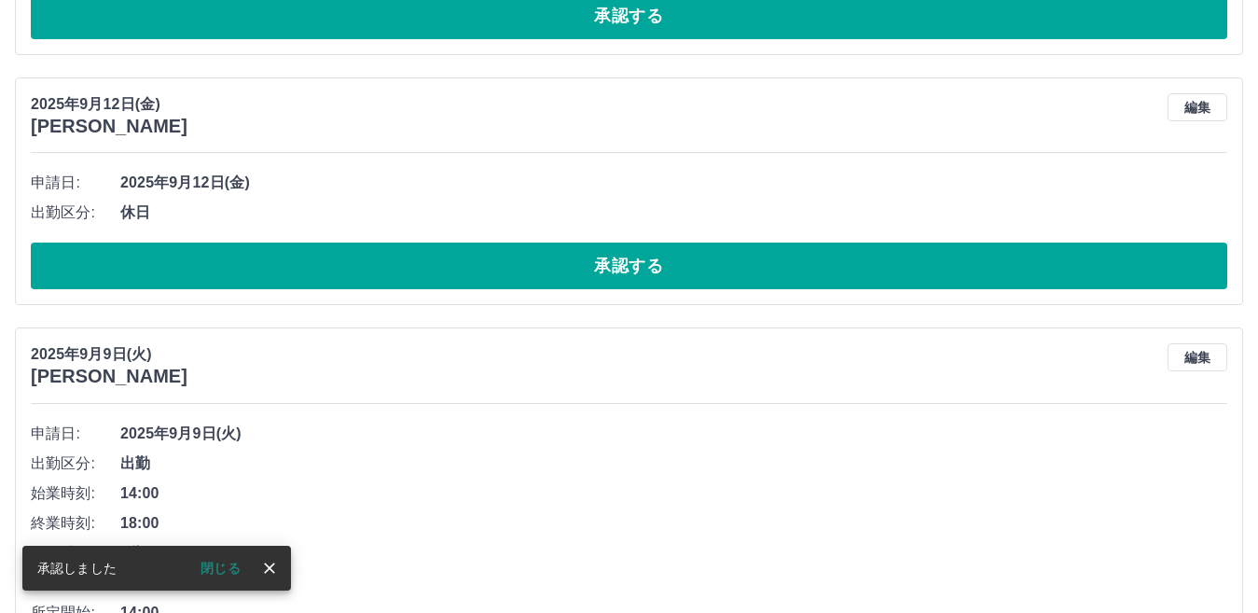
scroll to position [8800, 0]
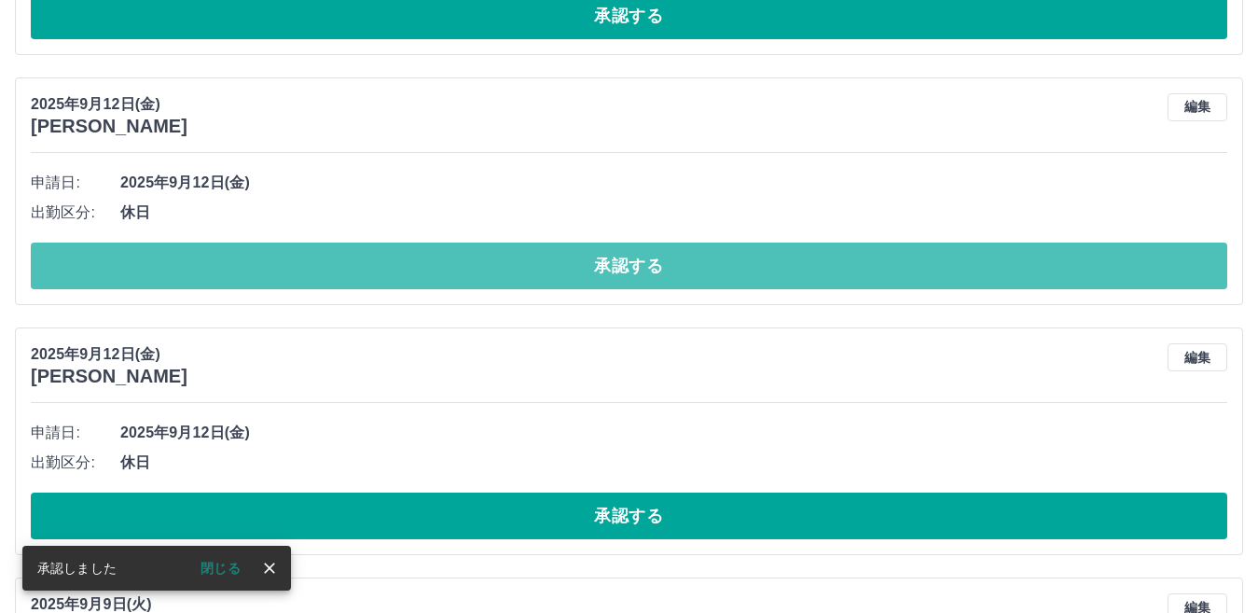
click at [581, 266] on button "承認する" at bounding box center [629, 265] width 1196 height 47
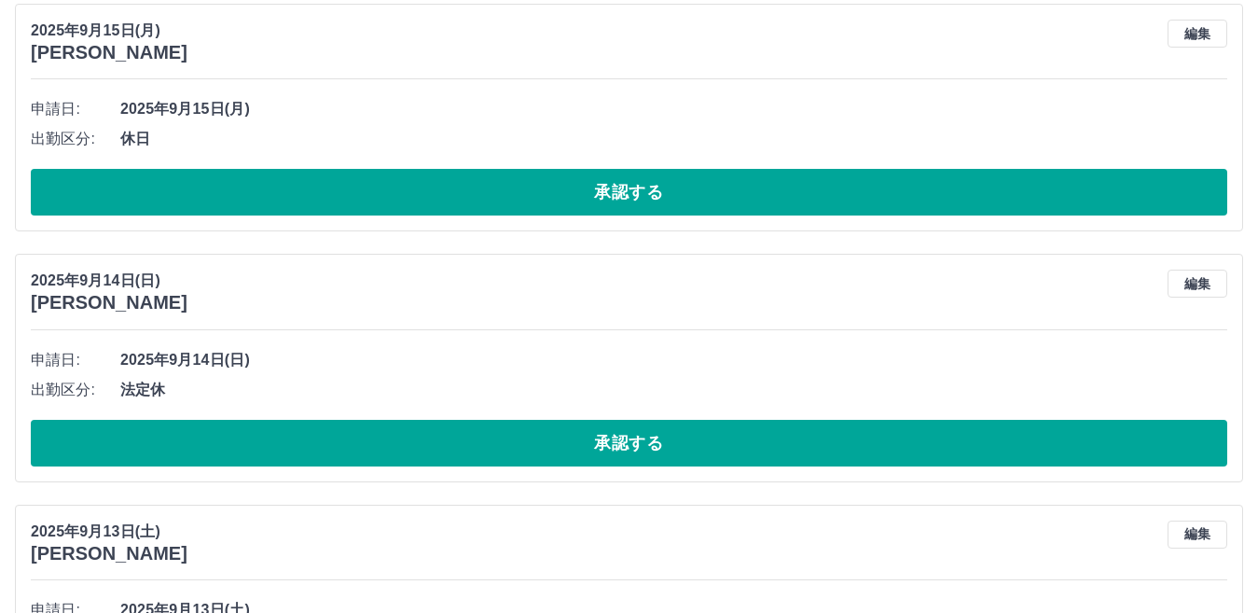
scroll to position [7956, 0]
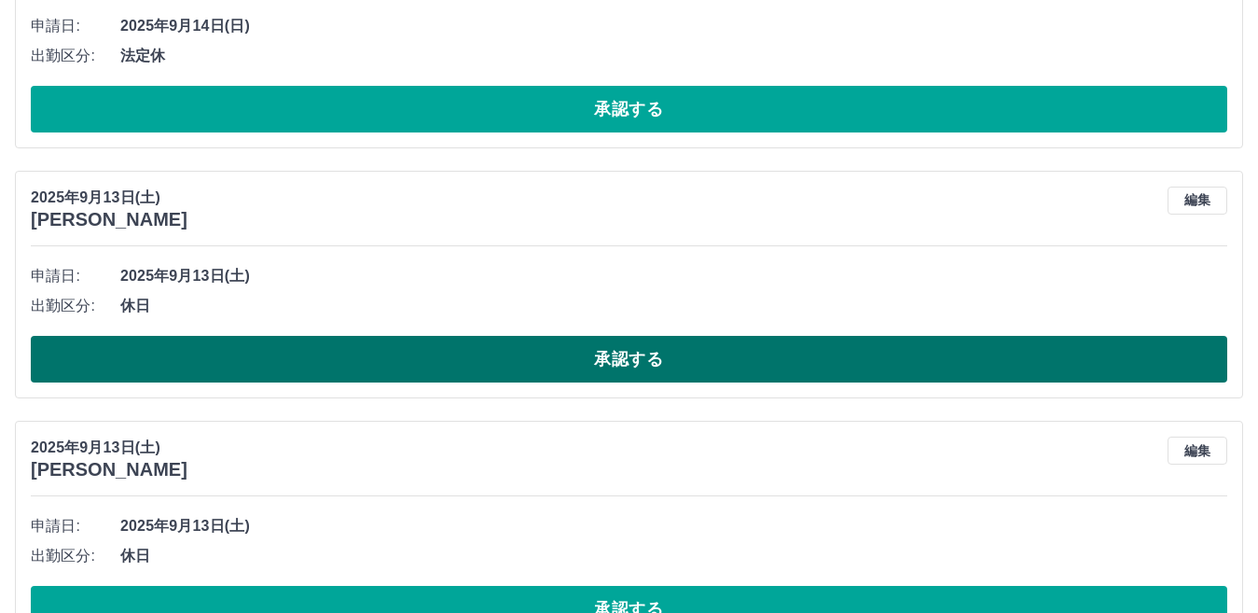
click at [605, 352] on button "承認する" at bounding box center [629, 359] width 1196 height 47
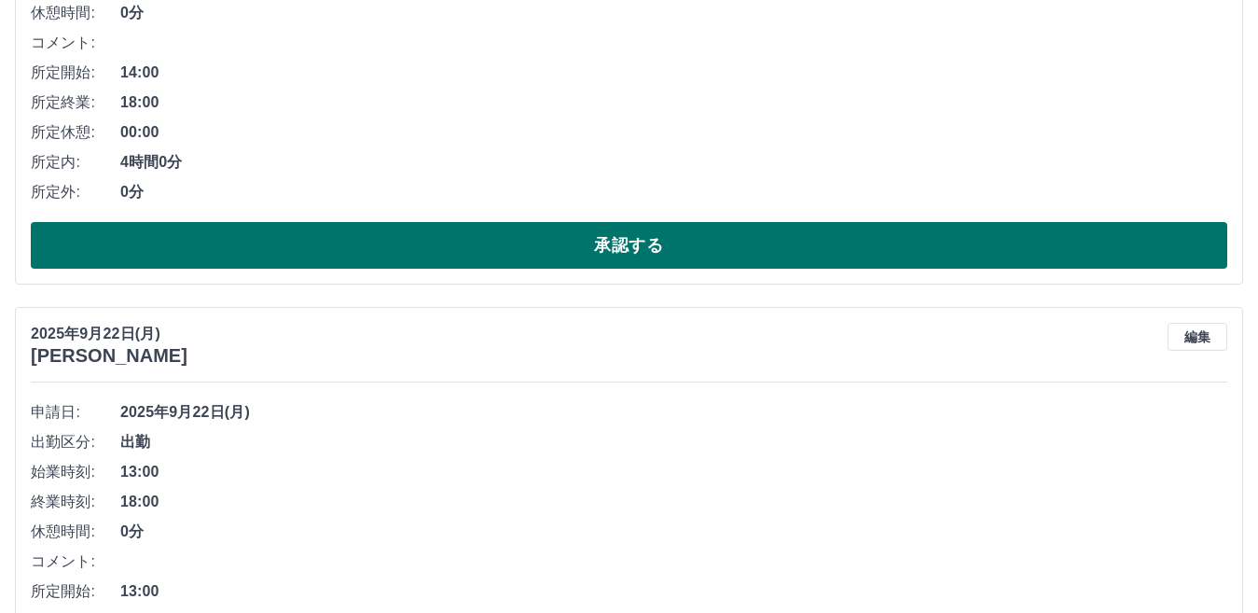
scroll to position [1708, 0]
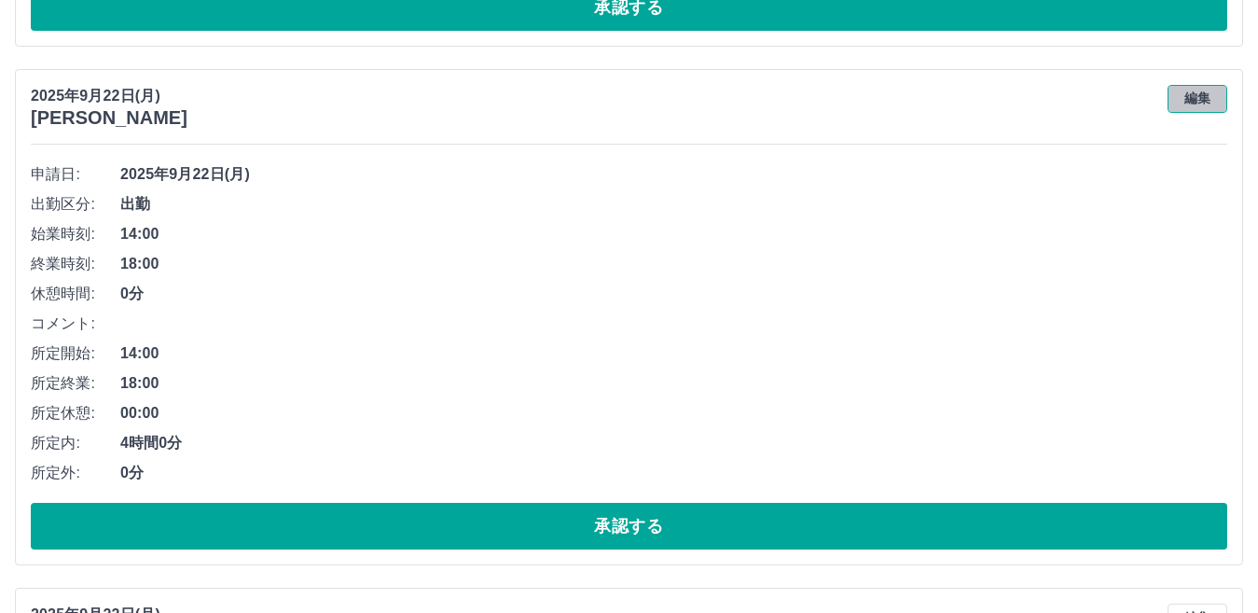
click at [1201, 100] on button "編集" at bounding box center [1198, 99] width 60 height 28
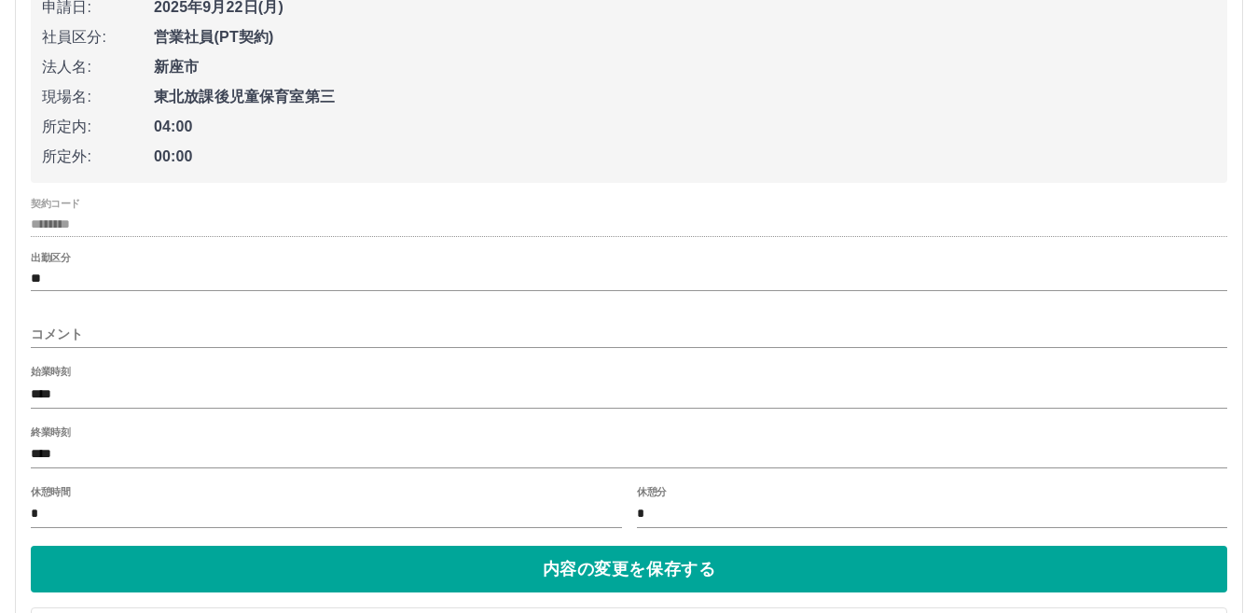
scroll to position [1894, 0]
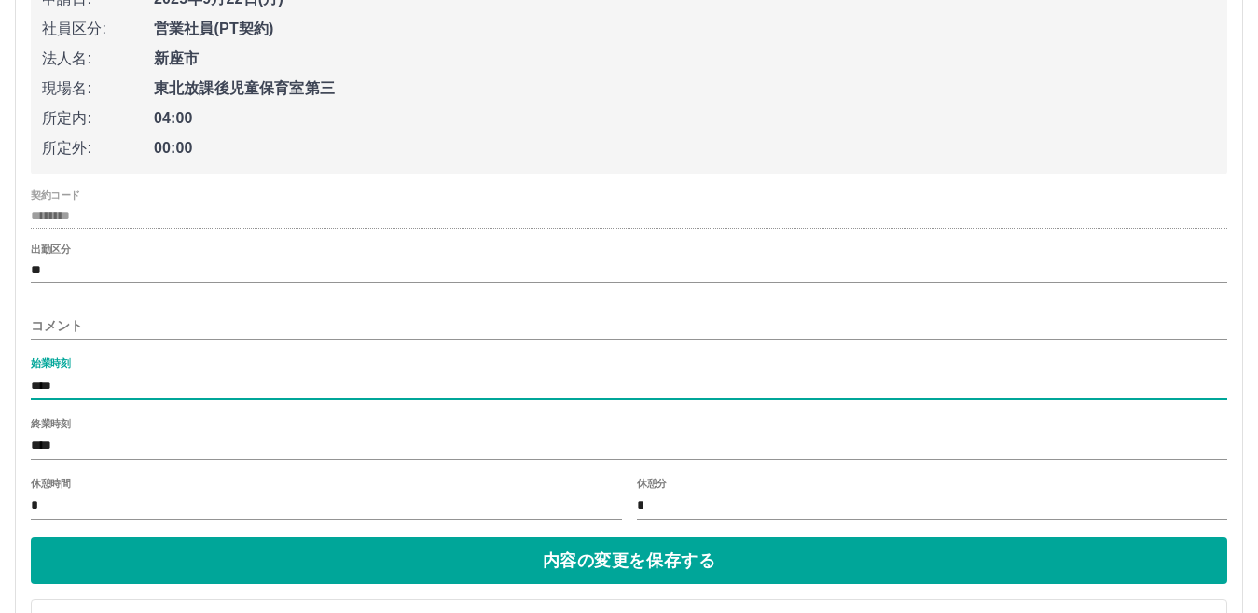
click at [77, 381] on input "****" at bounding box center [629, 385] width 1196 height 27
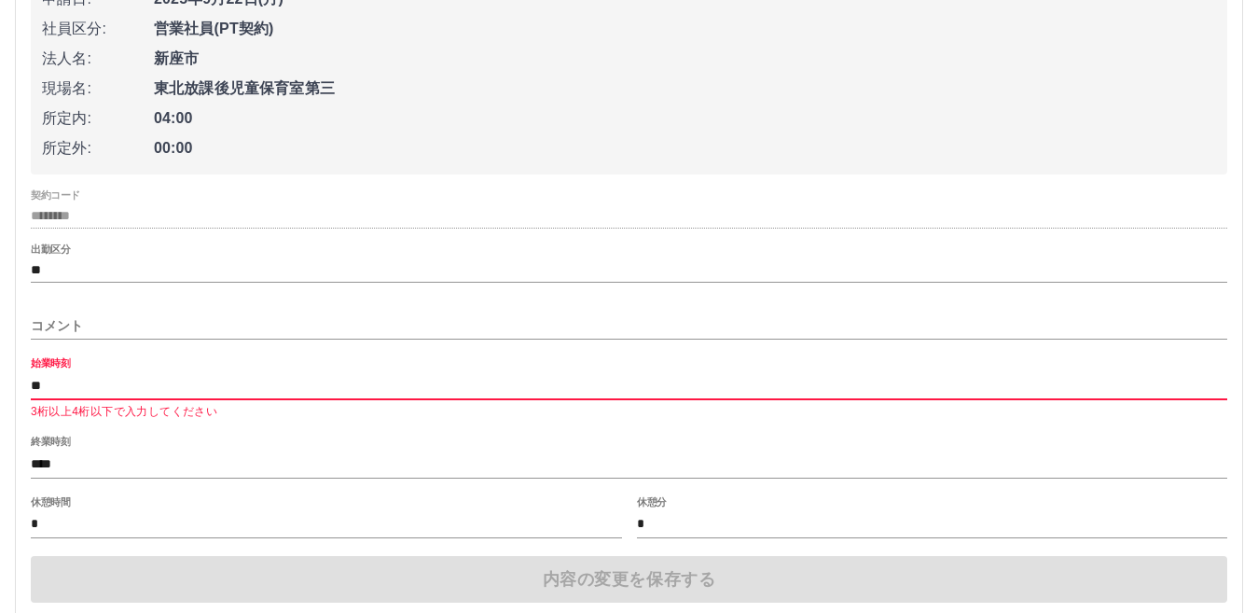
type input "*"
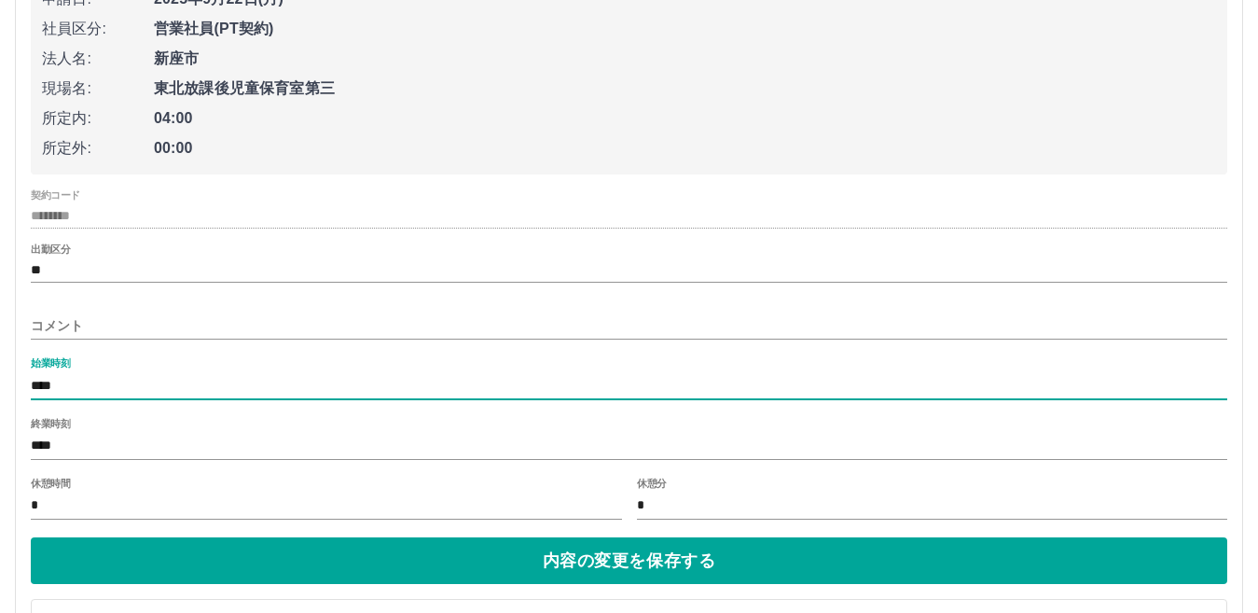
type input "****"
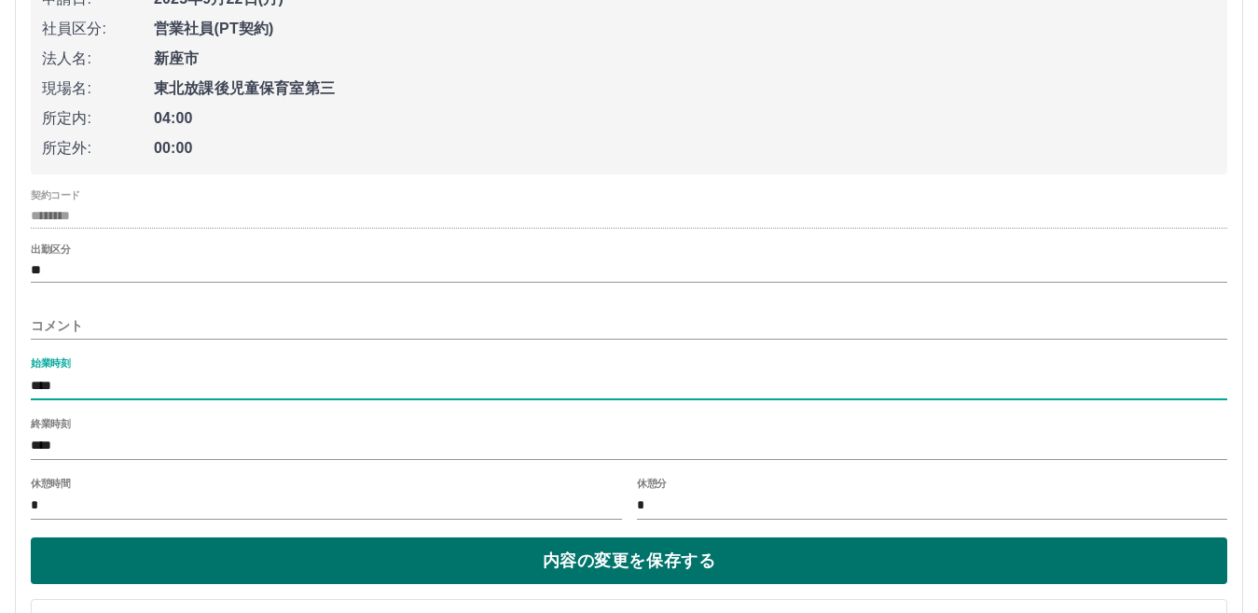
click at [531, 558] on button "内容の変更を保存する" at bounding box center [629, 560] width 1196 height 47
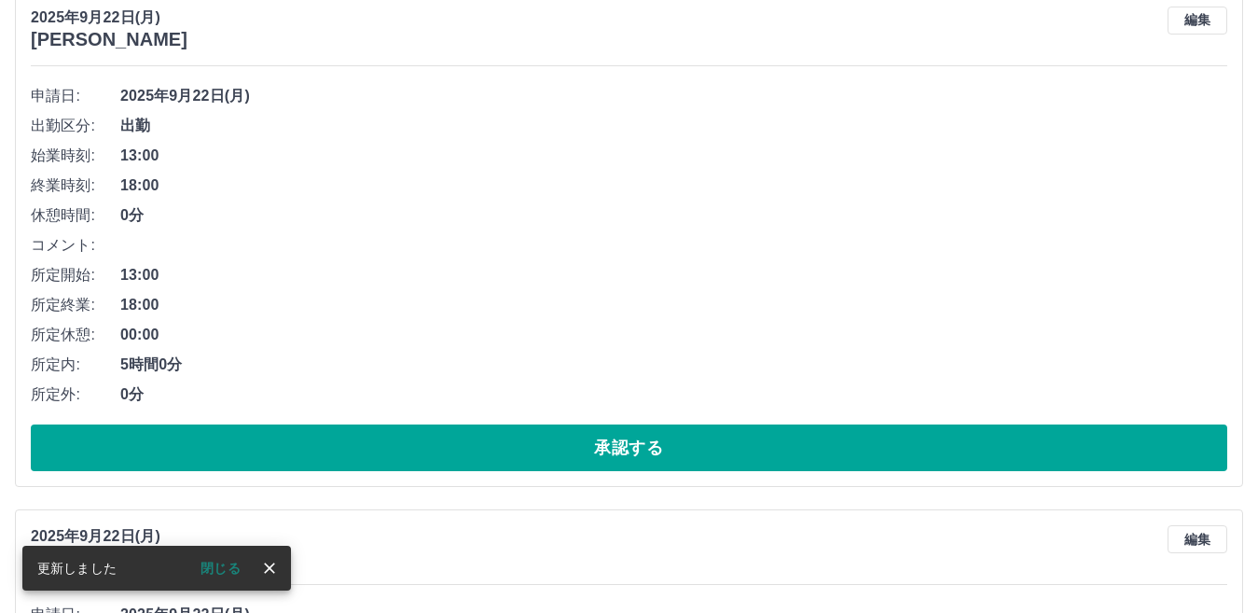
scroll to position [1801, 0]
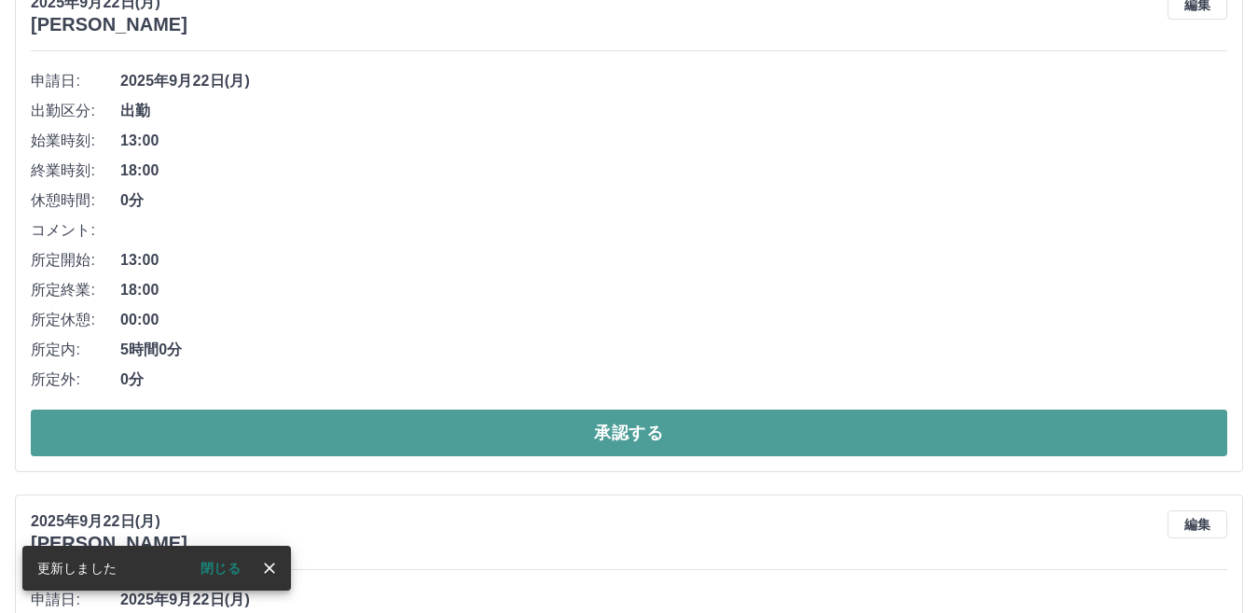
click at [621, 424] on button "承認する" at bounding box center [629, 432] width 1196 height 47
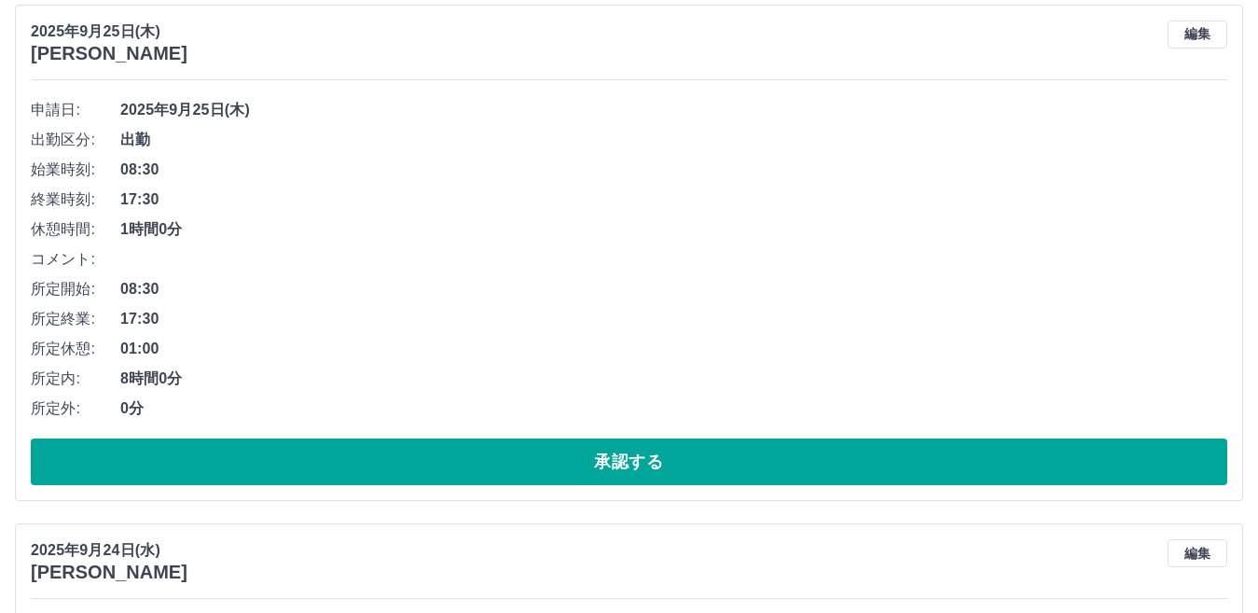
scroll to position [0, 0]
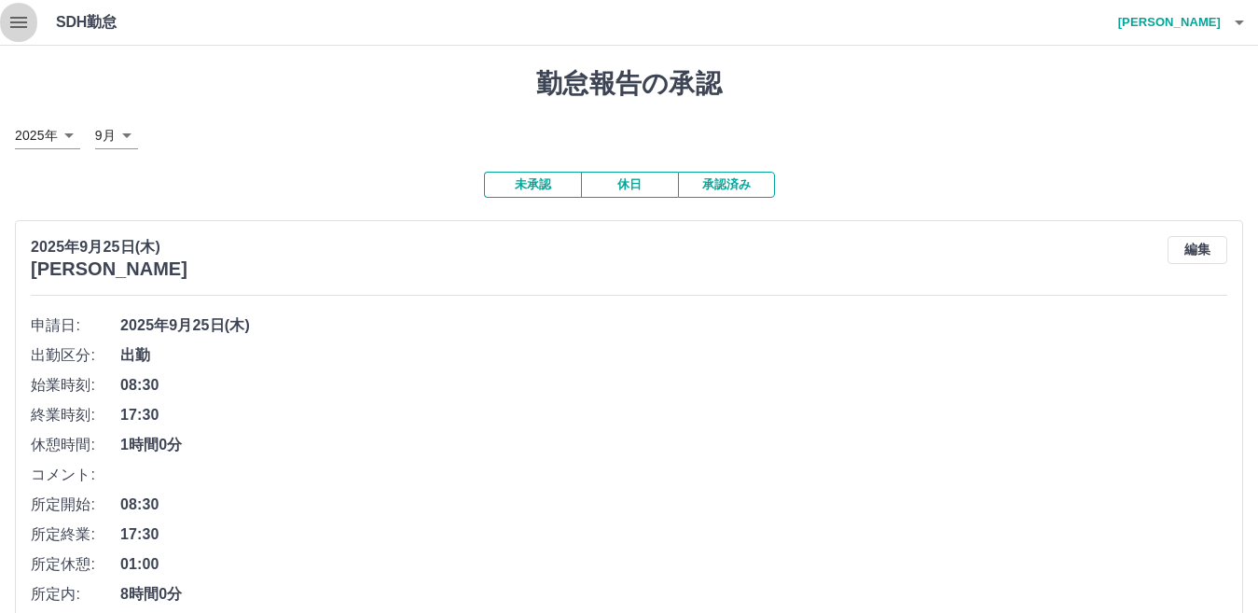
click at [23, 22] on icon "button" at bounding box center [18, 22] width 17 height 11
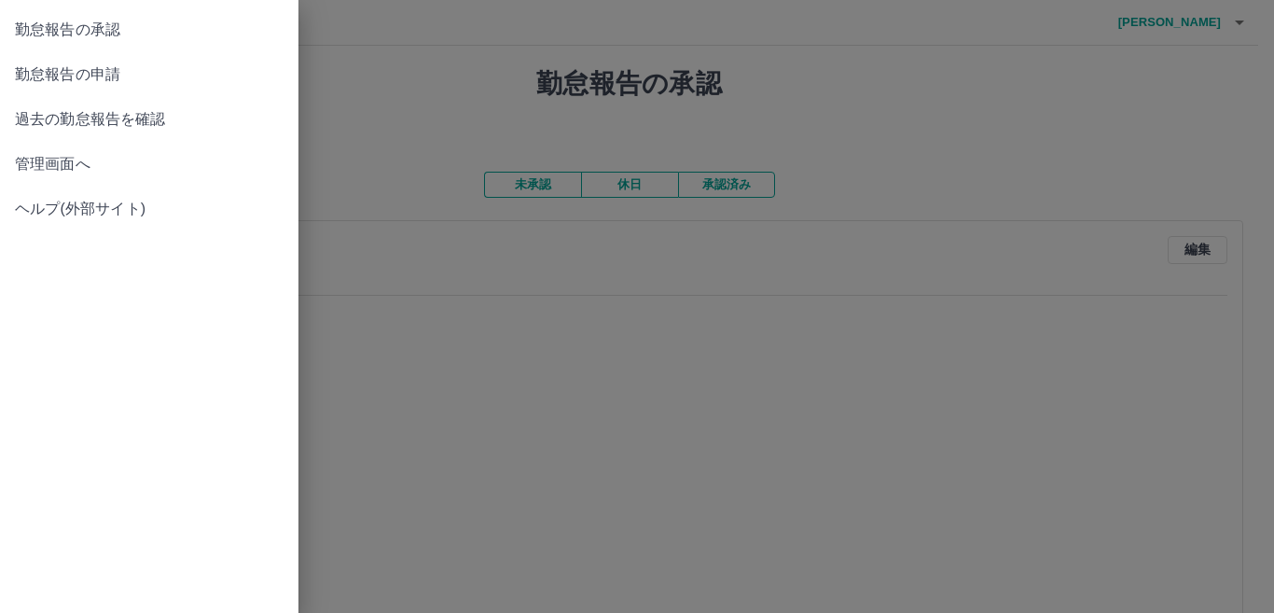
click at [105, 75] on span "勤怠報告の申請" at bounding box center [149, 74] width 269 height 22
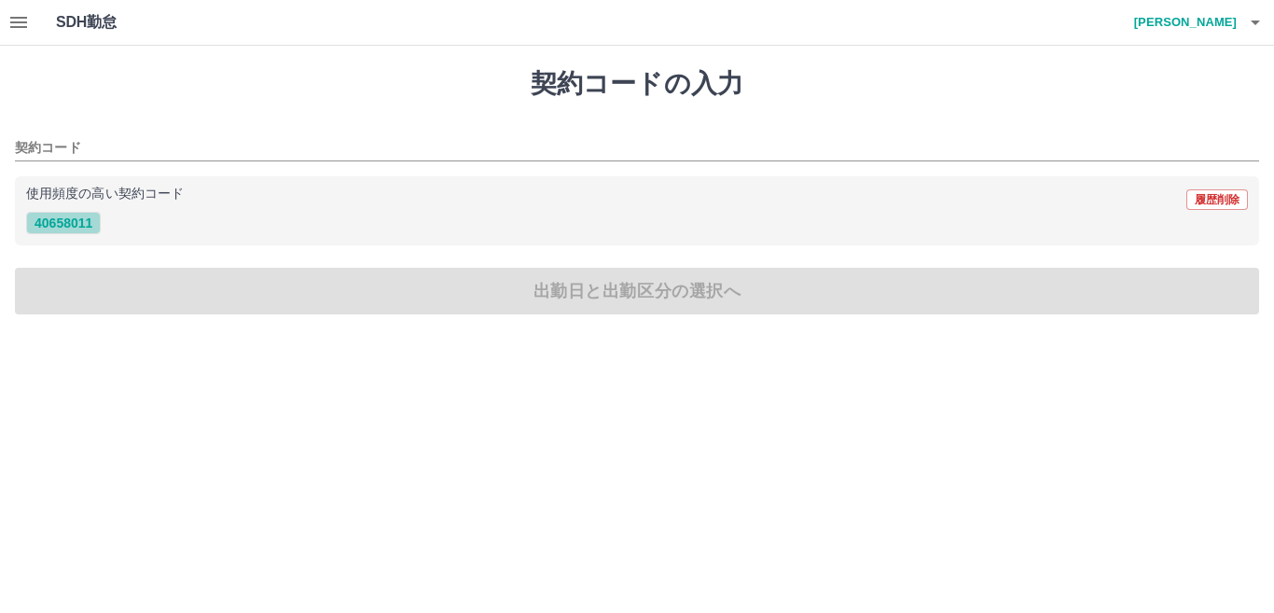
click at [81, 225] on button "40658011" at bounding box center [63, 223] width 75 height 22
type input "********"
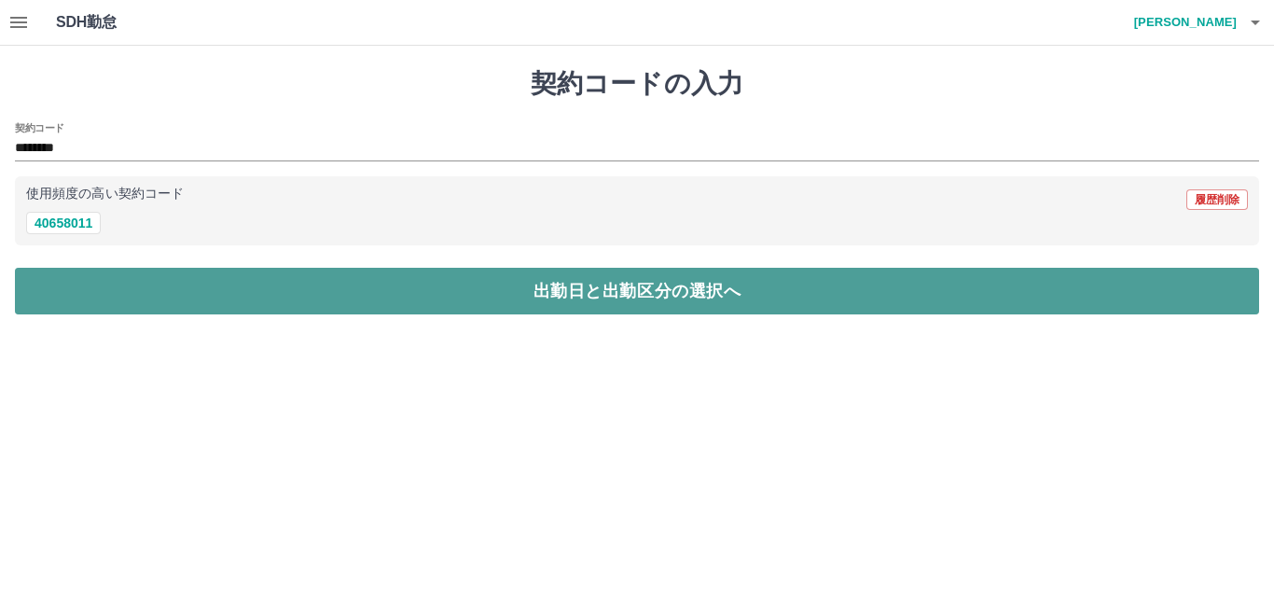
click at [498, 291] on button "出勤日と出勤区分の選択へ" at bounding box center [637, 291] width 1244 height 47
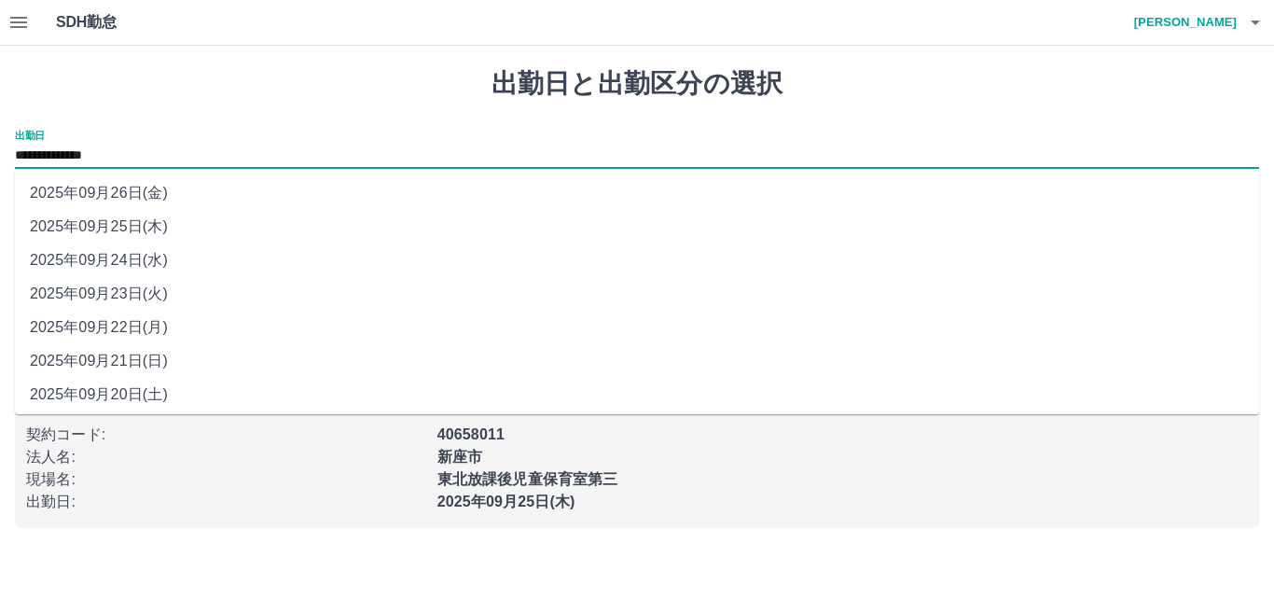
click at [133, 156] on input "**********" at bounding box center [637, 156] width 1244 height 23
click at [124, 150] on input "**********" at bounding box center [637, 156] width 1244 height 23
click at [134, 161] on input "**********" at bounding box center [637, 156] width 1244 height 23
click at [147, 231] on li "2025年09月25日(木)" at bounding box center [637, 227] width 1244 height 34
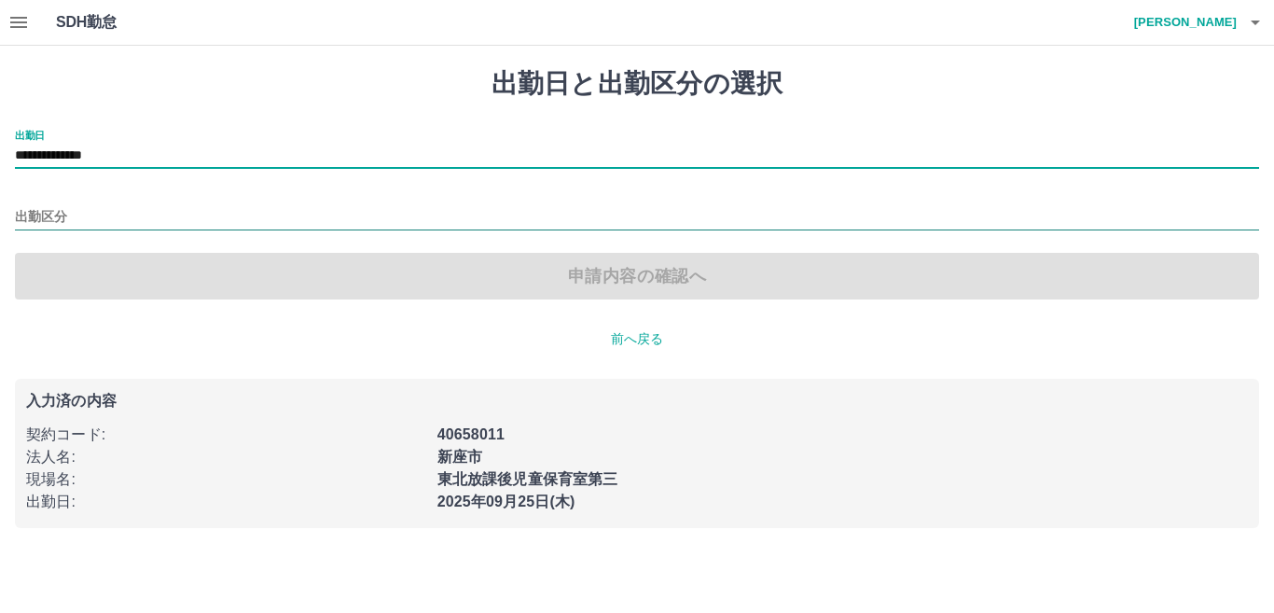
click at [80, 212] on input "出勤区分" at bounding box center [637, 217] width 1244 height 23
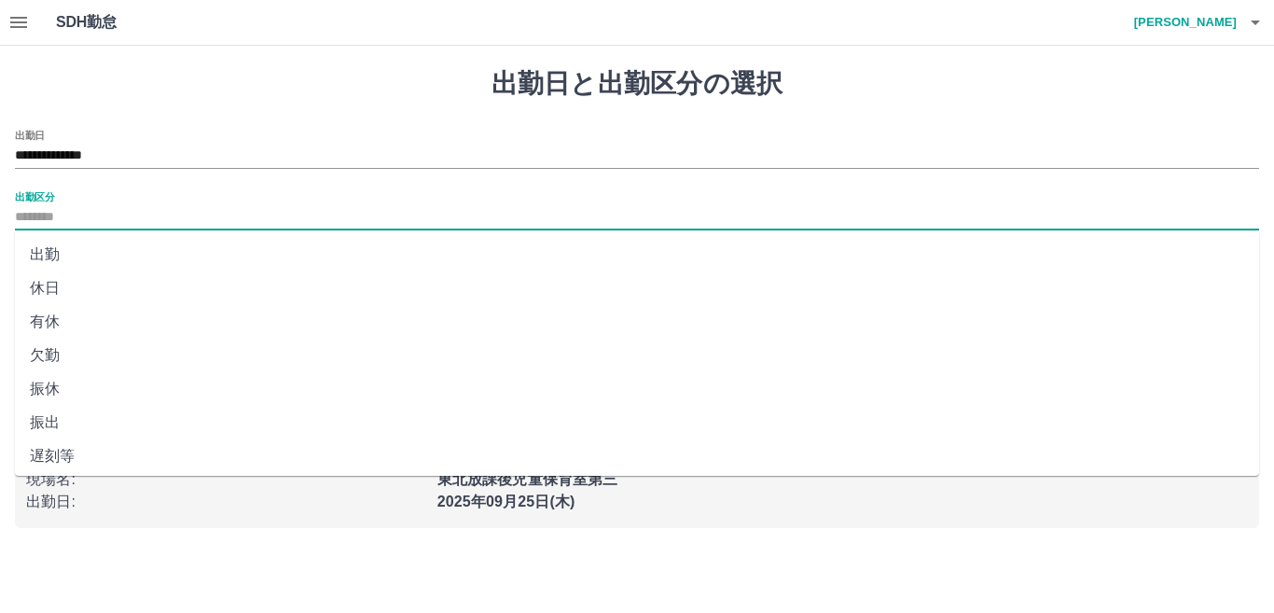
click at [47, 254] on li "出勤" at bounding box center [637, 255] width 1244 height 34
type input "**"
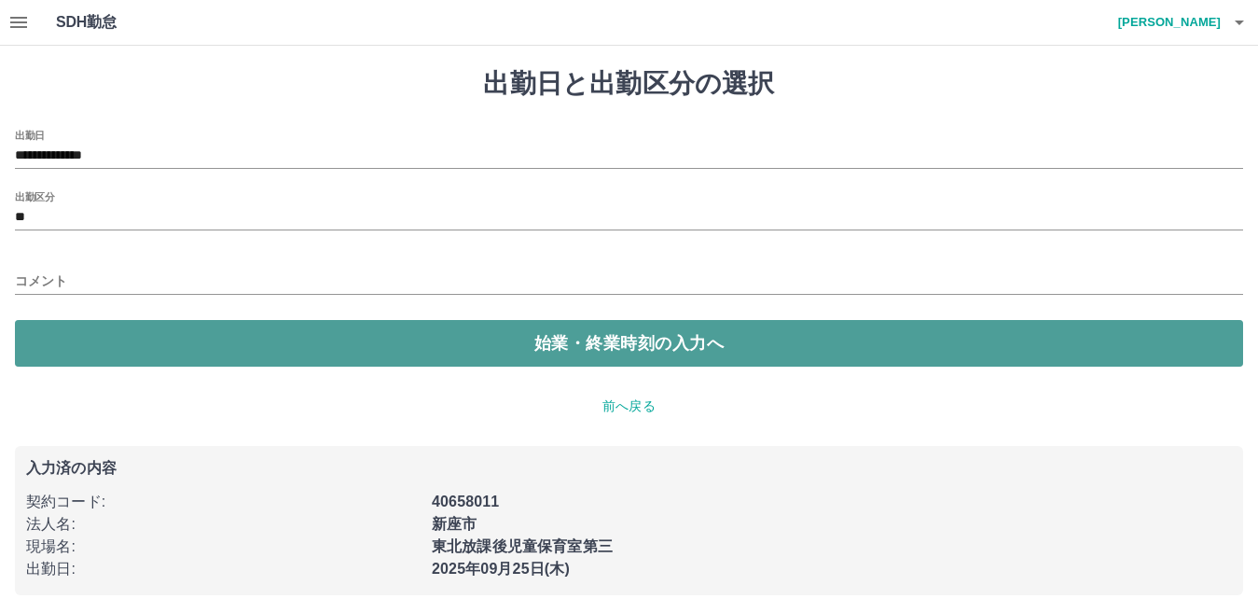
click at [509, 336] on button "始業・終業時刻の入力へ" at bounding box center [629, 343] width 1228 height 47
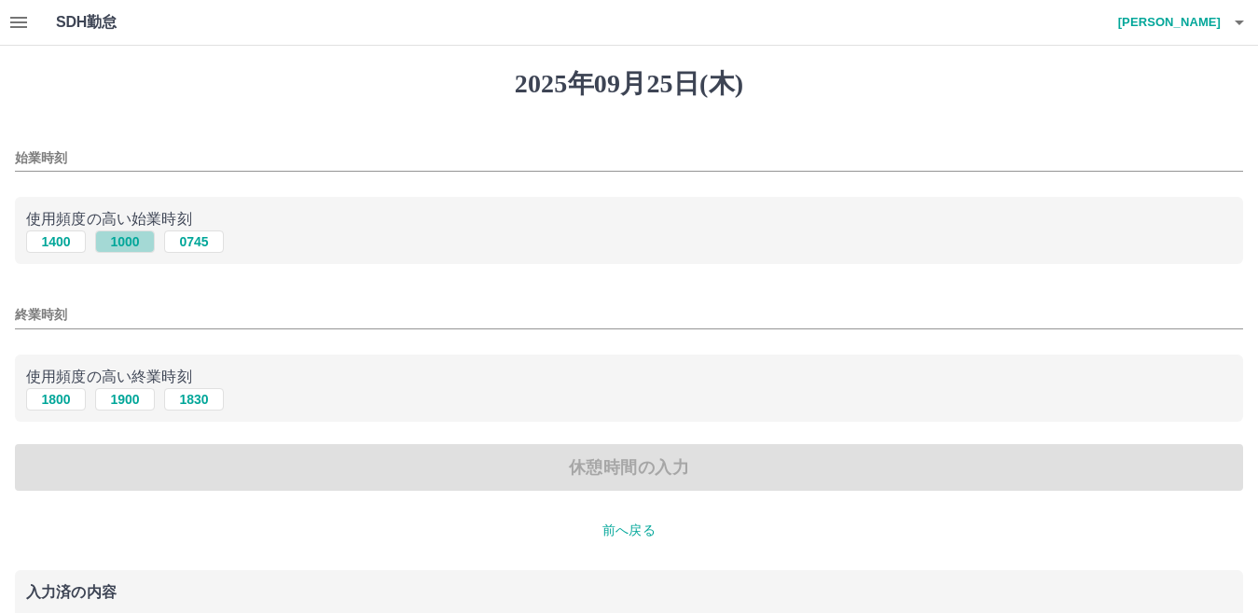
click at [113, 242] on button "1000" at bounding box center [125, 241] width 60 height 22
type input "****"
click at [131, 404] on button "1900" at bounding box center [125, 399] width 60 height 22
type input "****"
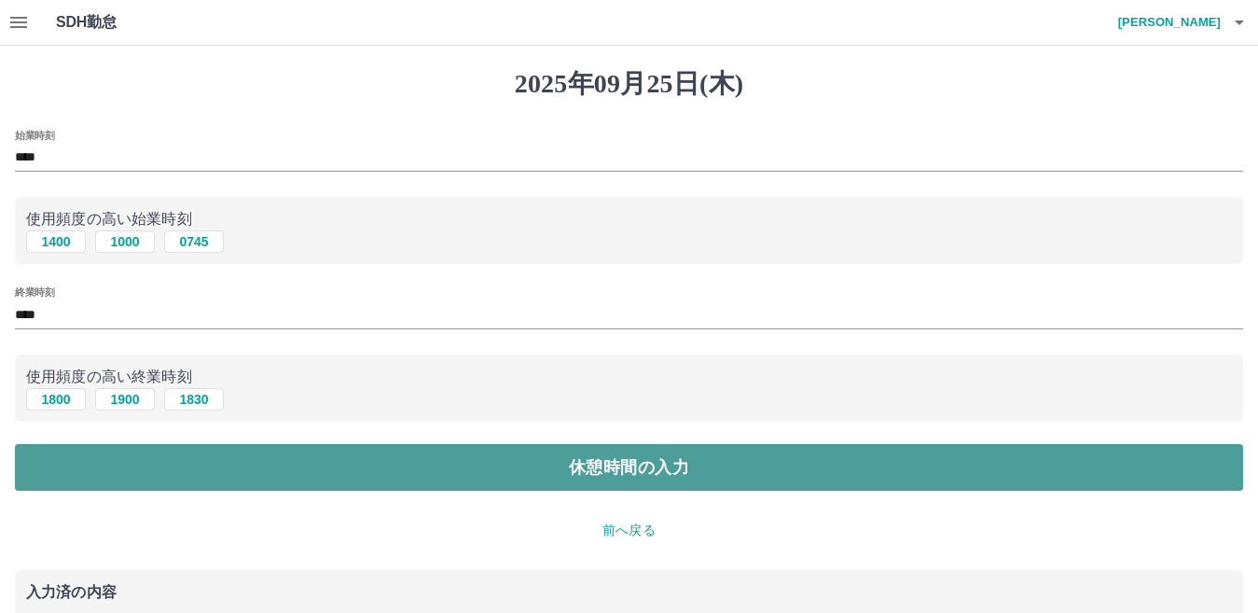
click at [532, 465] on button "休憩時間の入力" at bounding box center [629, 467] width 1228 height 47
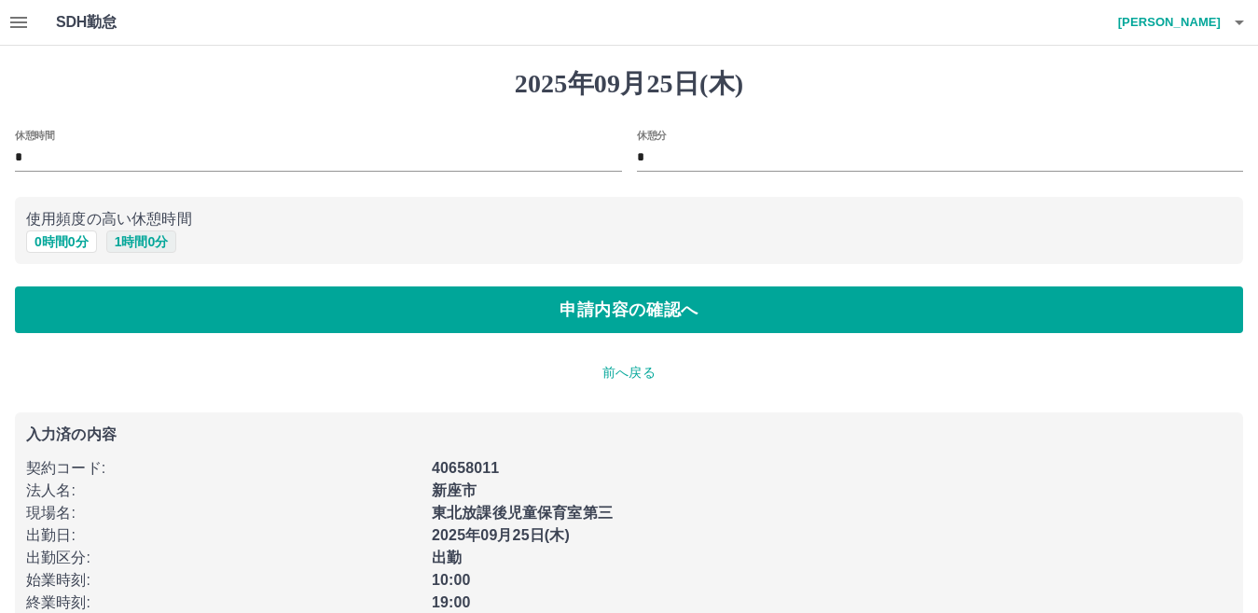
click at [131, 240] on button "1 時間 0 分" at bounding box center [141, 241] width 71 height 22
type input "*"
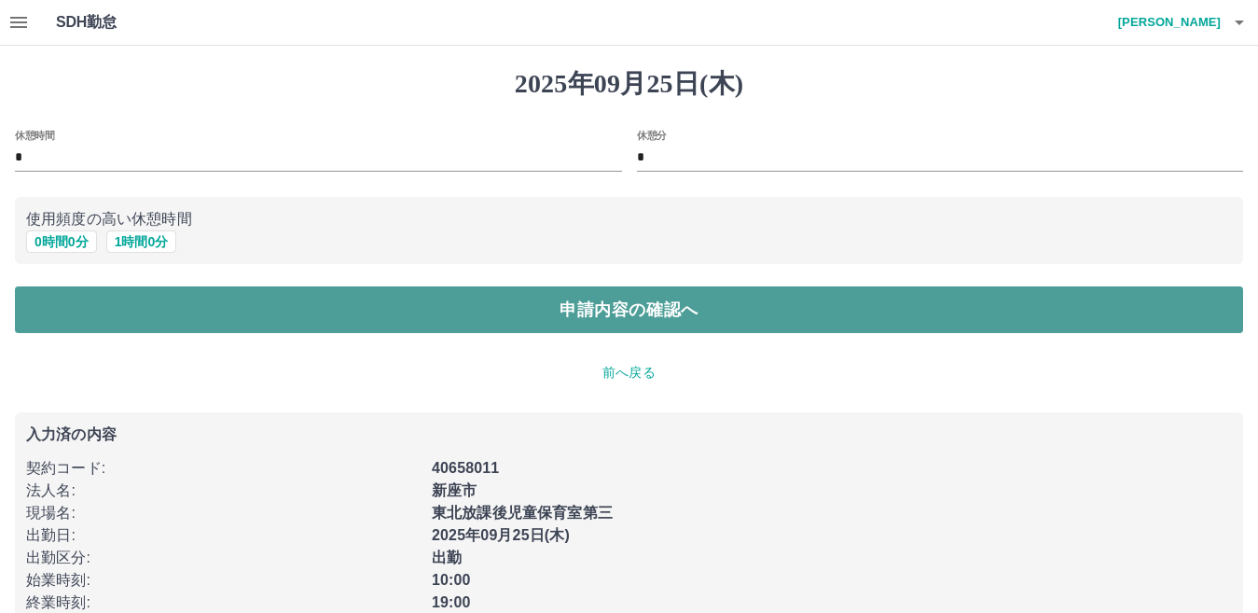
click at [580, 313] on button "申請内容の確認へ" at bounding box center [629, 309] width 1228 height 47
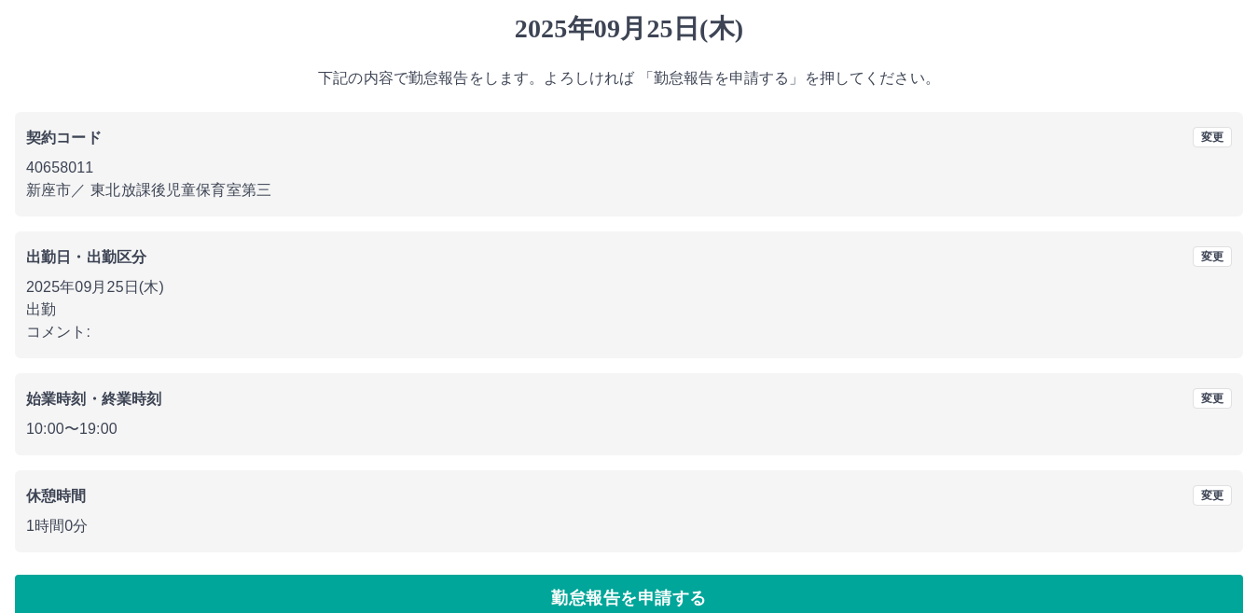
scroll to position [86, 0]
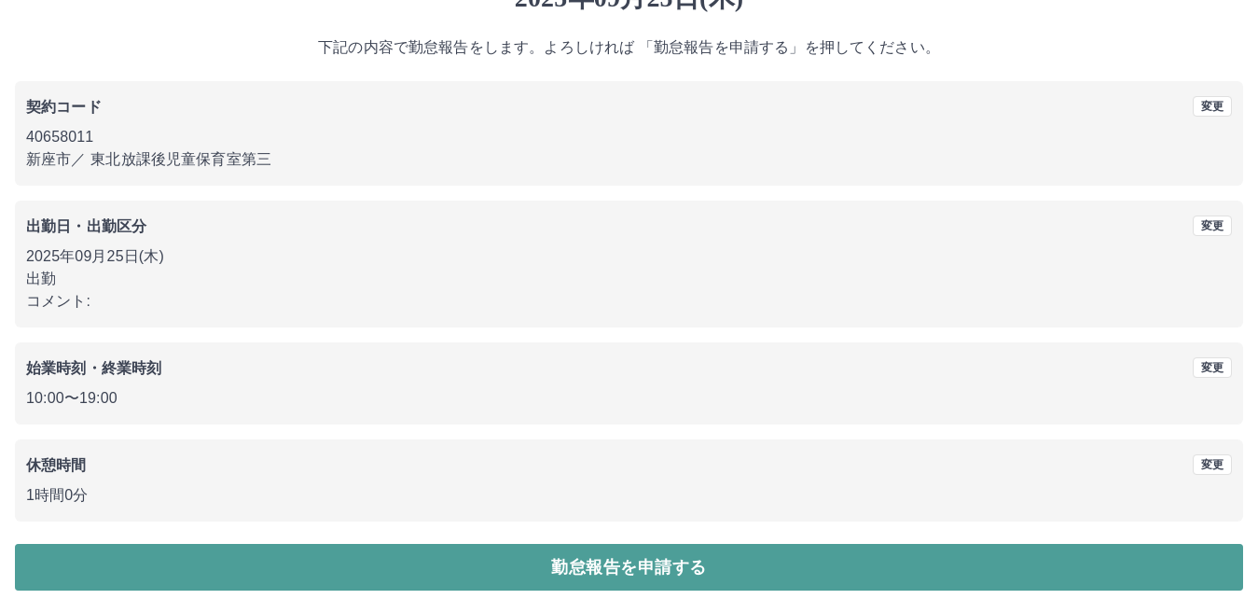
click at [614, 565] on button "勤怠報告を申請する" at bounding box center [629, 567] width 1228 height 47
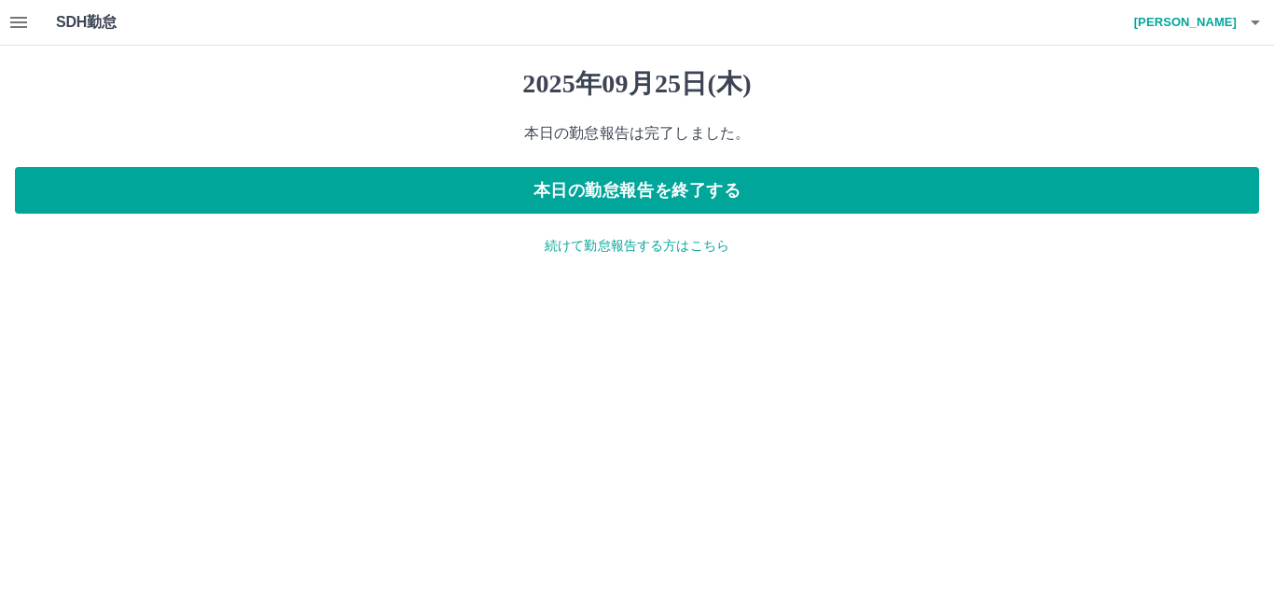
click at [569, 252] on p "続けて勤怠報告する方はこちら" at bounding box center [637, 246] width 1244 height 20
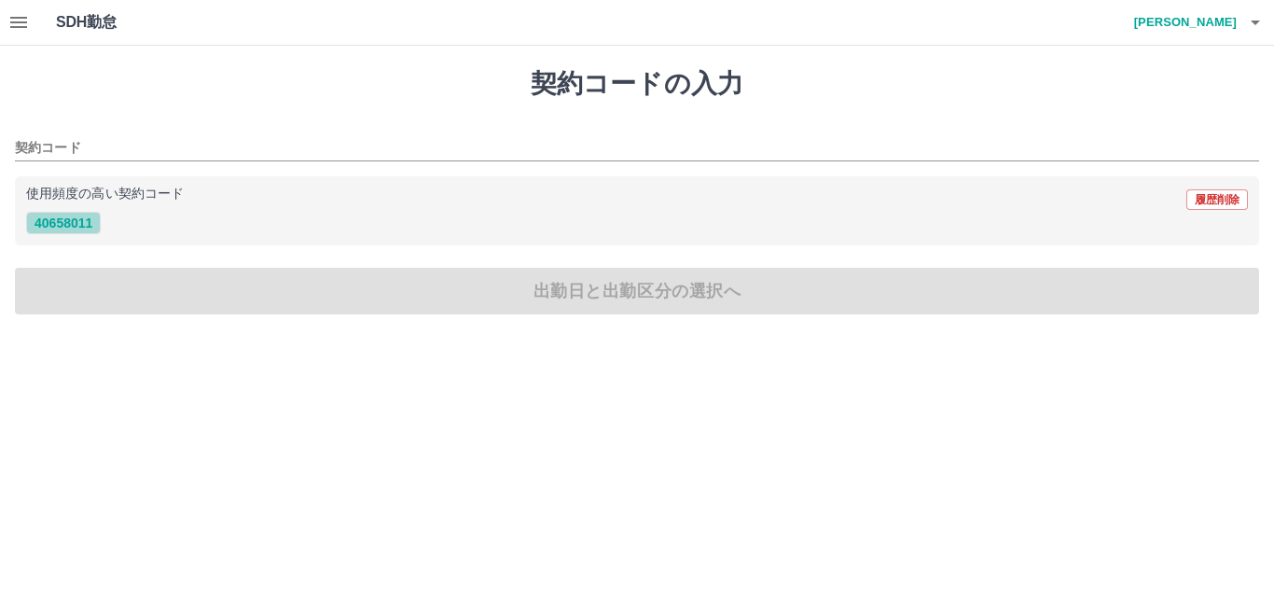
click at [81, 222] on button "40658011" at bounding box center [63, 223] width 75 height 22
type input "********"
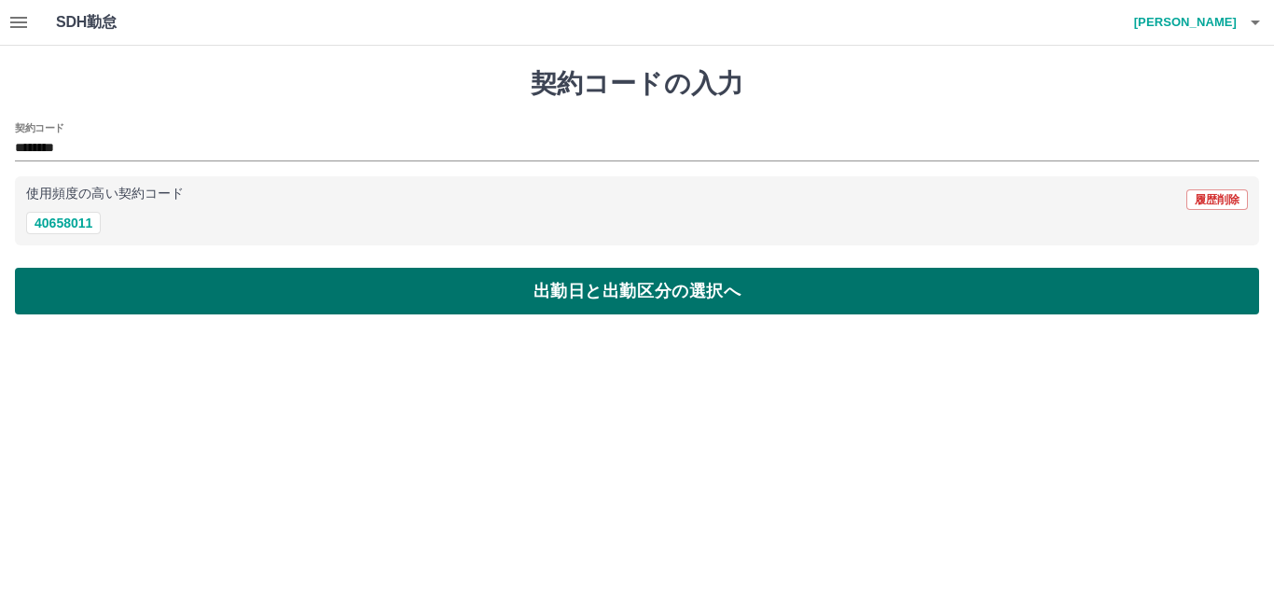
click at [145, 290] on button "出勤日と出勤区分の選択へ" at bounding box center [637, 291] width 1244 height 47
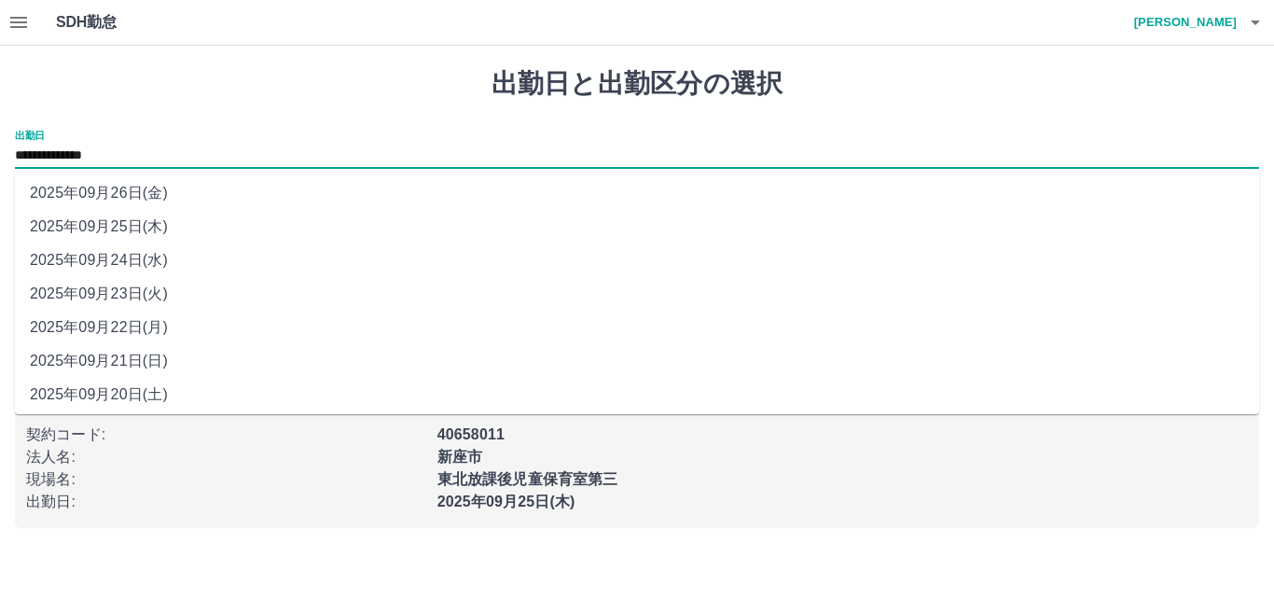
click at [118, 155] on input "**********" at bounding box center [637, 156] width 1244 height 23
click at [137, 259] on li "2025年09月24日(水)" at bounding box center [637, 260] width 1244 height 34
type input "**********"
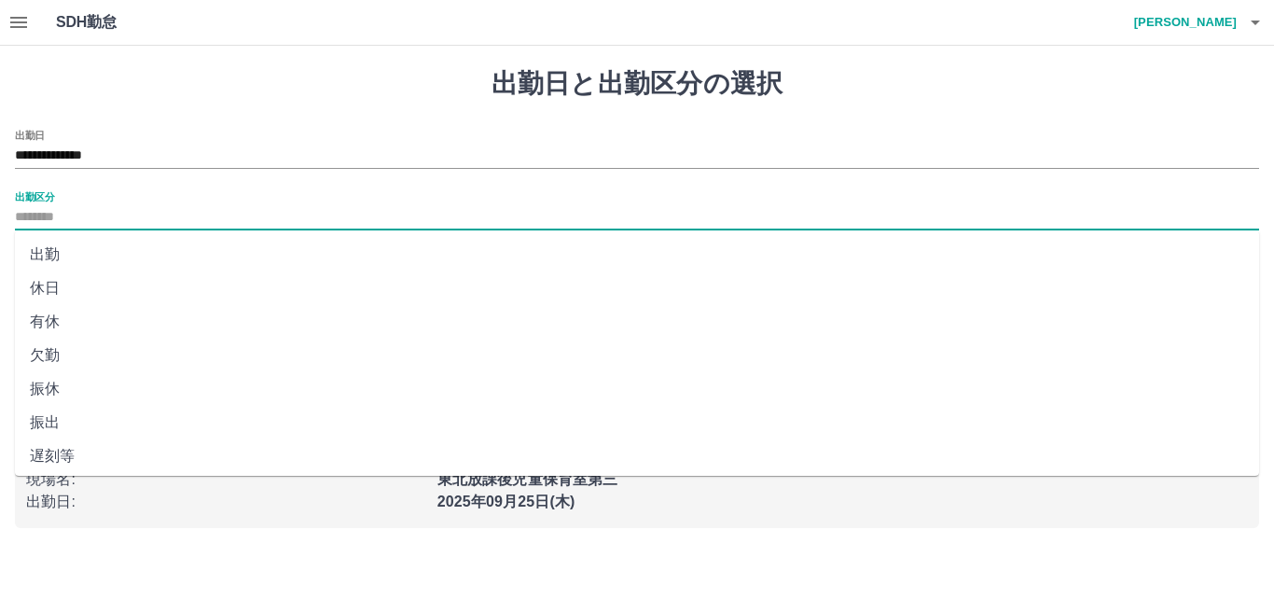
click at [62, 216] on input "出勤区分" at bounding box center [637, 217] width 1244 height 23
click at [59, 257] on li "出勤" at bounding box center [637, 255] width 1244 height 34
type input "**"
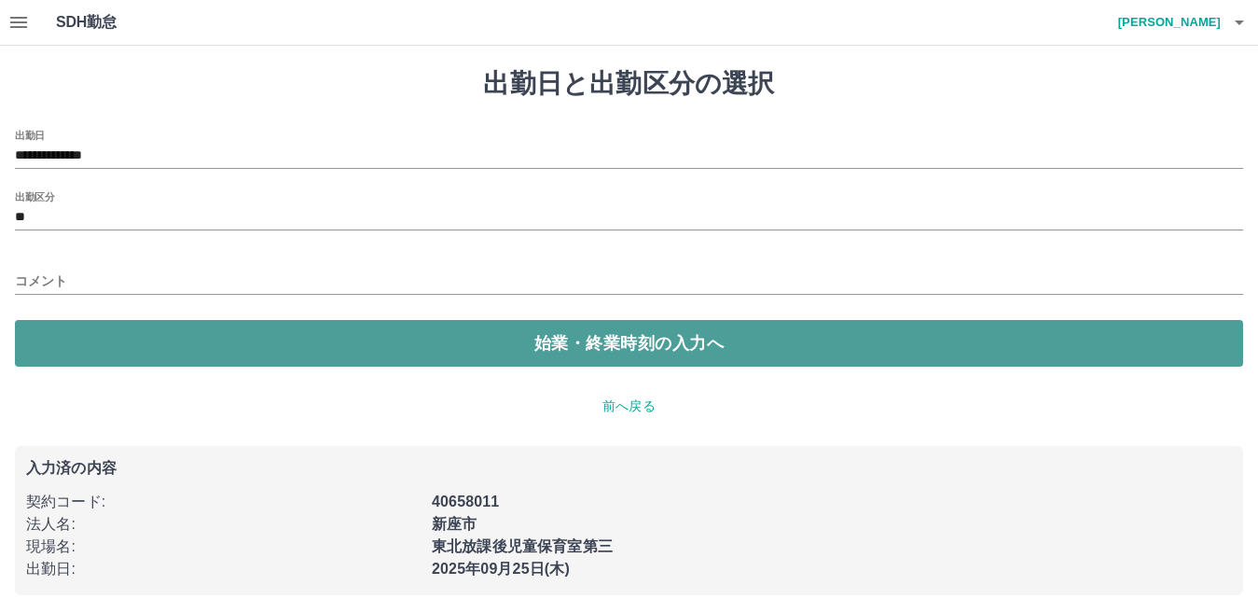
click at [621, 339] on button "始業・終業時刻の入力へ" at bounding box center [629, 343] width 1228 height 47
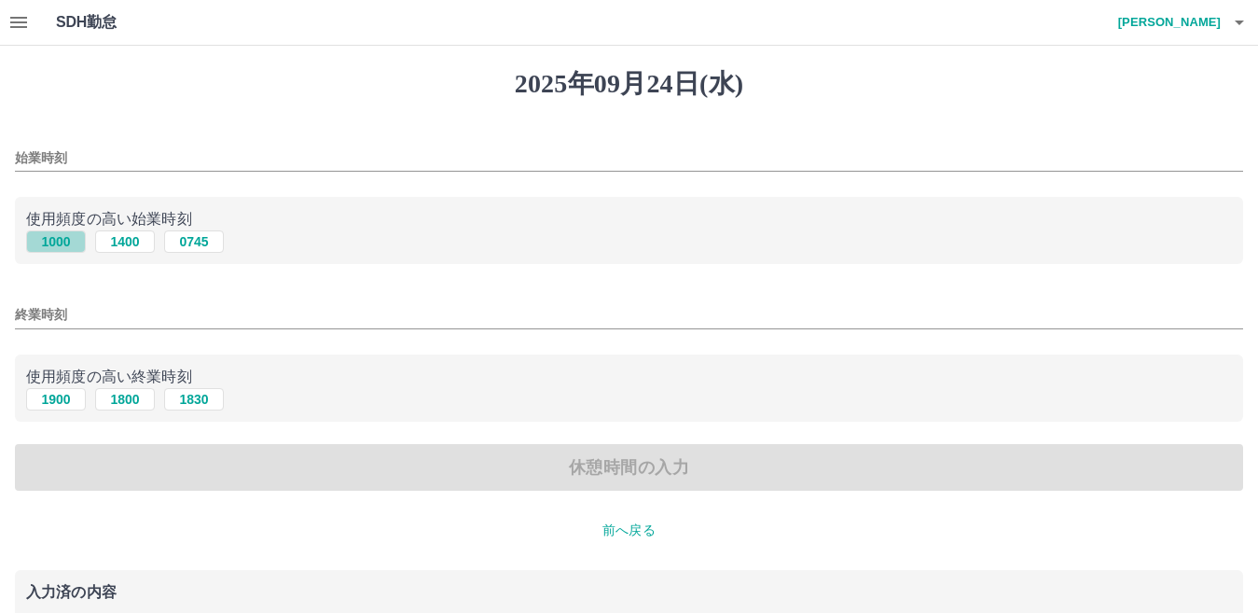
click at [66, 243] on button "1000" at bounding box center [56, 241] width 60 height 22
type input "****"
click at [63, 405] on button "1900" at bounding box center [56, 399] width 60 height 22
type input "****"
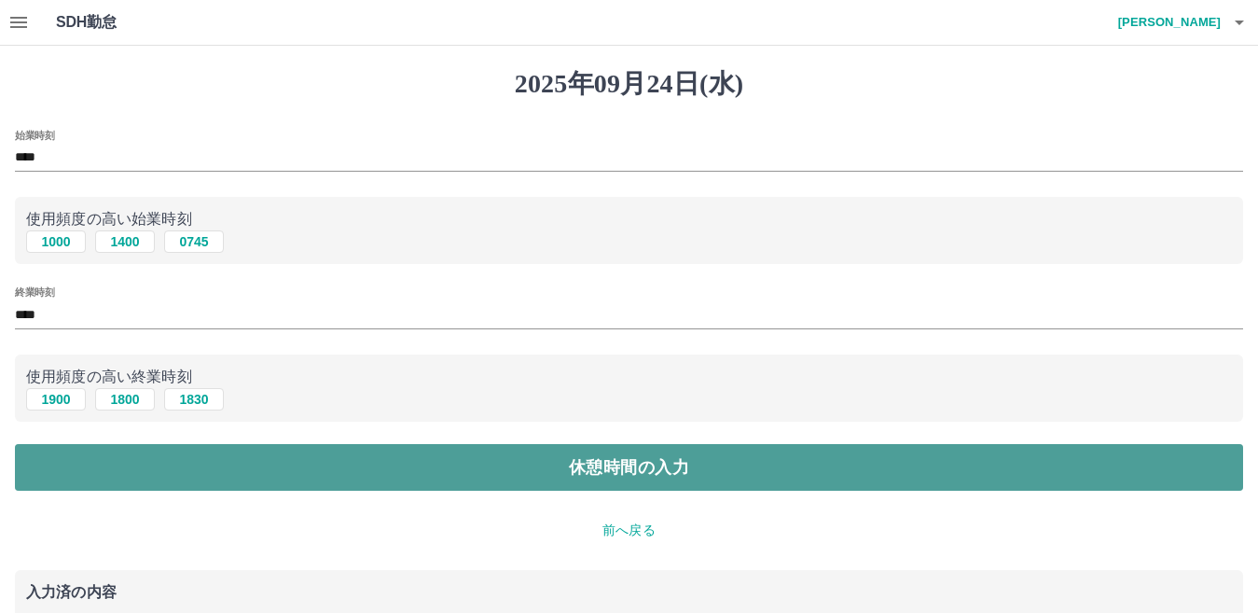
click at [547, 458] on button "休憩時間の入力" at bounding box center [629, 467] width 1228 height 47
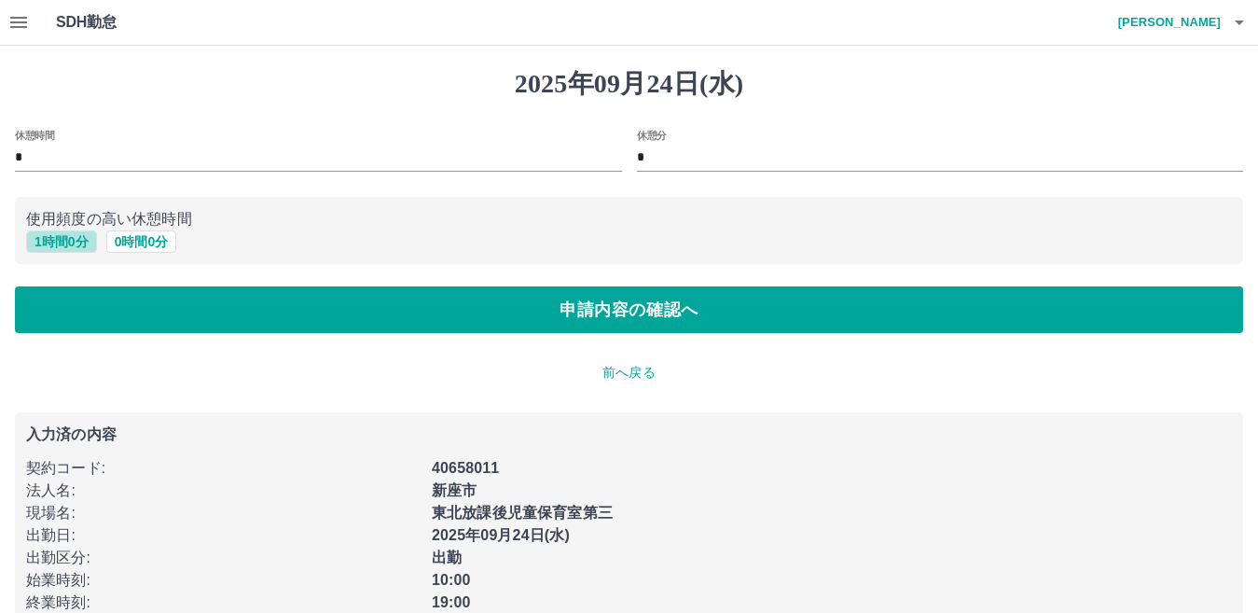
drag, startPoint x: 48, startPoint y: 239, endPoint x: 368, endPoint y: 271, distance: 322.5
click at [51, 239] on button "1 時間 0 分" at bounding box center [61, 241] width 71 height 22
type input "*"
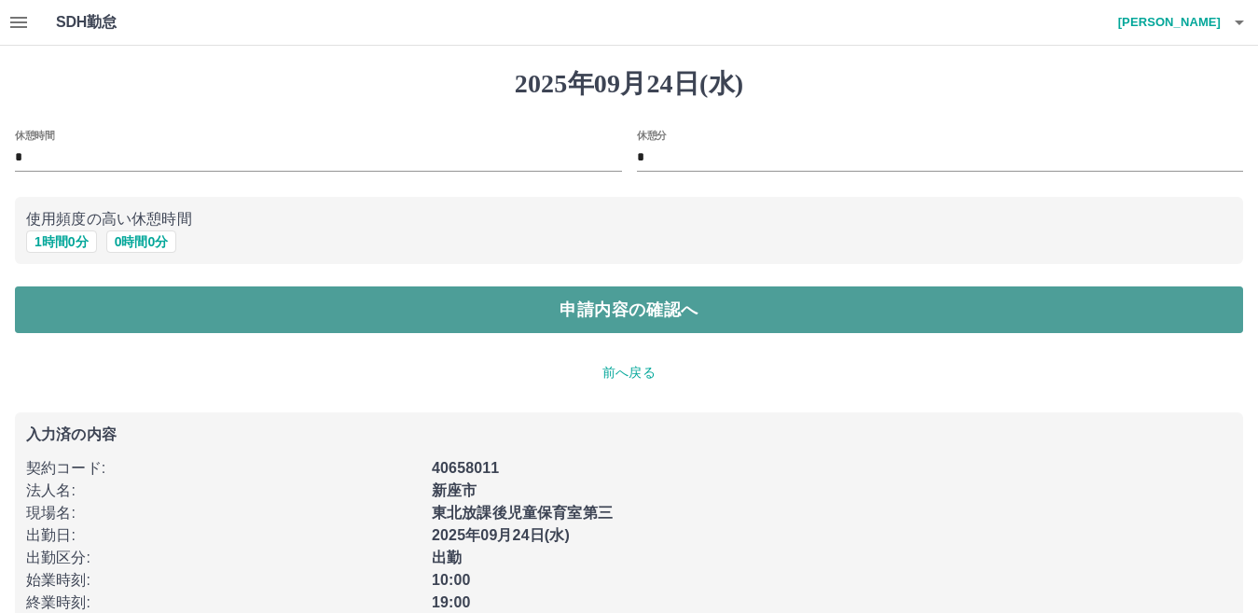
click at [632, 311] on button "申請内容の確認へ" at bounding box center [629, 309] width 1228 height 47
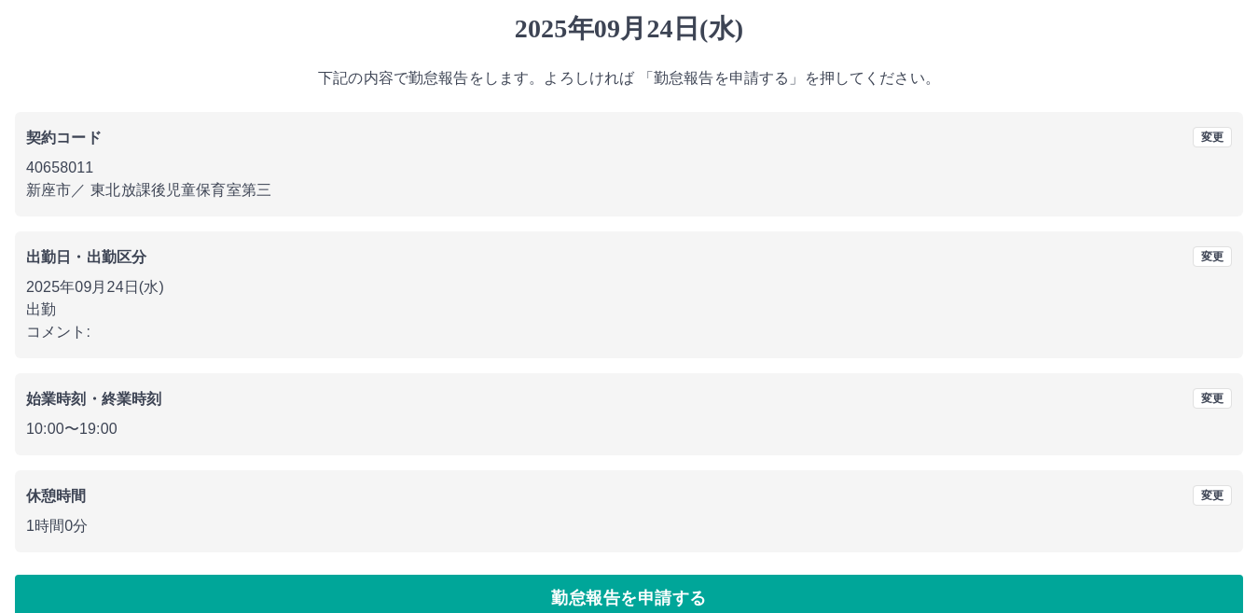
scroll to position [86, 0]
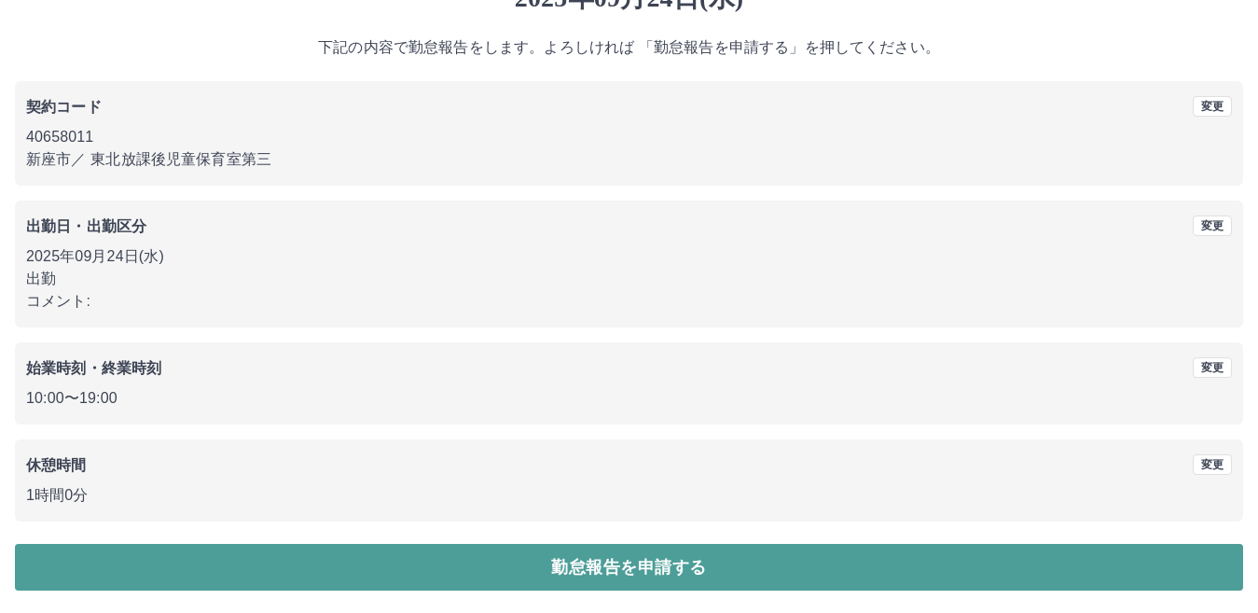
click at [639, 563] on button "勤怠報告を申請する" at bounding box center [629, 567] width 1228 height 47
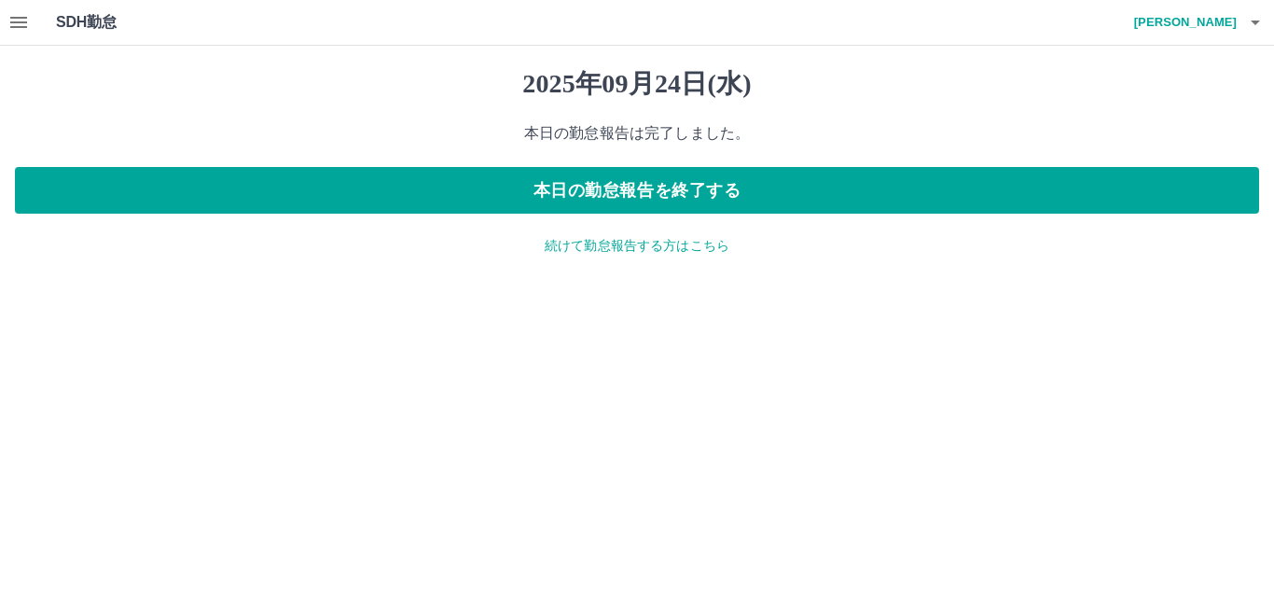
click at [649, 251] on p "続けて勤怠報告する方はこちら" at bounding box center [637, 246] width 1244 height 20
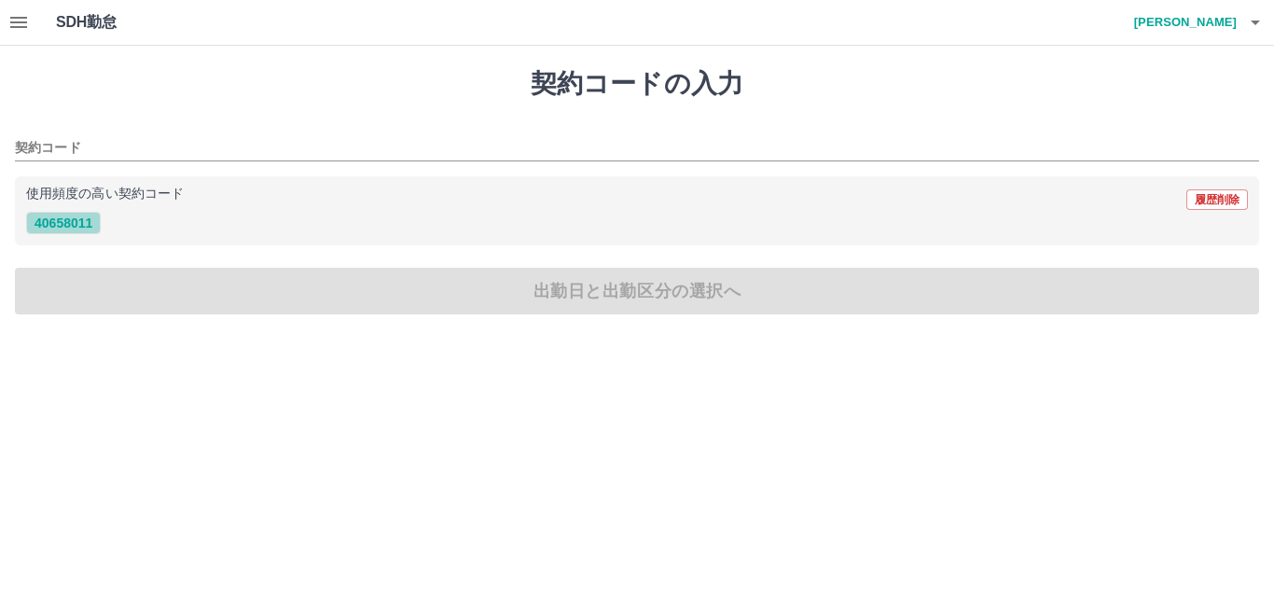
click at [72, 220] on button "40658011" at bounding box center [63, 223] width 75 height 22
type input "********"
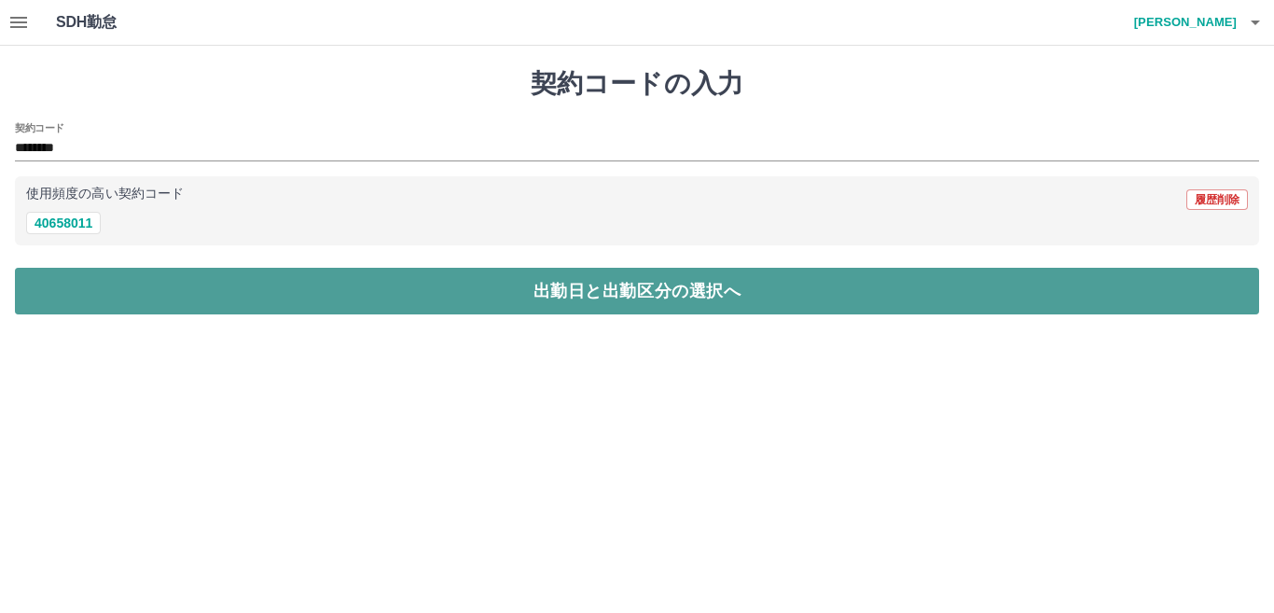
click at [588, 297] on button "出勤日と出勤区分の選択へ" at bounding box center [637, 291] width 1244 height 47
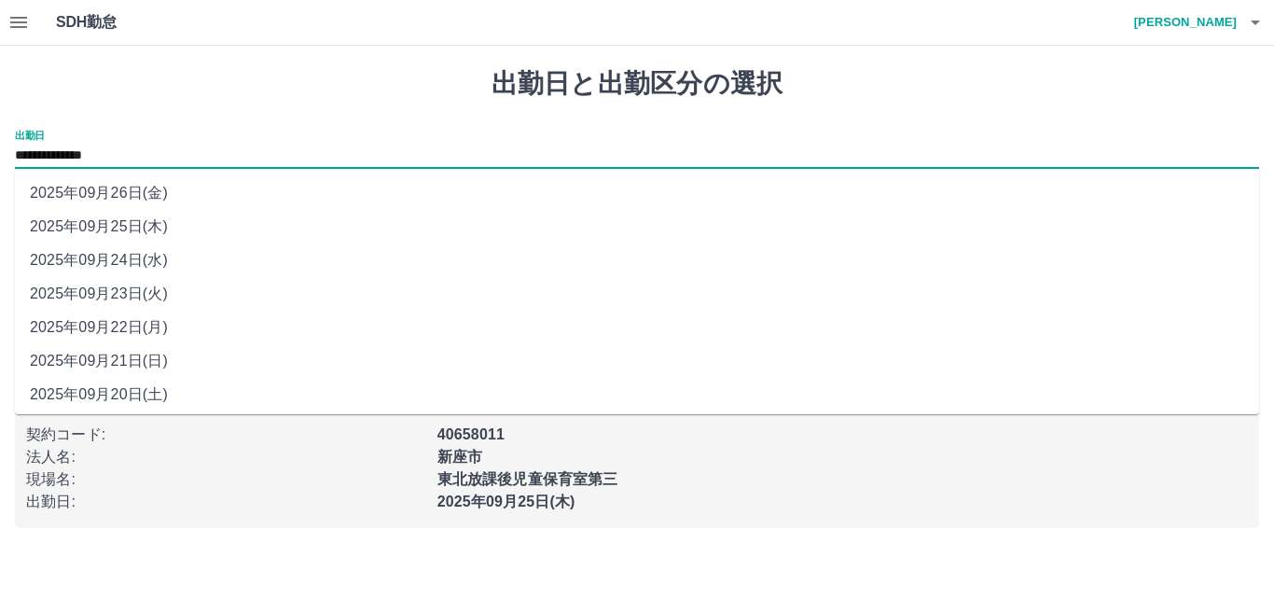
click at [133, 150] on input "**********" at bounding box center [637, 156] width 1244 height 23
click at [131, 289] on li "2025年09月23日(火)" at bounding box center [637, 294] width 1244 height 34
type input "**********"
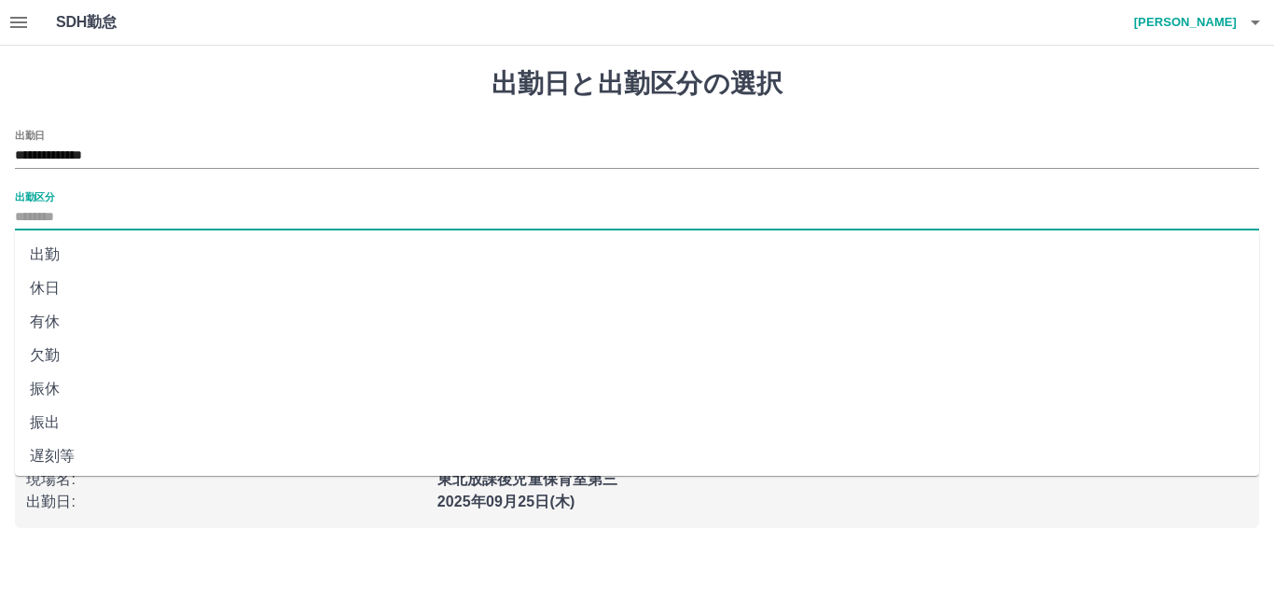
click at [54, 218] on input "出勤区分" at bounding box center [637, 217] width 1244 height 23
click at [56, 287] on li "休日" at bounding box center [637, 288] width 1244 height 34
type input "**"
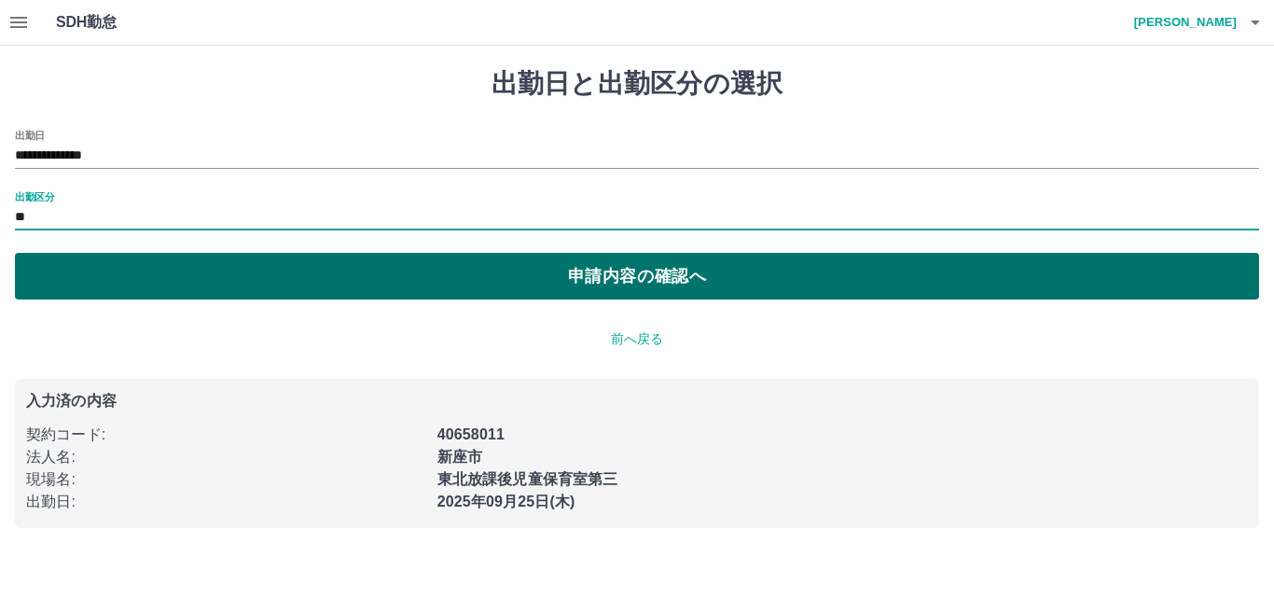
click at [627, 270] on button "申請内容の確認へ" at bounding box center [637, 276] width 1244 height 47
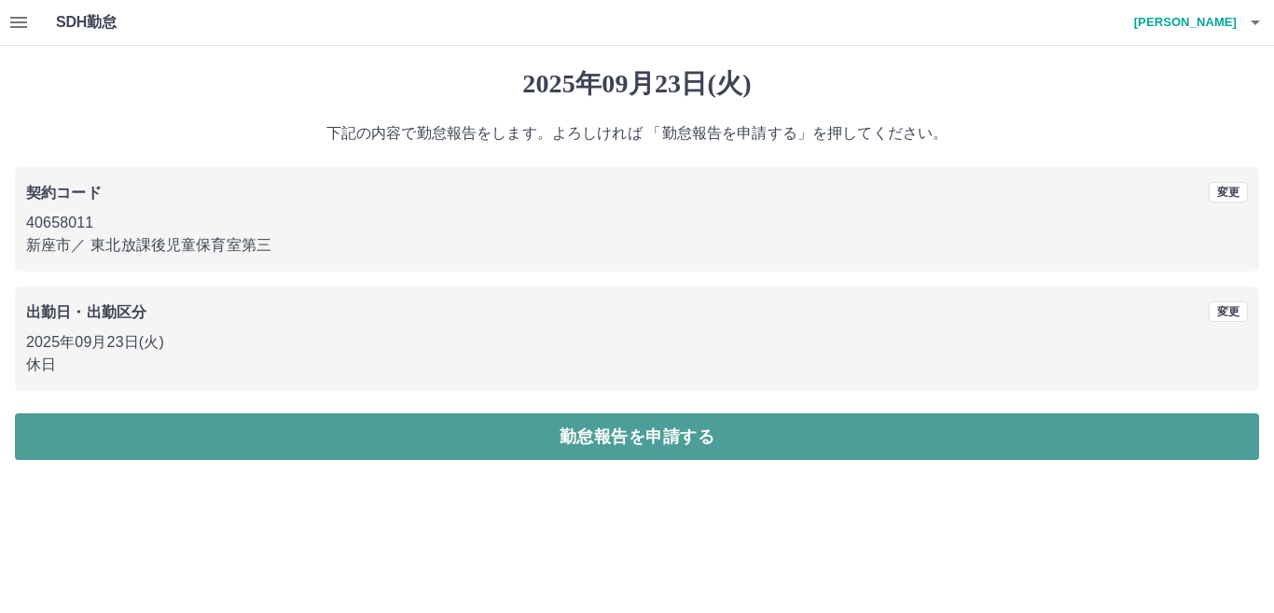
click at [615, 439] on button "勤怠報告を申請する" at bounding box center [637, 436] width 1244 height 47
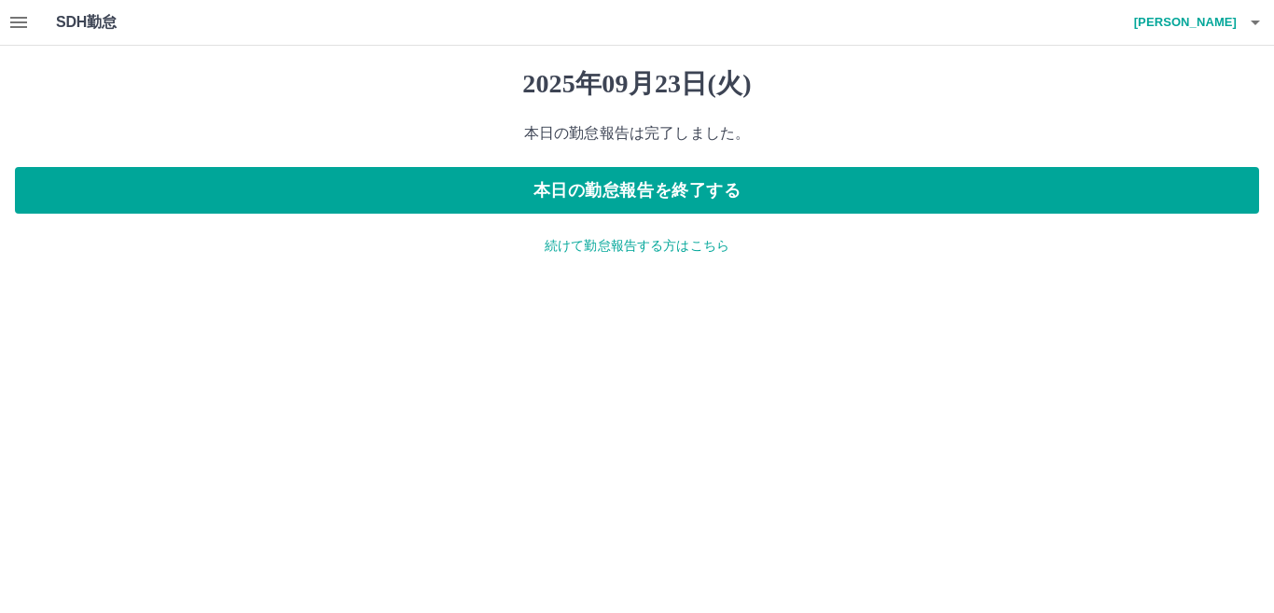
click at [651, 236] on p "続けて勤怠報告する方はこちら" at bounding box center [637, 246] width 1244 height 20
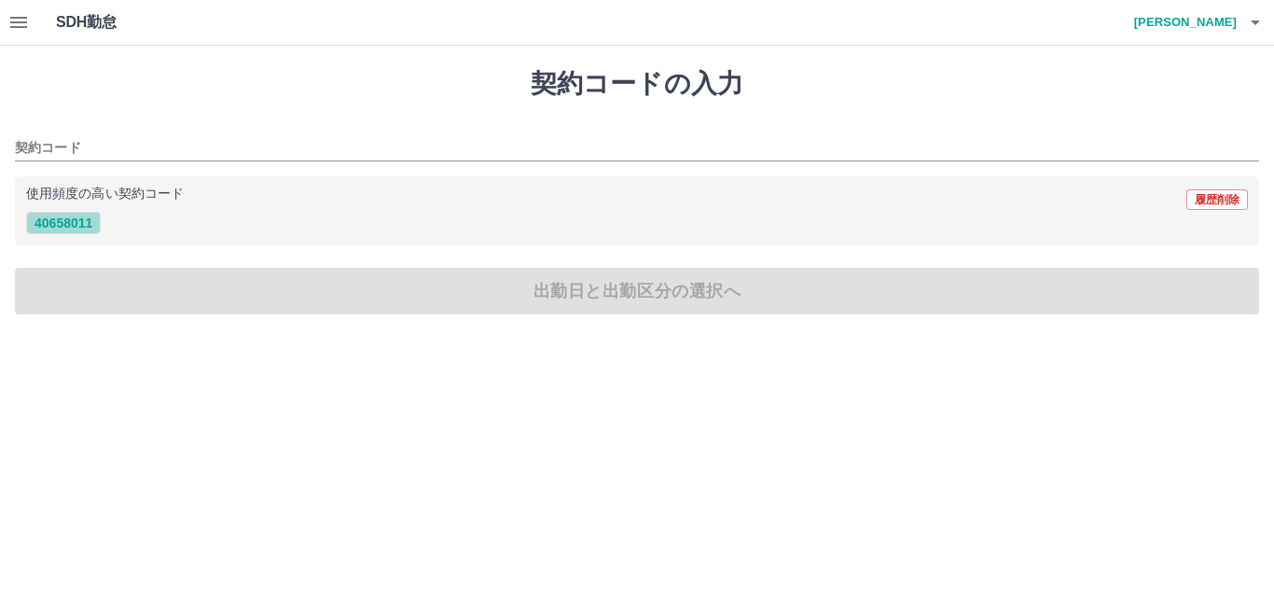
click at [66, 223] on button "40658011" at bounding box center [63, 223] width 75 height 22
type input "********"
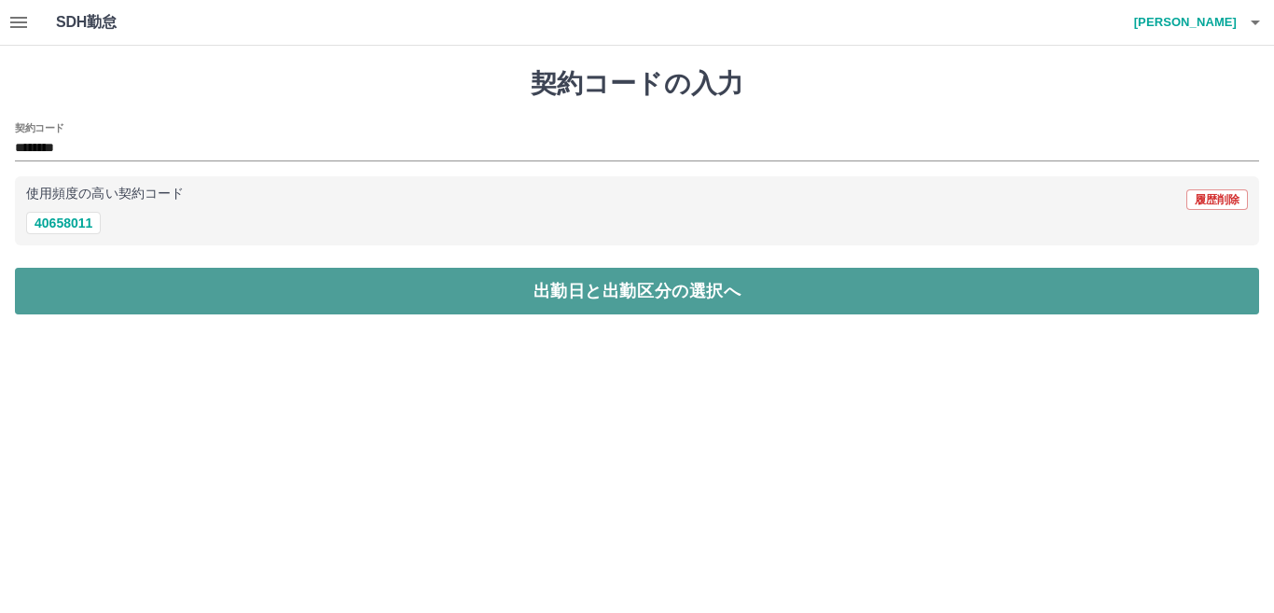
click at [223, 288] on button "出勤日と出勤区分の選択へ" at bounding box center [637, 291] width 1244 height 47
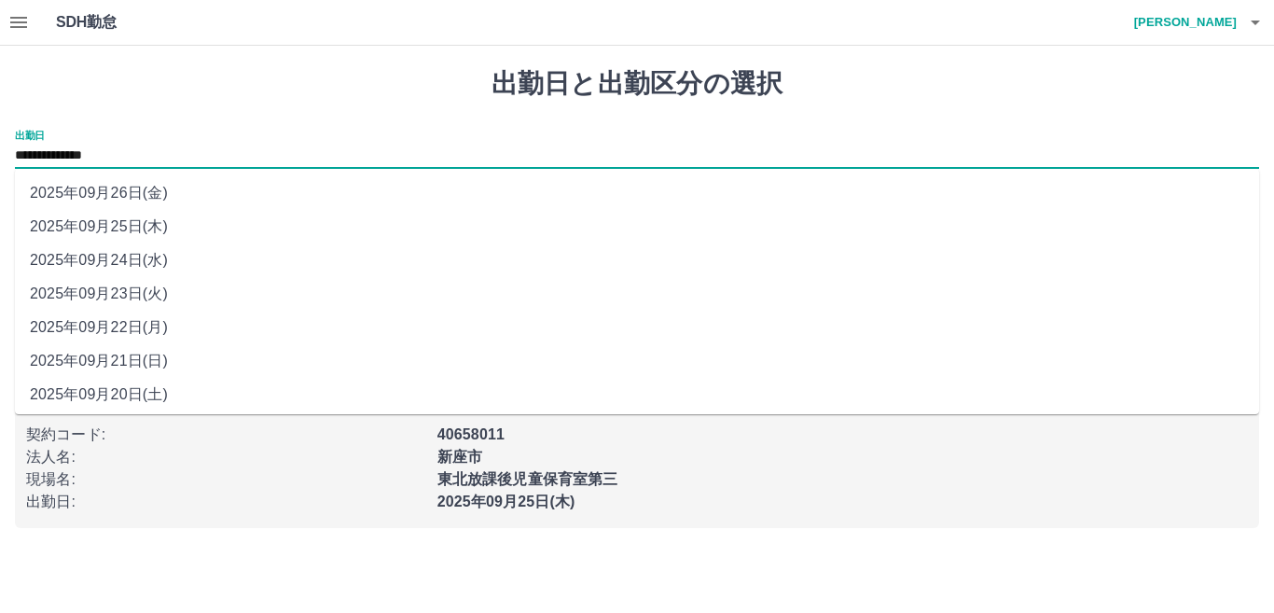
click at [118, 161] on input "**********" at bounding box center [637, 156] width 1244 height 23
click at [84, 319] on li "2025年09月22日(月)" at bounding box center [637, 328] width 1244 height 34
type input "**********"
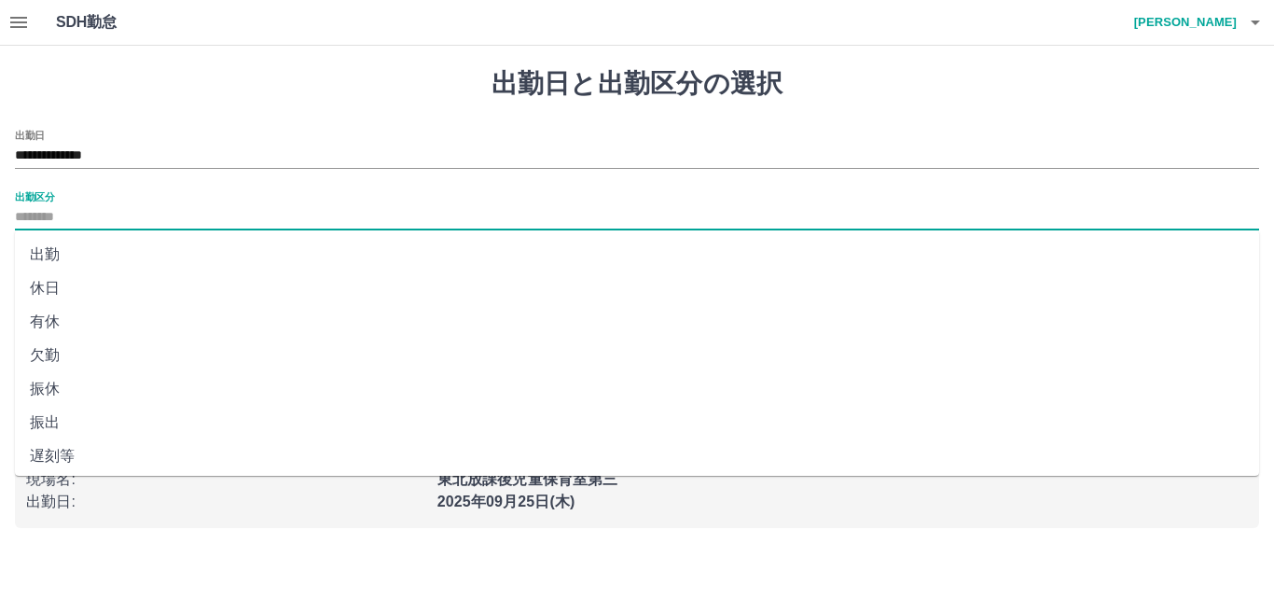
click at [58, 211] on input "出勤区分" at bounding box center [637, 217] width 1244 height 23
click at [36, 326] on li "有休" at bounding box center [637, 322] width 1244 height 34
type input "**"
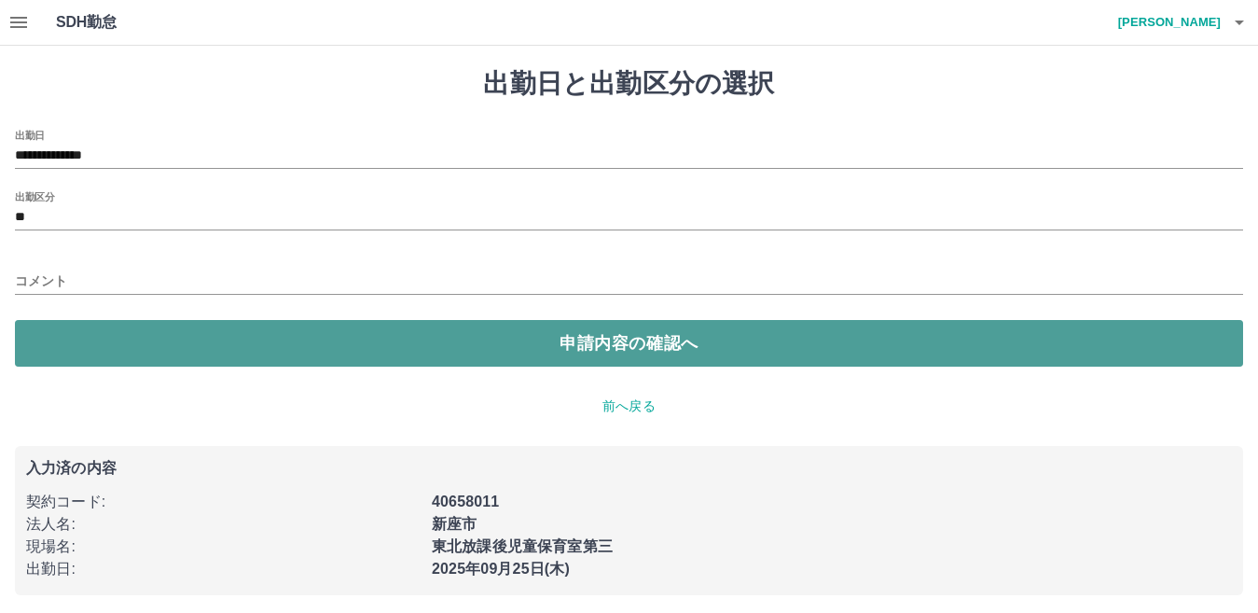
click at [508, 338] on button "申請内容の確認へ" at bounding box center [629, 343] width 1228 height 47
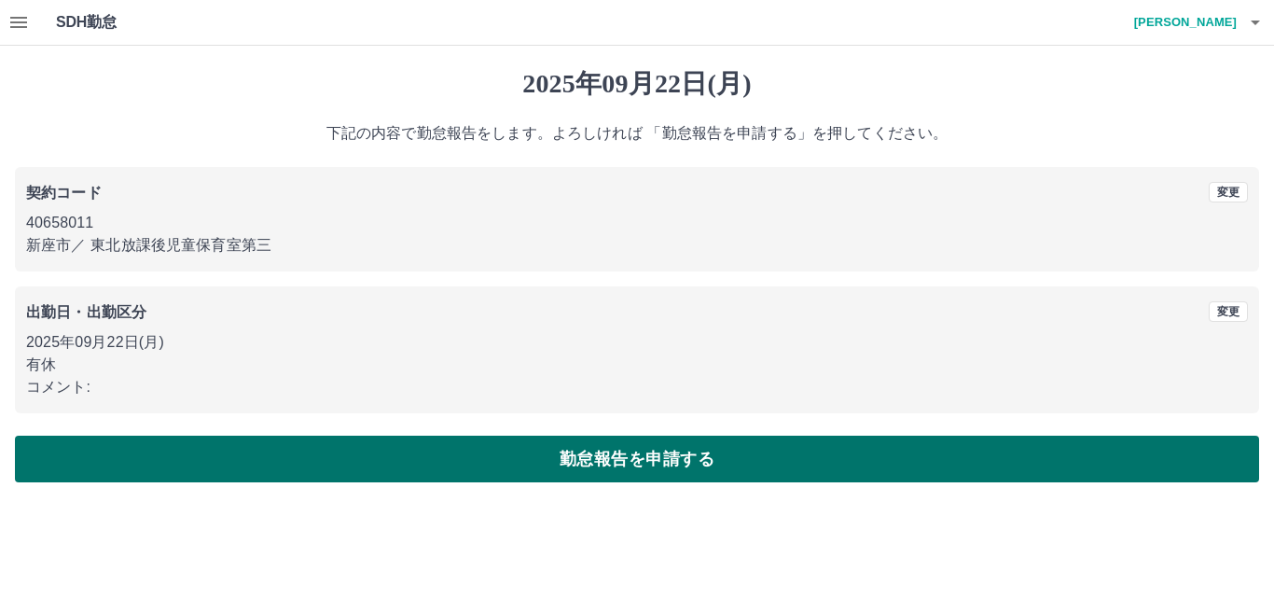
click at [539, 457] on button "勤怠報告を申請する" at bounding box center [637, 459] width 1244 height 47
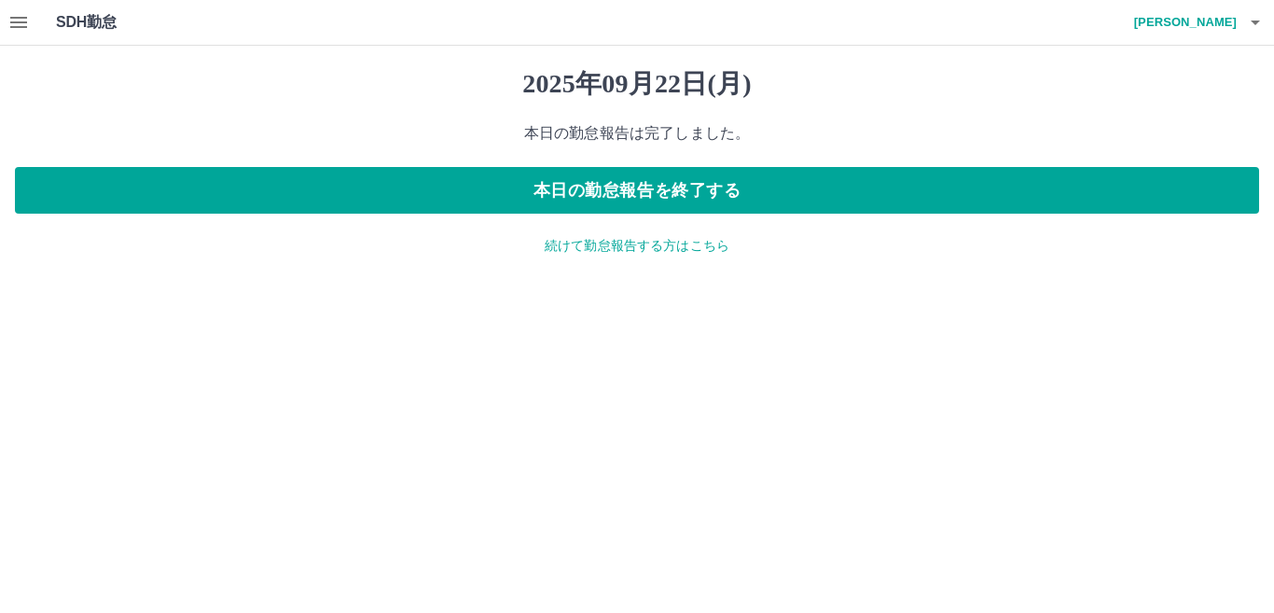
click at [643, 249] on p "続けて勤怠報告する方はこちら" at bounding box center [637, 246] width 1244 height 20
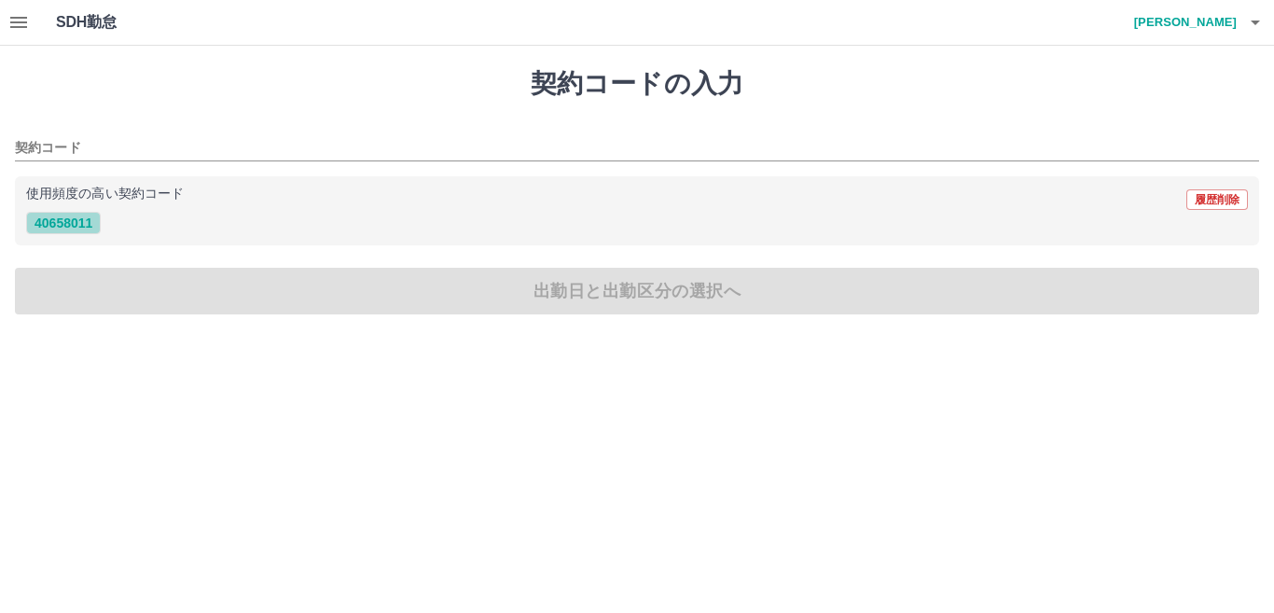
click at [78, 219] on button "40658011" at bounding box center [63, 223] width 75 height 22
type input "********"
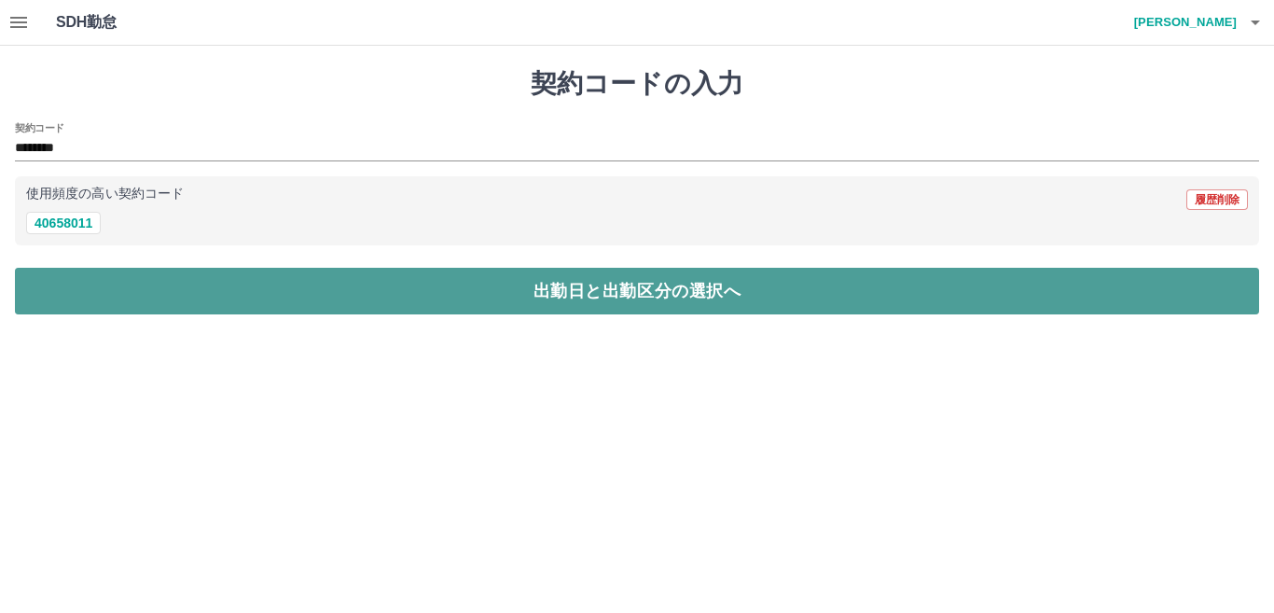
click at [346, 286] on button "出勤日と出勤区分の選択へ" at bounding box center [637, 291] width 1244 height 47
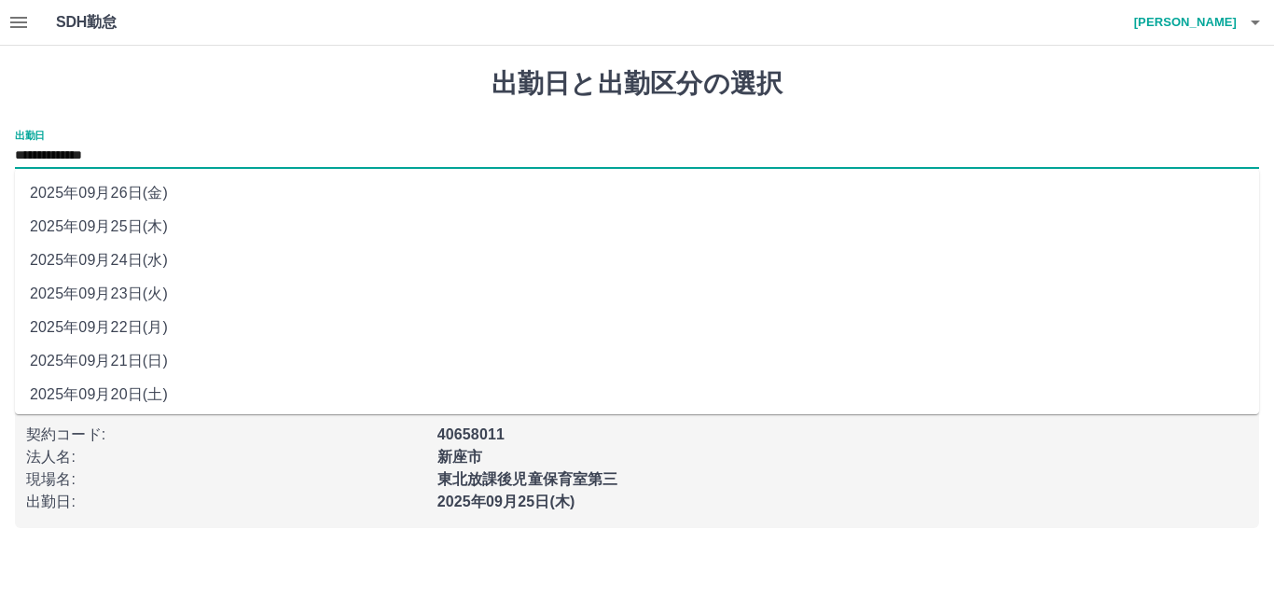
click at [66, 151] on input "**********" at bounding box center [637, 156] width 1244 height 23
click at [114, 350] on li "2025年09月21日(日)" at bounding box center [637, 361] width 1244 height 34
type input "**********"
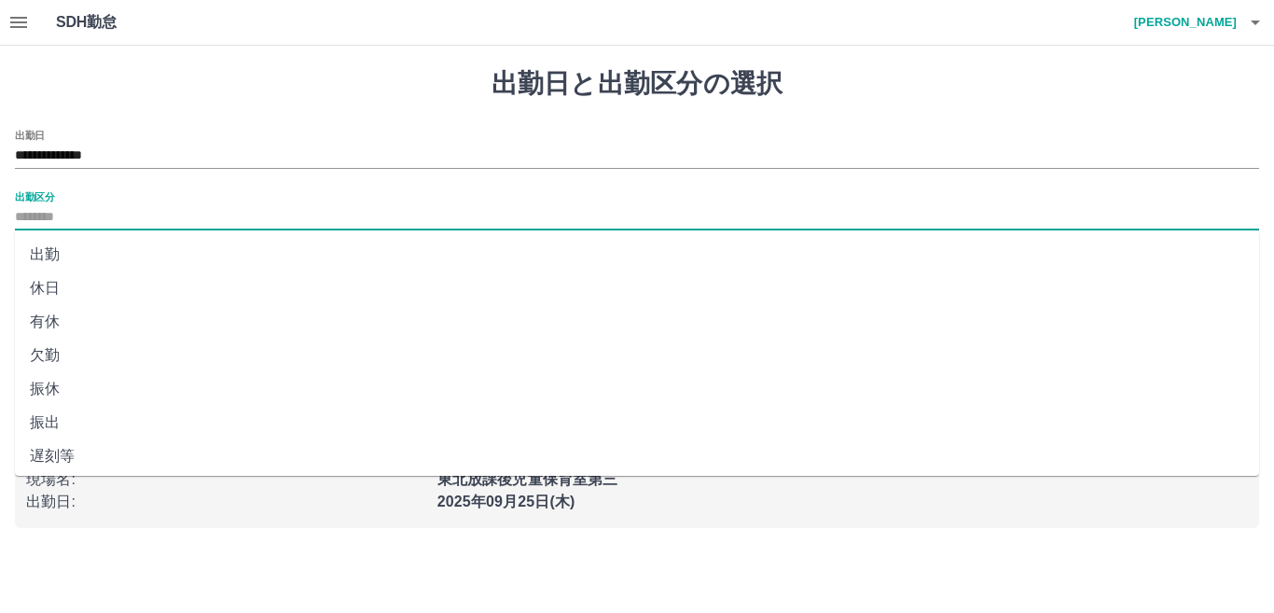
click at [62, 219] on input "出勤区分" at bounding box center [637, 217] width 1244 height 23
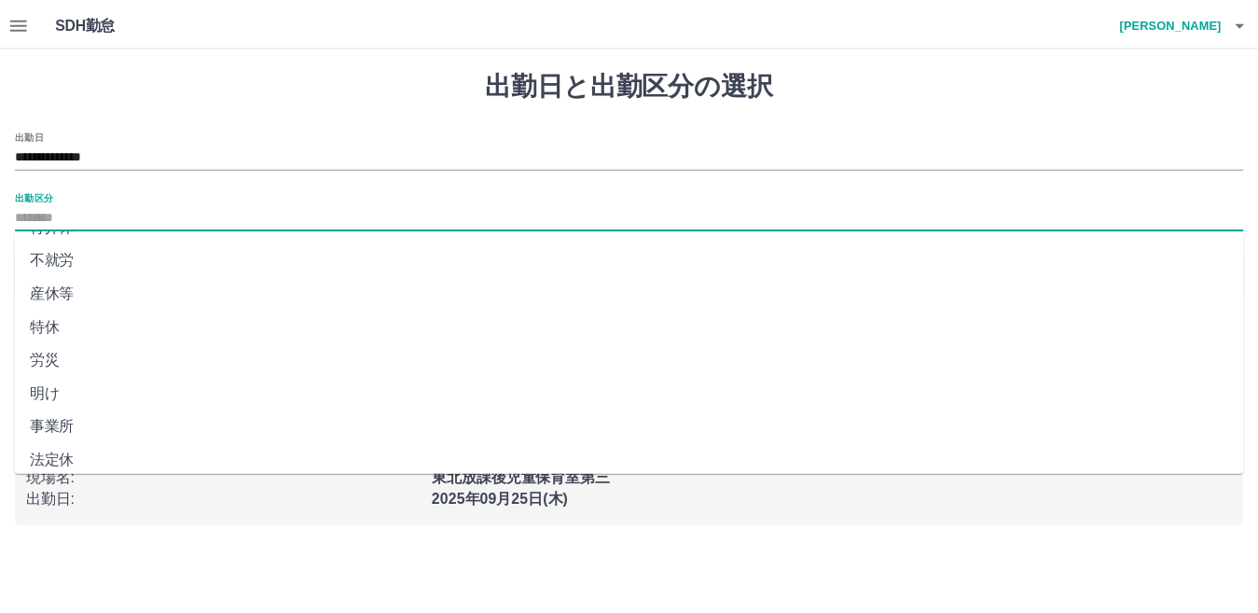
scroll to position [374, 0]
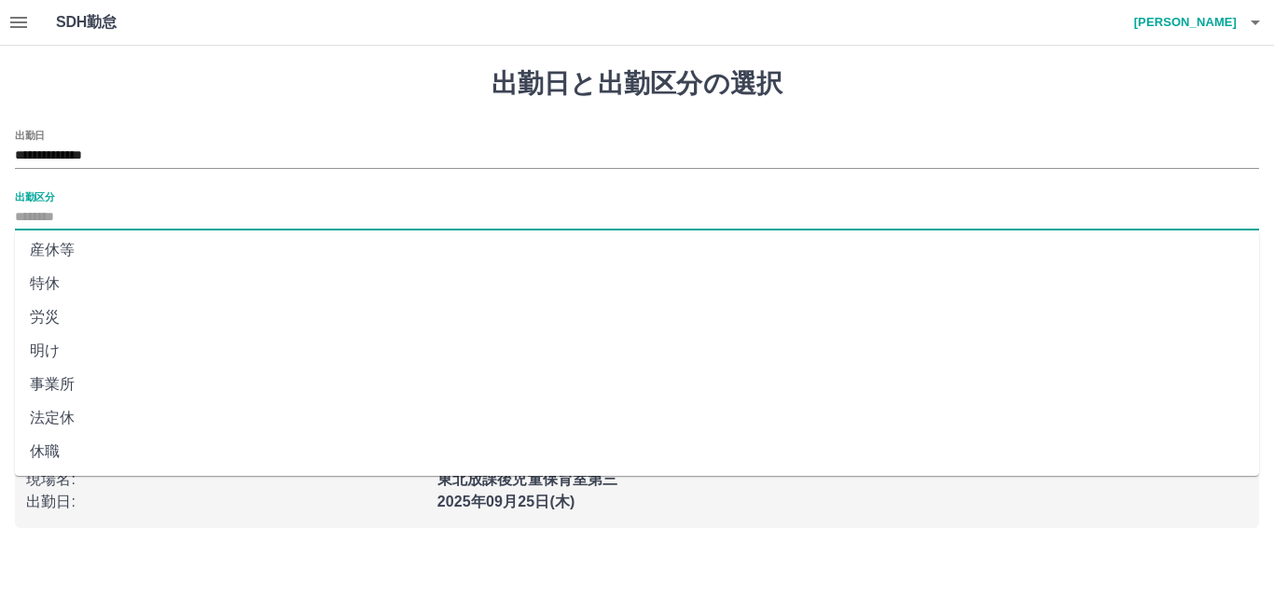
click at [71, 422] on li "法定休" at bounding box center [637, 418] width 1244 height 34
type input "***"
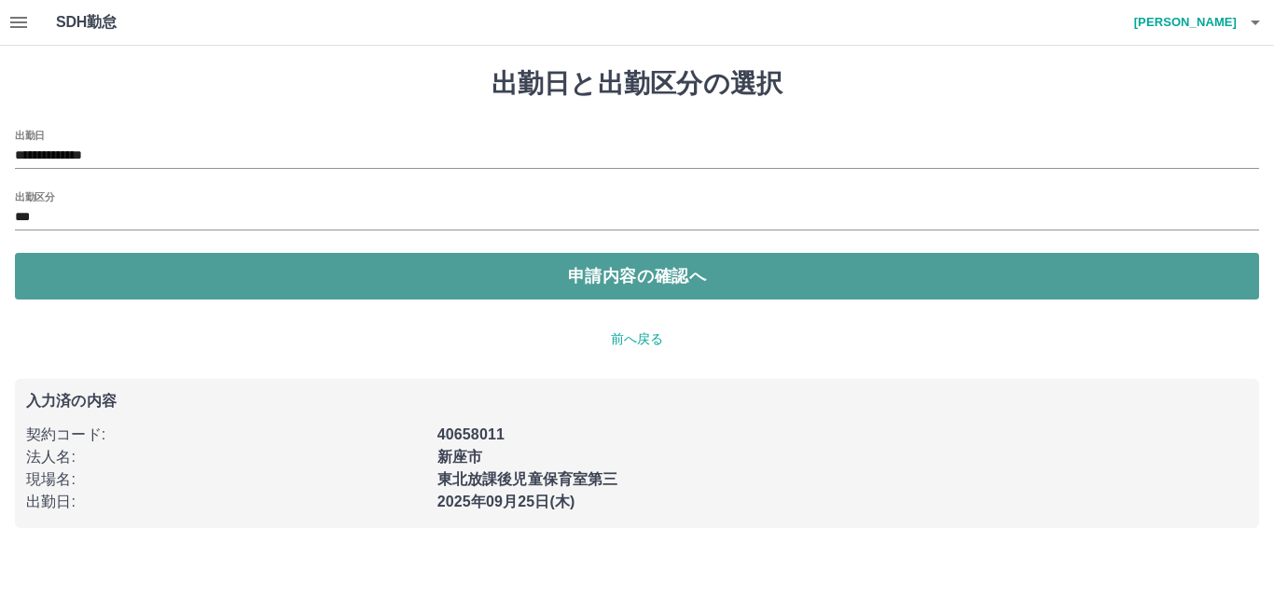
click at [517, 272] on button "申請内容の確認へ" at bounding box center [637, 276] width 1244 height 47
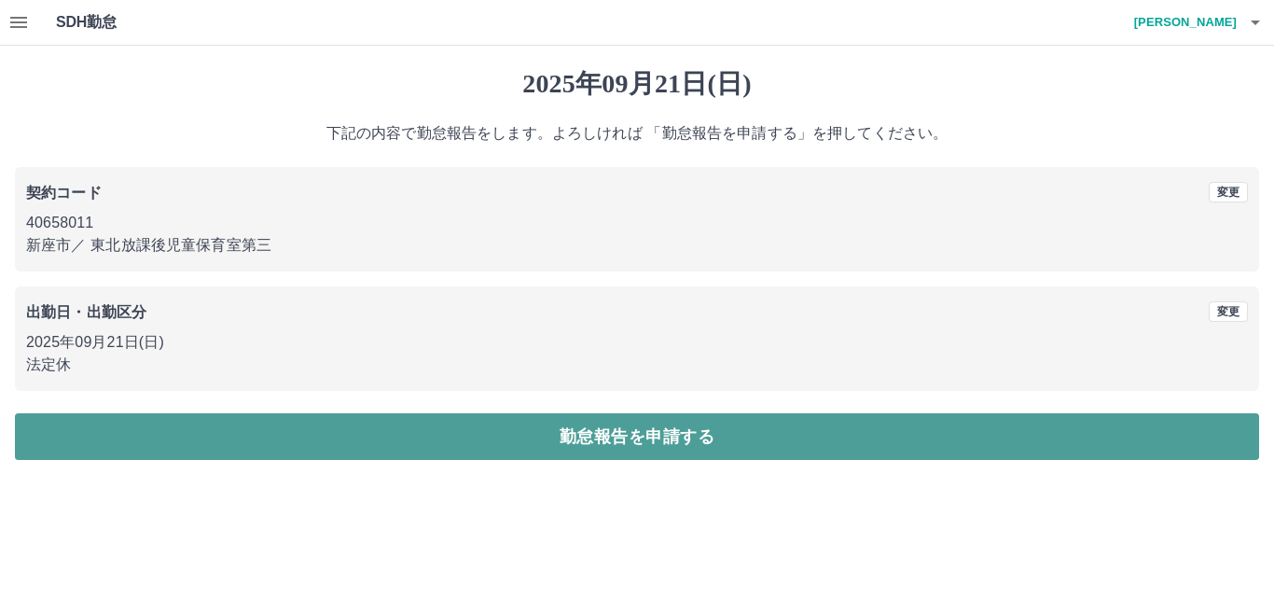
click at [595, 441] on button "勤怠報告を申請する" at bounding box center [637, 436] width 1244 height 47
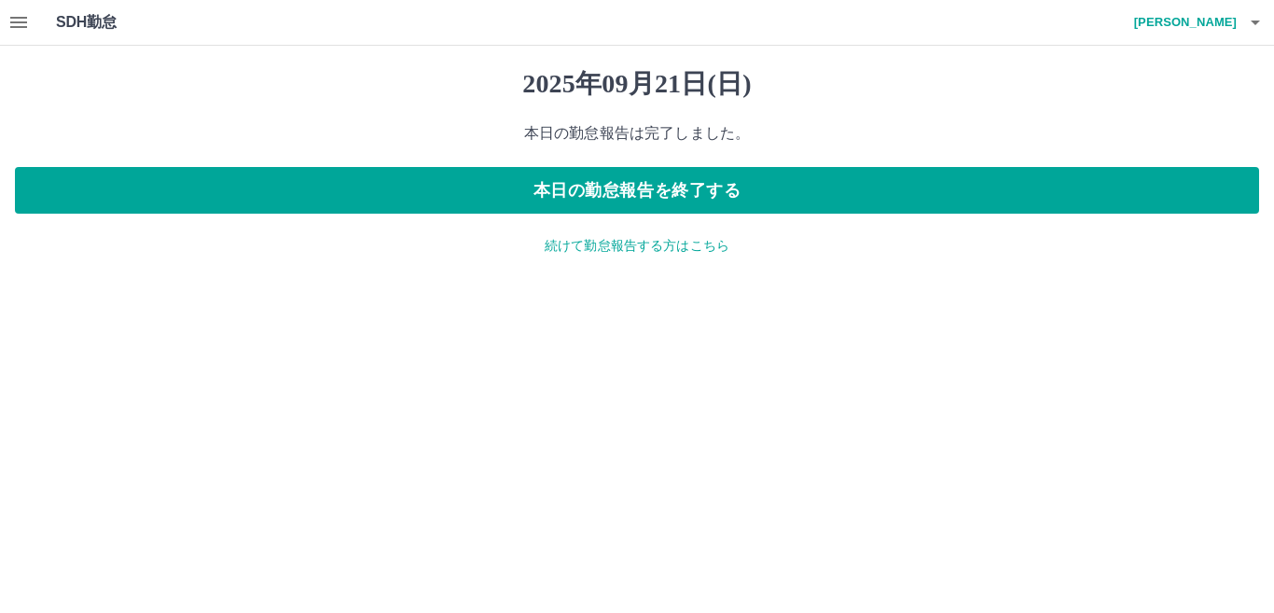
click at [649, 248] on p "続けて勤怠報告する方はこちら" at bounding box center [637, 246] width 1244 height 20
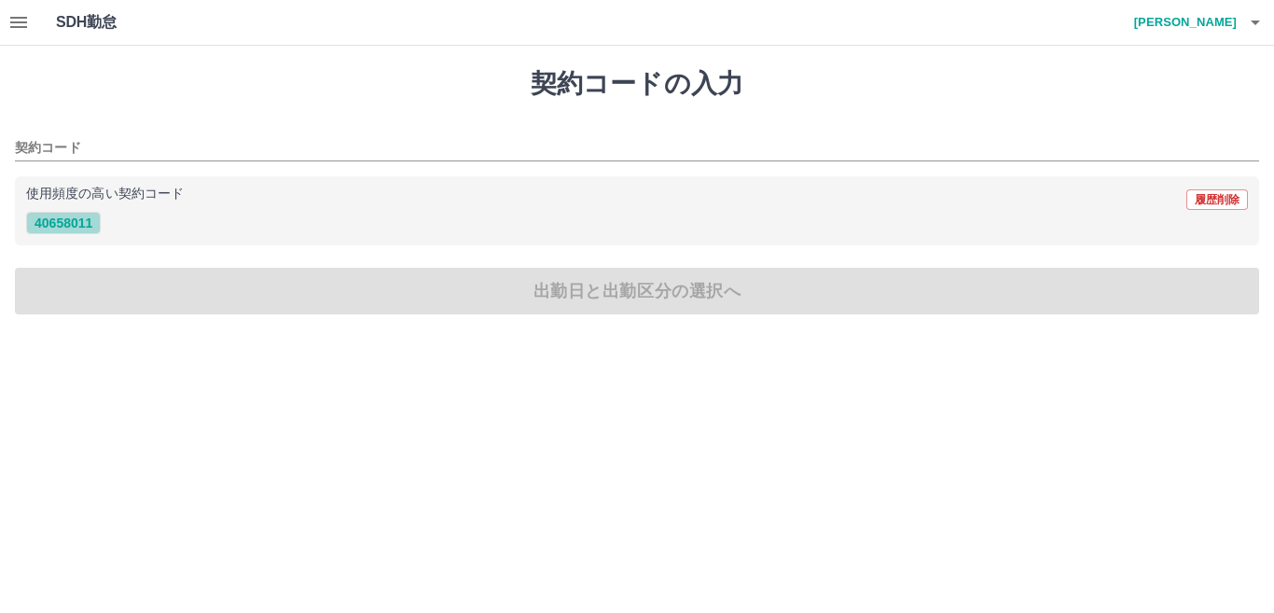
click at [74, 225] on button "40658011" at bounding box center [63, 223] width 75 height 22
type input "********"
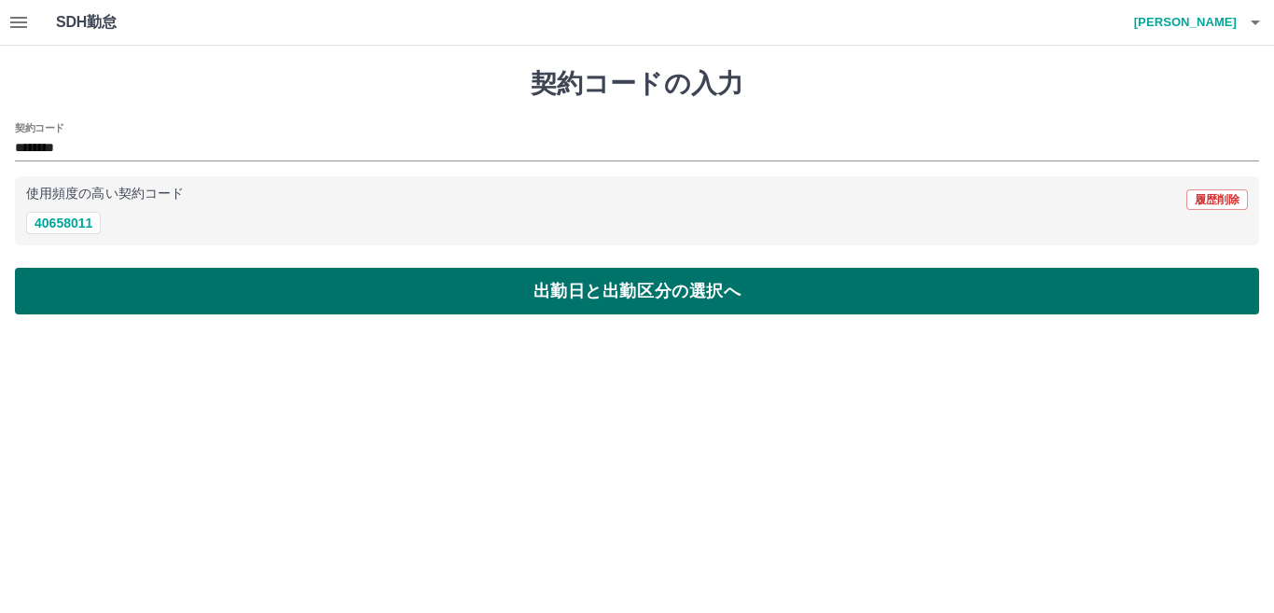
click at [196, 297] on button "出勤日と出勤区分の選択へ" at bounding box center [637, 291] width 1244 height 47
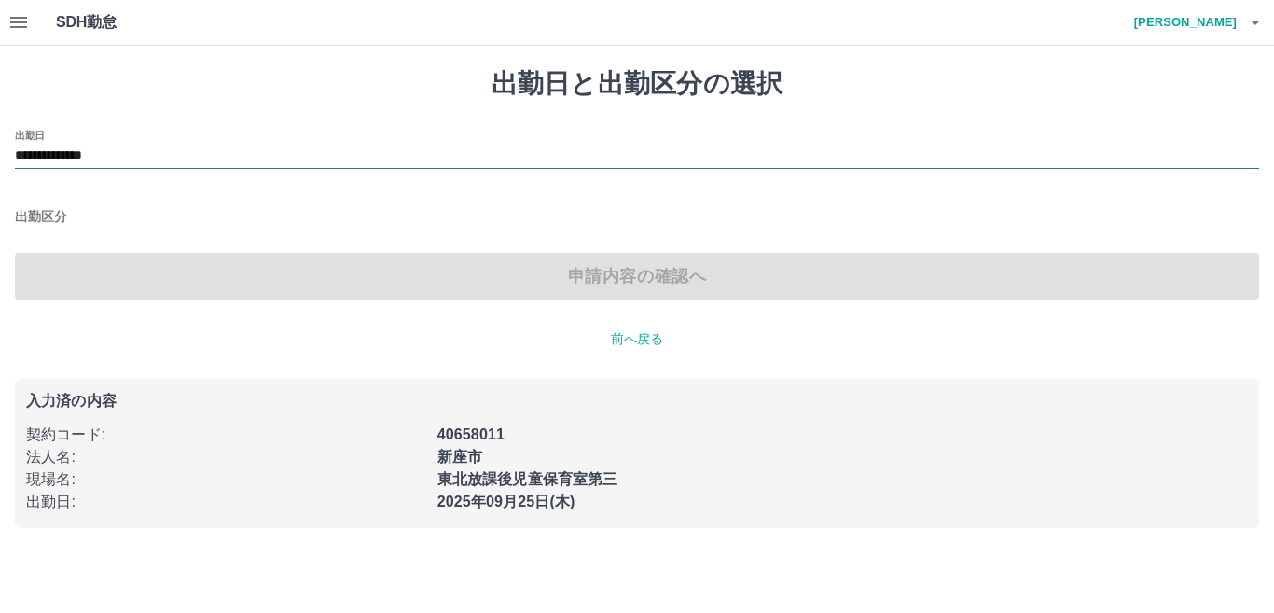
click at [101, 155] on input "**********" at bounding box center [637, 156] width 1244 height 23
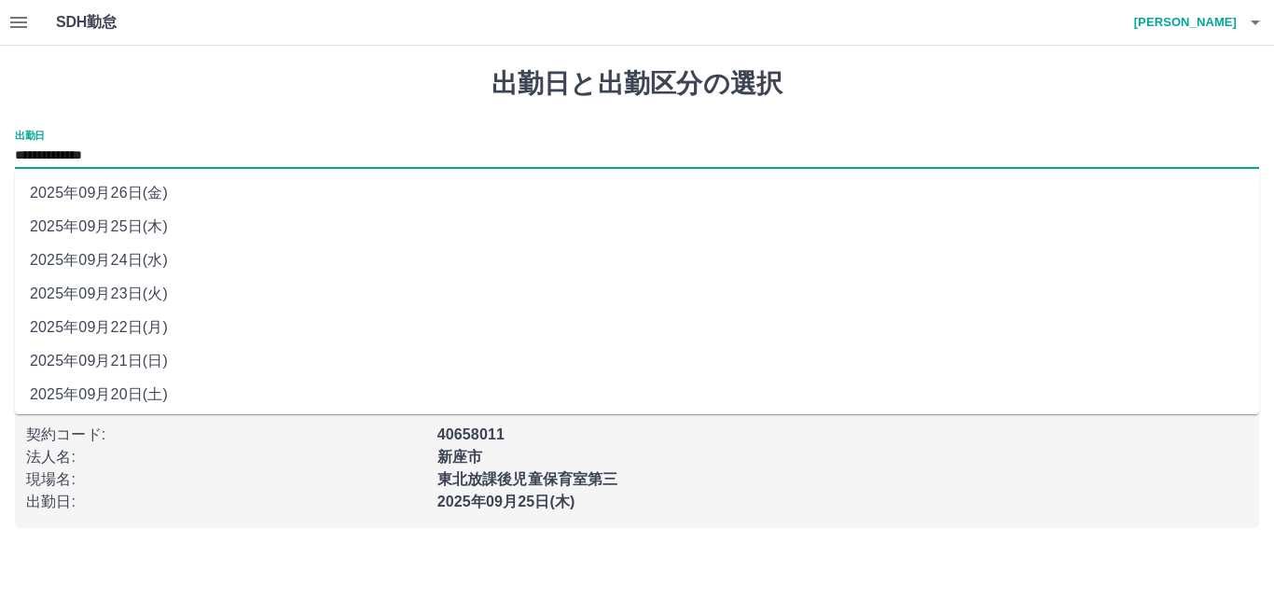
click at [105, 387] on li "2025年09月20日(土)" at bounding box center [637, 395] width 1244 height 34
type input "**********"
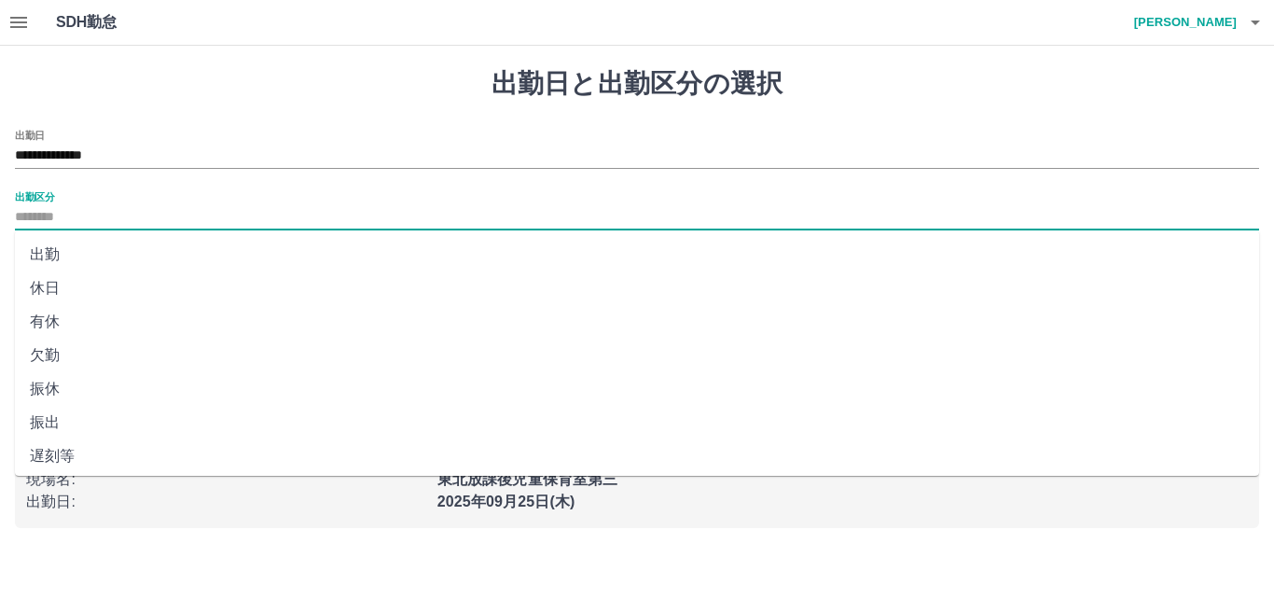
click at [38, 210] on input "出勤区分" at bounding box center [637, 217] width 1244 height 23
click at [37, 324] on li "有休" at bounding box center [637, 322] width 1244 height 34
type input "**"
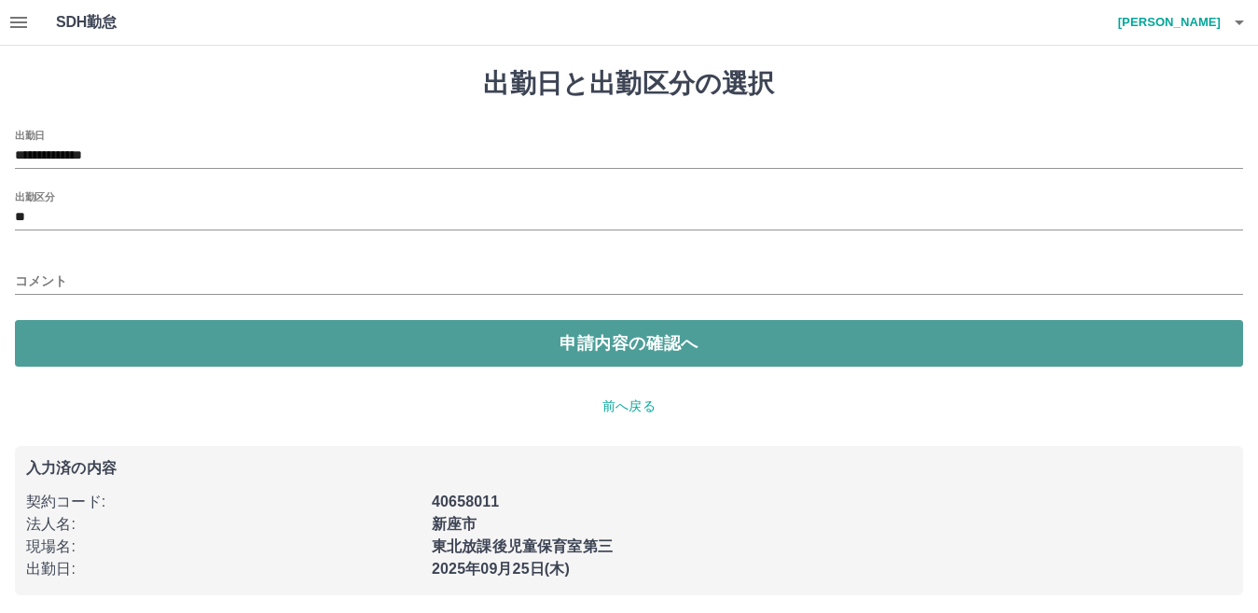
click at [534, 330] on button "申請内容の確認へ" at bounding box center [629, 343] width 1228 height 47
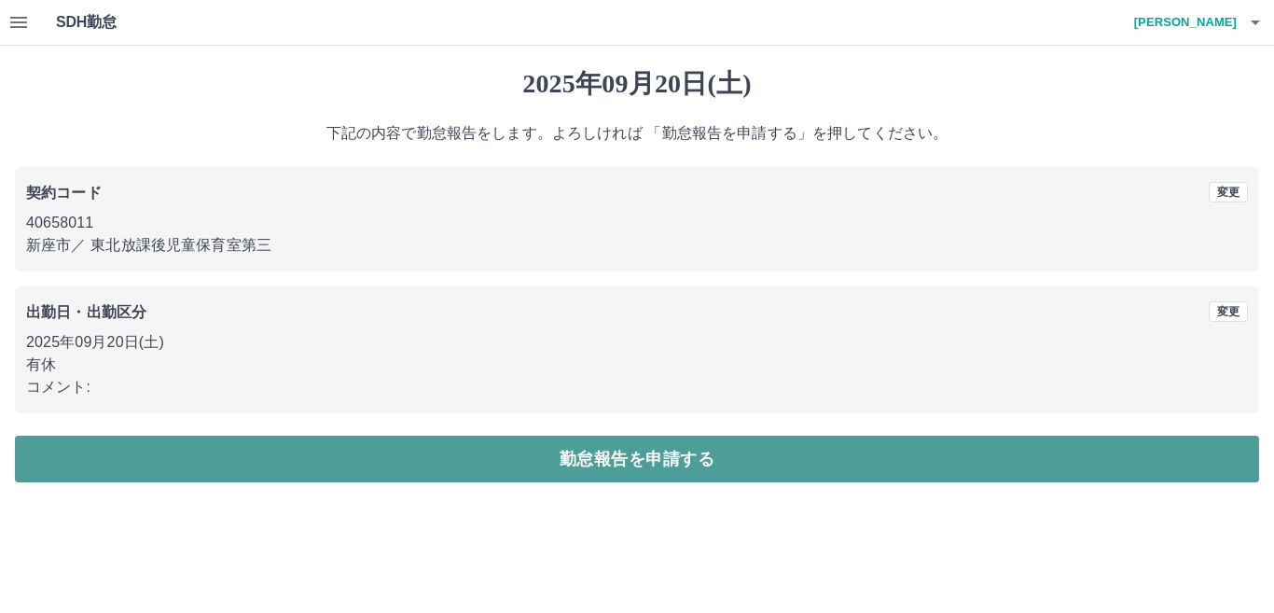
click at [546, 458] on button "勤怠報告を申請する" at bounding box center [637, 459] width 1244 height 47
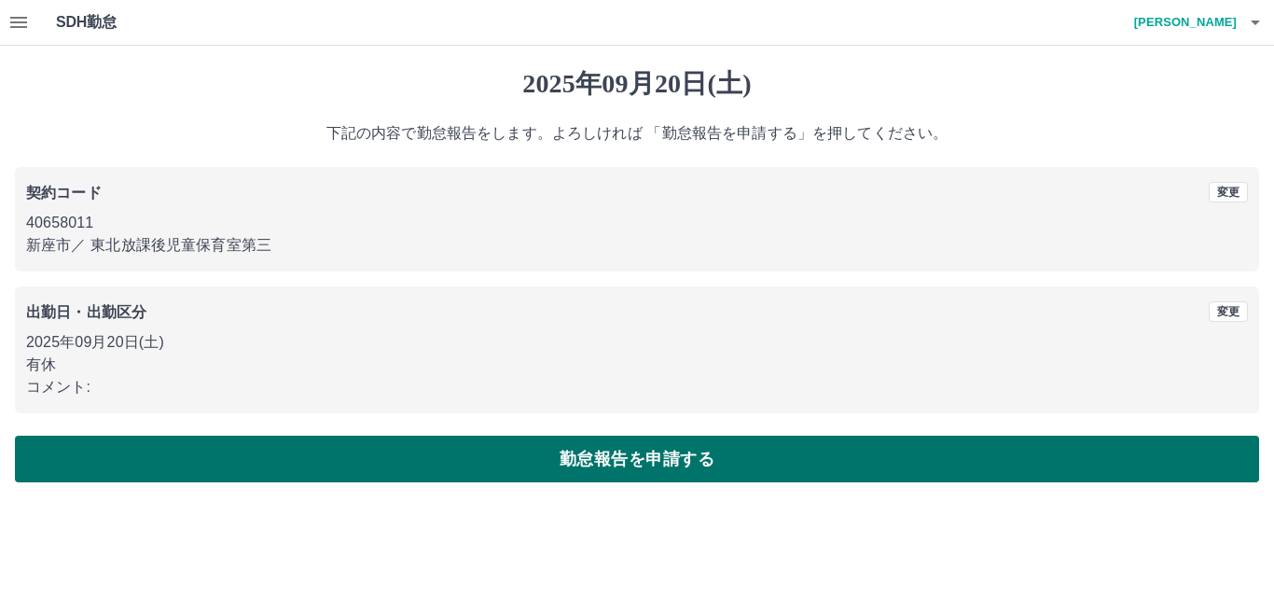
click at [533, 454] on button "勤怠報告を申請する" at bounding box center [637, 459] width 1244 height 47
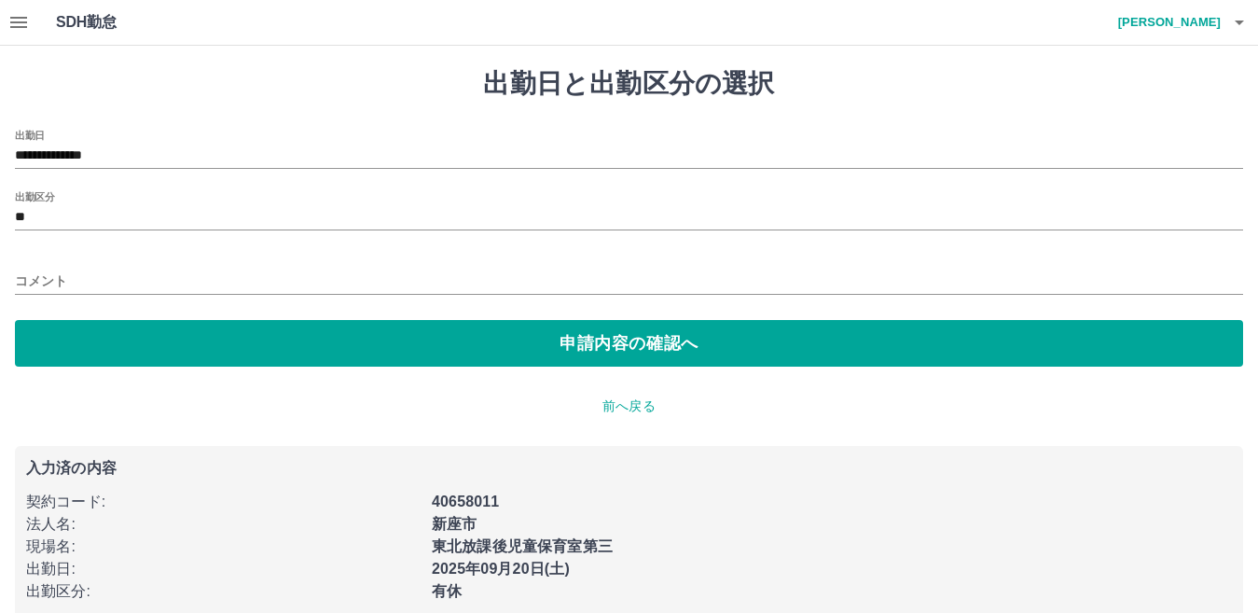
click at [638, 400] on p "前へ戻る" at bounding box center [629, 406] width 1228 height 20
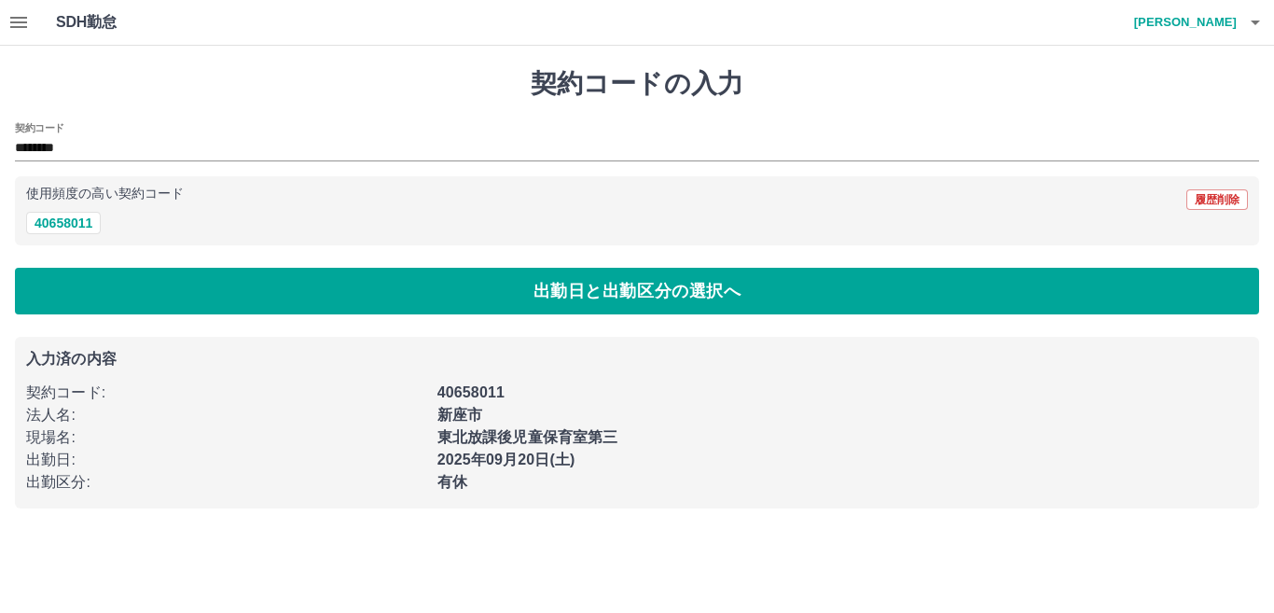
click at [16, 14] on icon "button" at bounding box center [18, 22] width 22 height 22
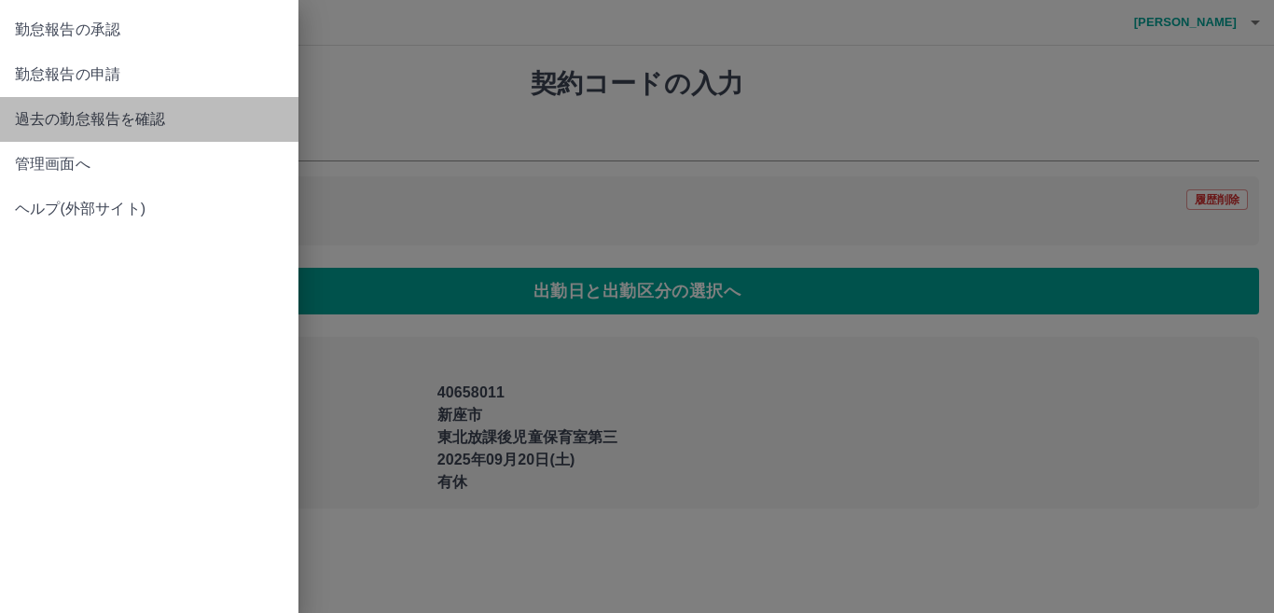
click at [110, 118] on span "過去の勤怠報告を確認" at bounding box center [149, 119] width 269 height 22
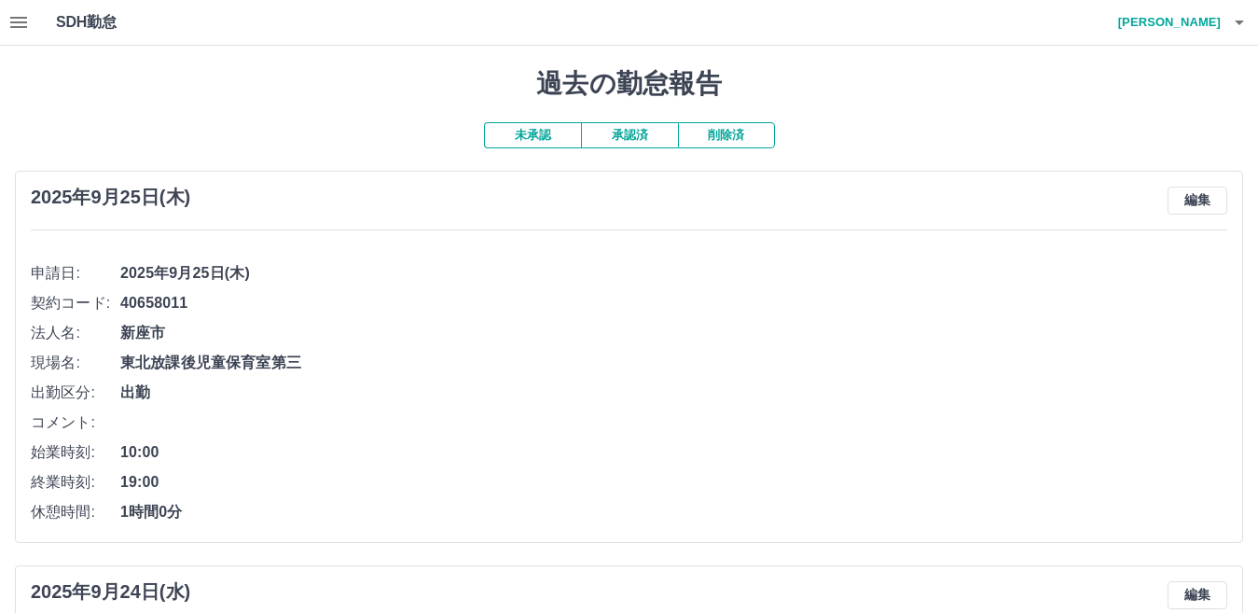
click at [645, 136] on button "承認済" at bounding box center [629, 135] width 97 height 26
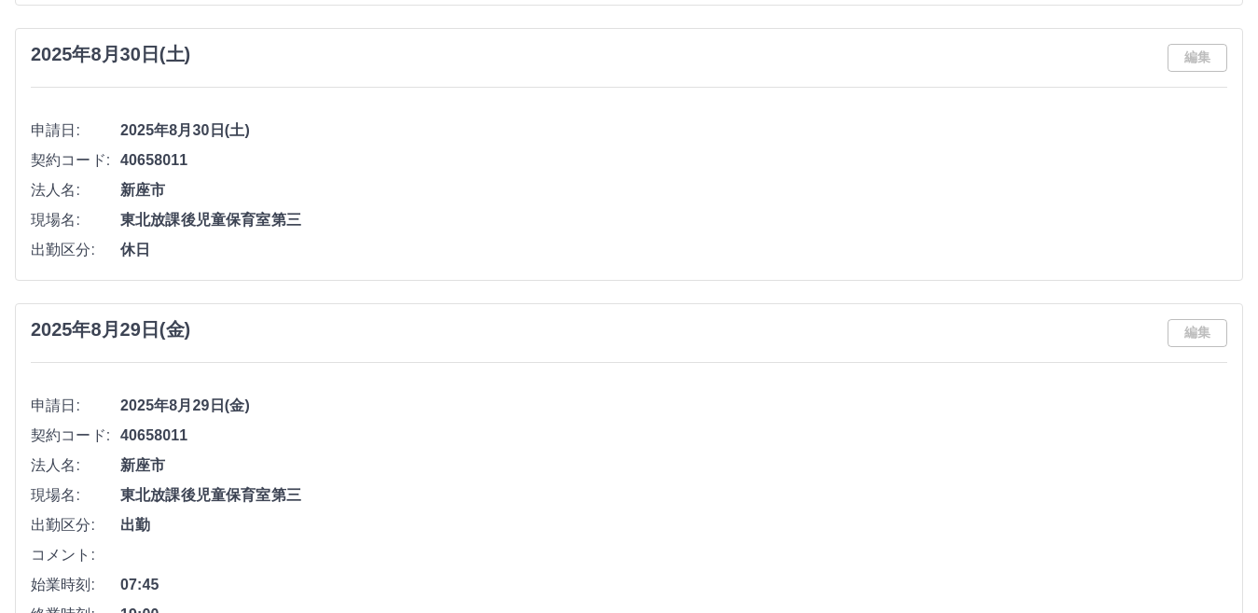
scroll to position [7087, 0]
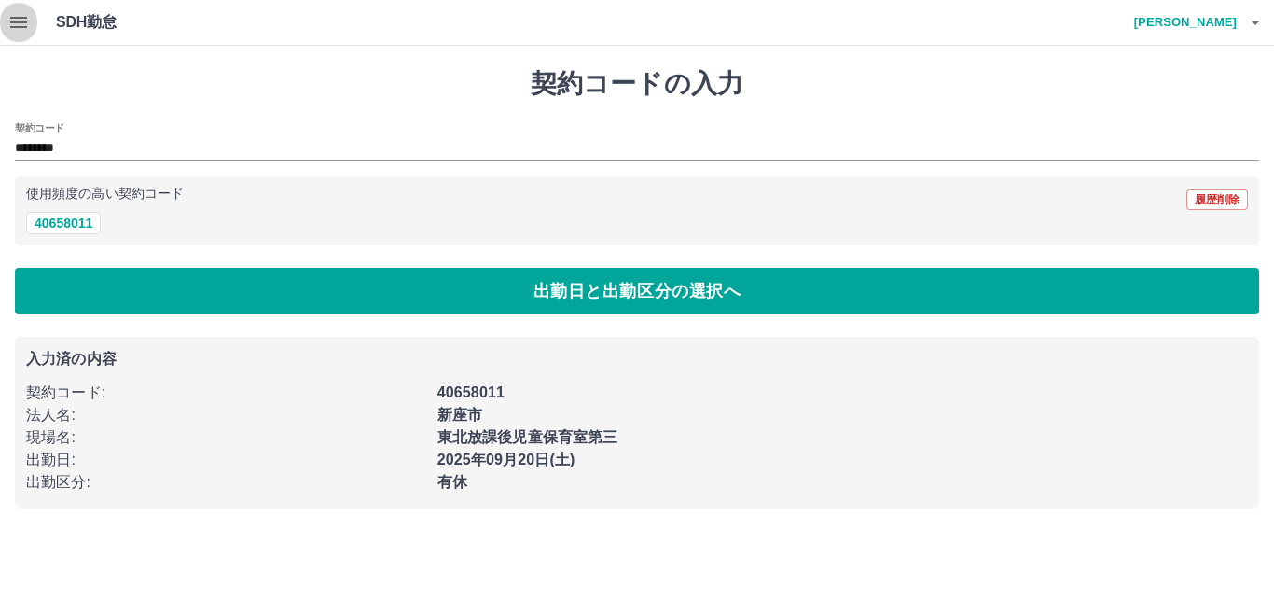
click at [17, 27] on icon "button" at bounding box center [18, 22] width 17 height 11
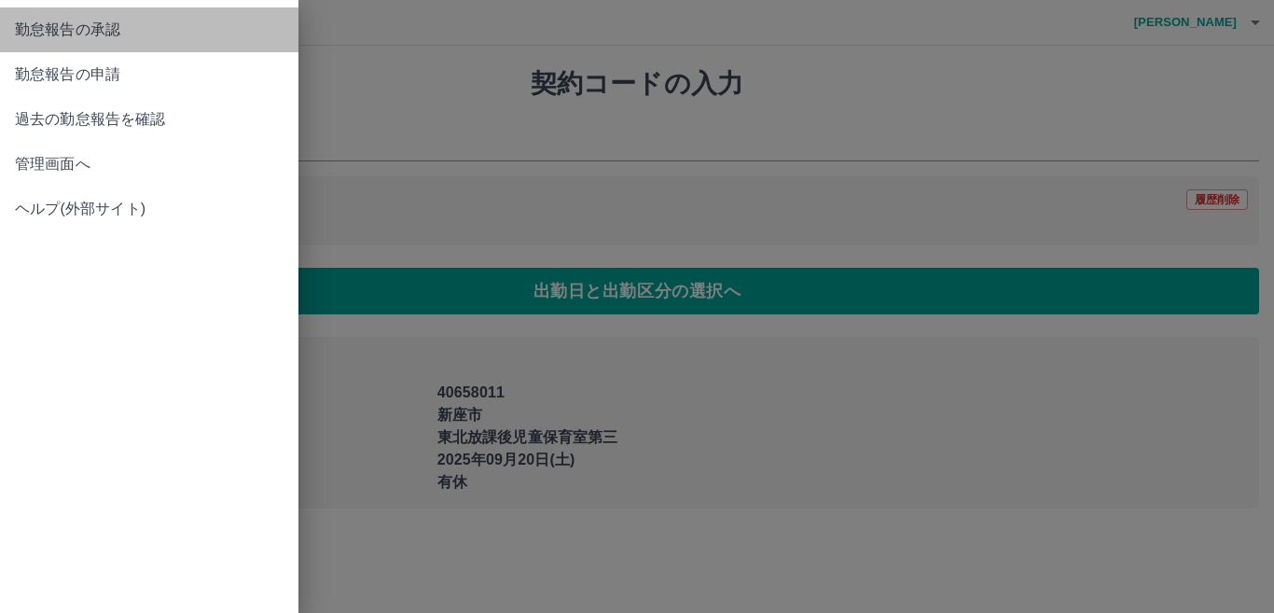
click at [79, 20] on span "勤怠報告の承認" at bounding box center [149, 30] width 269 height 22
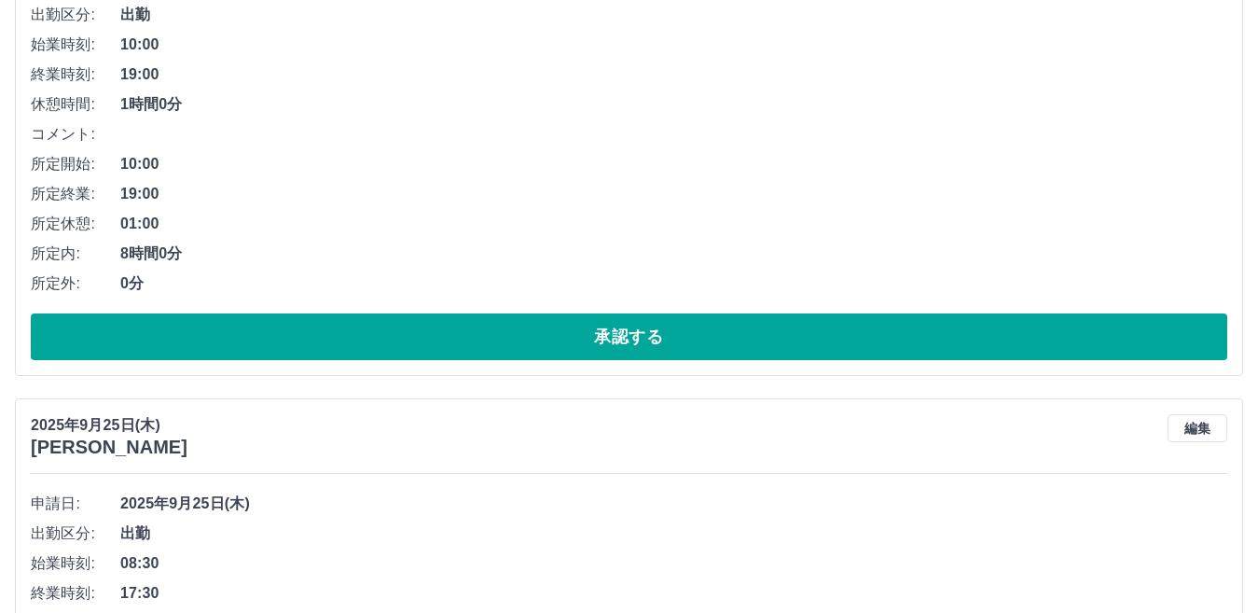
scroll to position [373, 0]
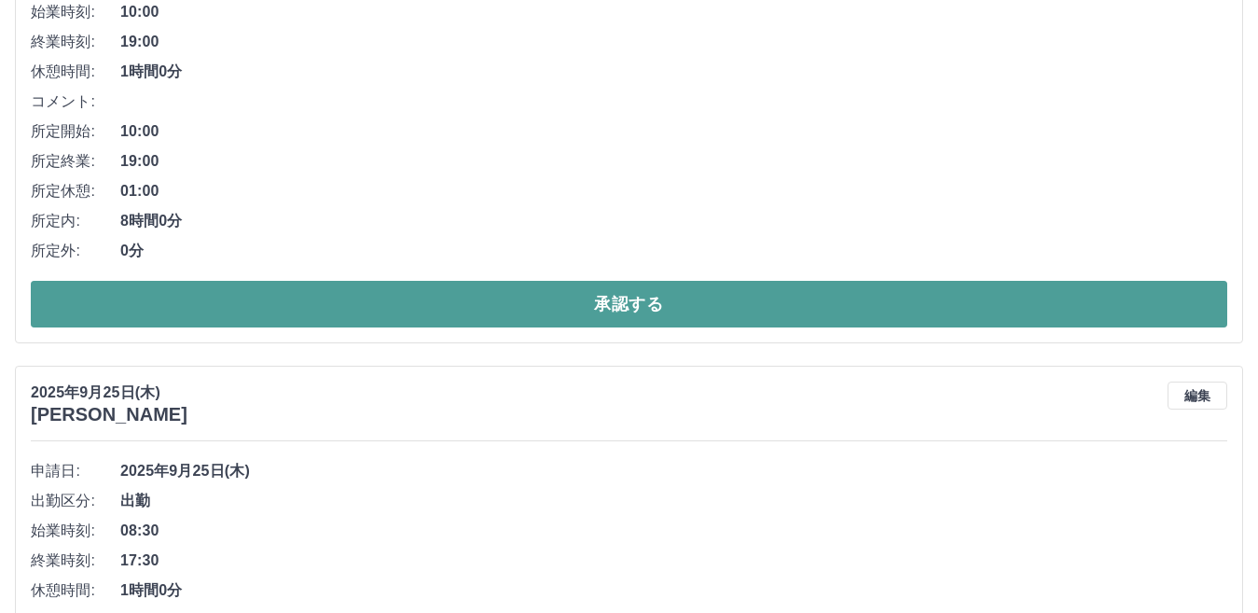
click at [606, 309] on button "承認する" at bounding box center [629, 304] width 1196 height 47
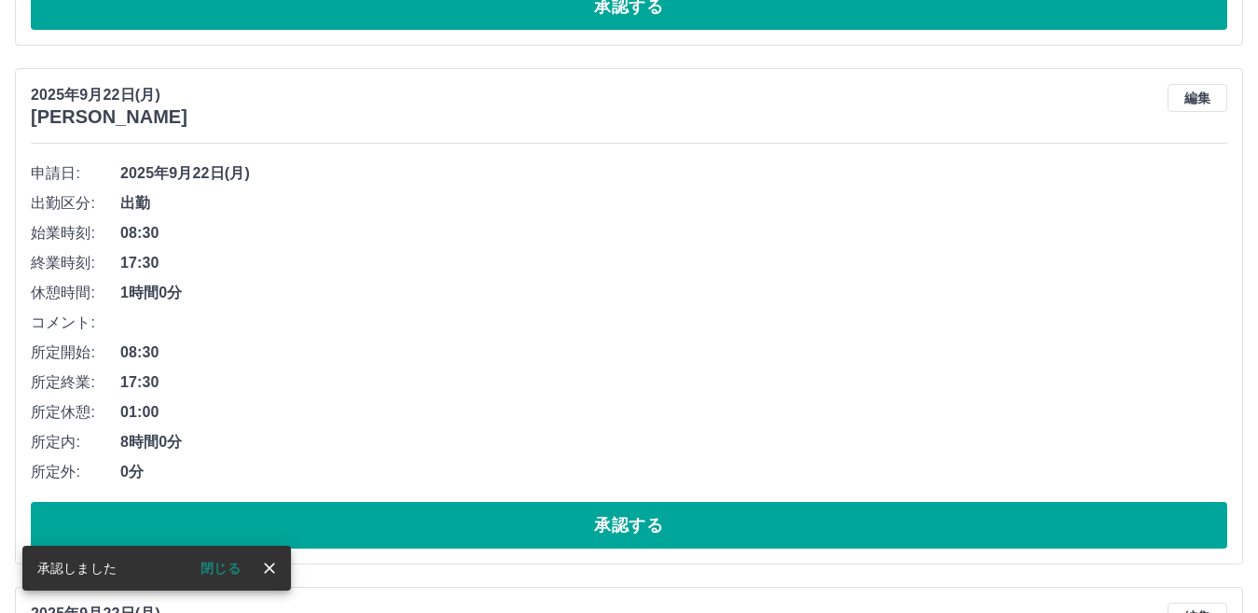
scroll to position [1440, 0]
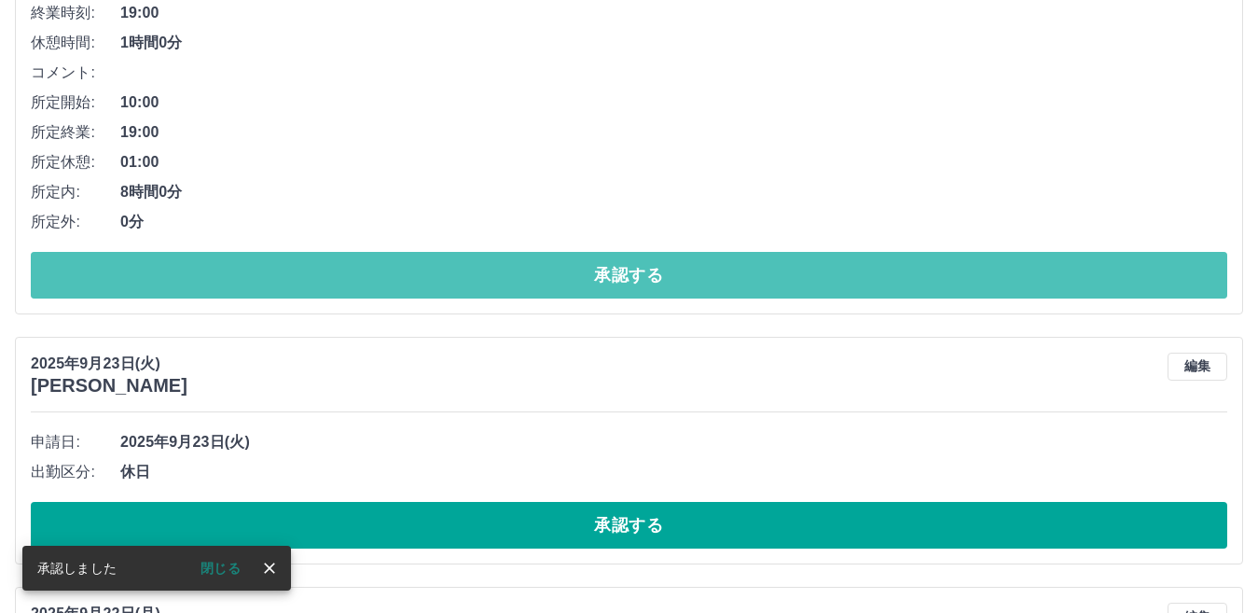
click at [618, 274] on button "承認する" at bounding box center [629, 275] width 1196 height 47
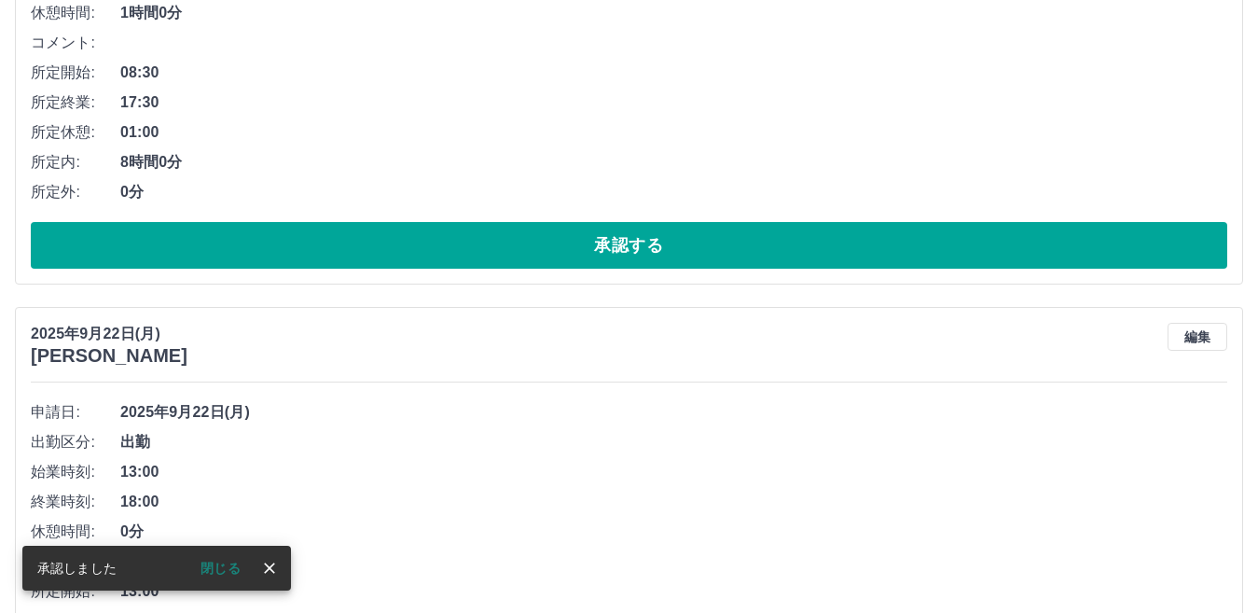
scroll to position [1200, 0]
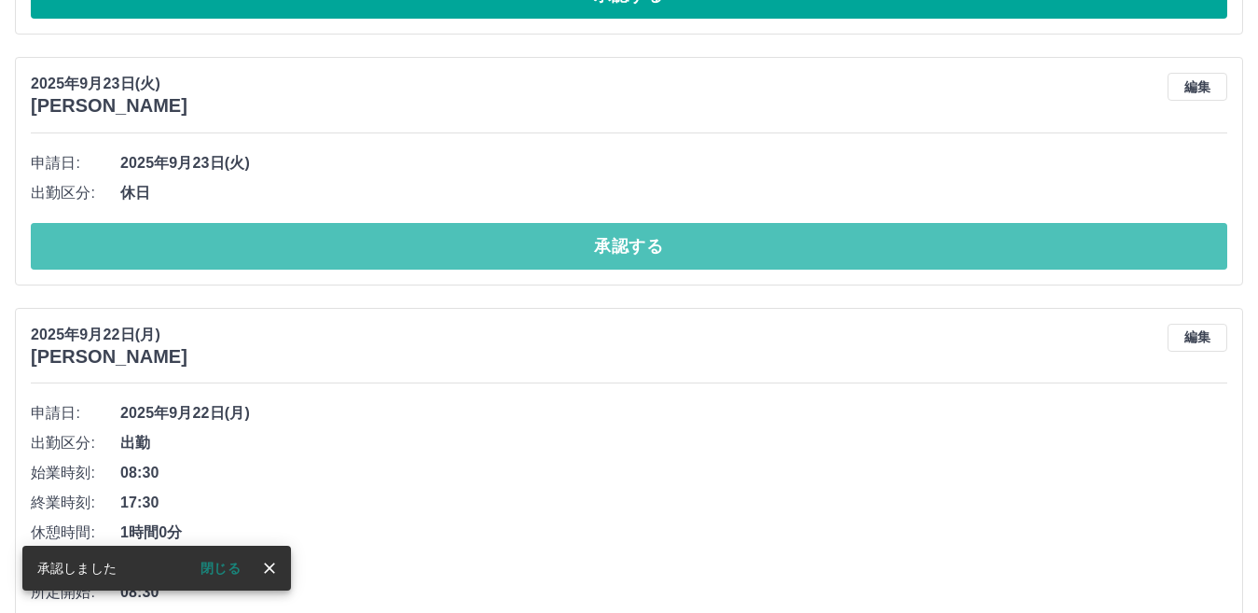
click at [612, 252] on button "承認する" at bounding box center [629, 246] width 1196 height 47
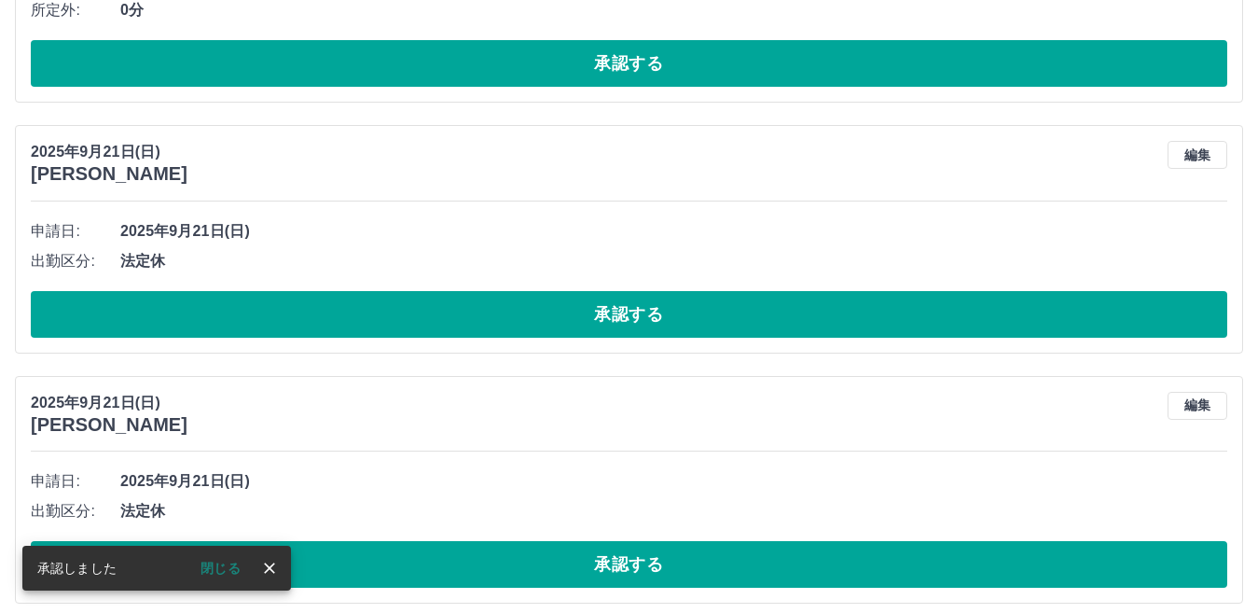
scroll to position [2349, 0]
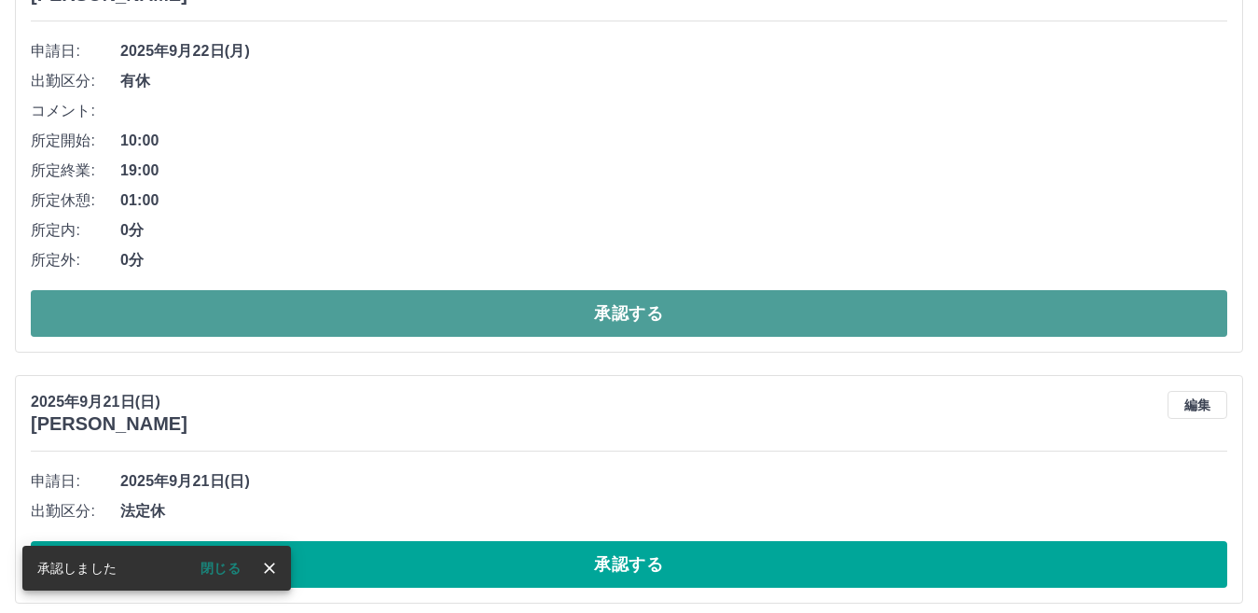
click at [590, 312] on button "承認する" at bounding box center [629, 313] width 1196 height 47
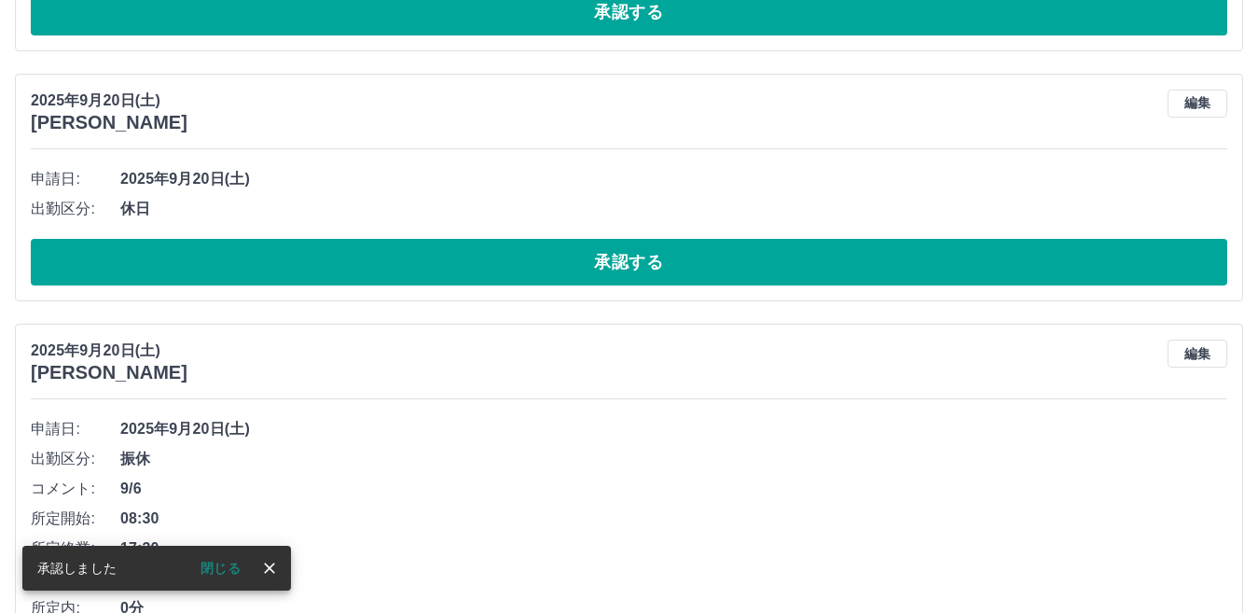
scroll to position [2293, 0]
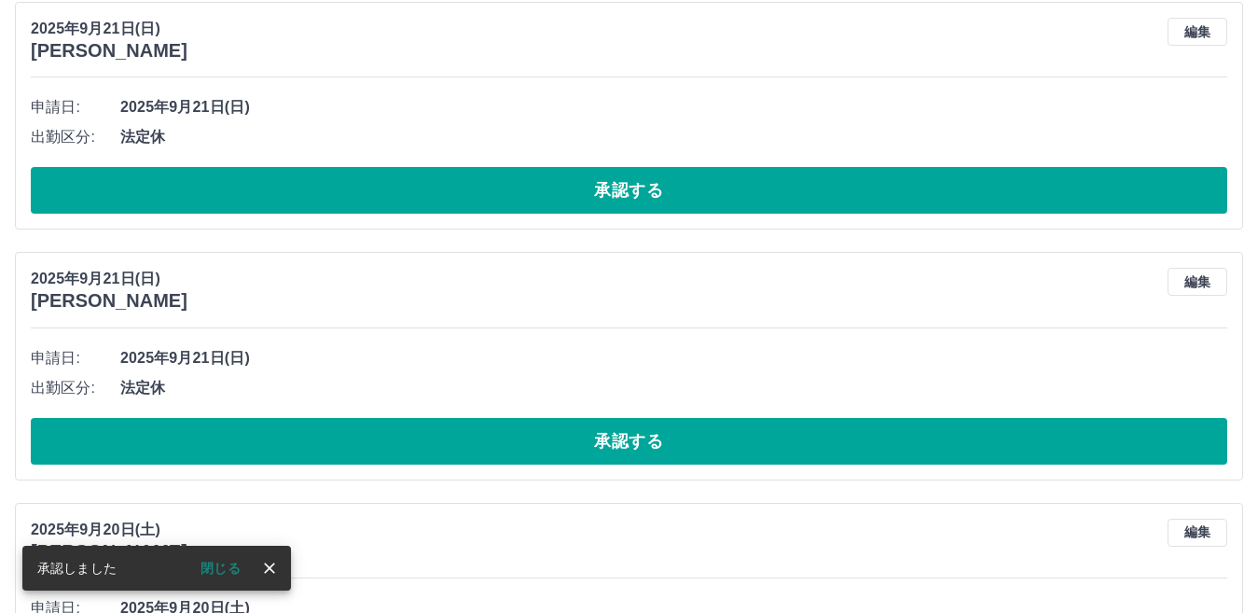
click at [591, 195] on button "承認する" at bounding box center [629, 190] width 1196 height 47
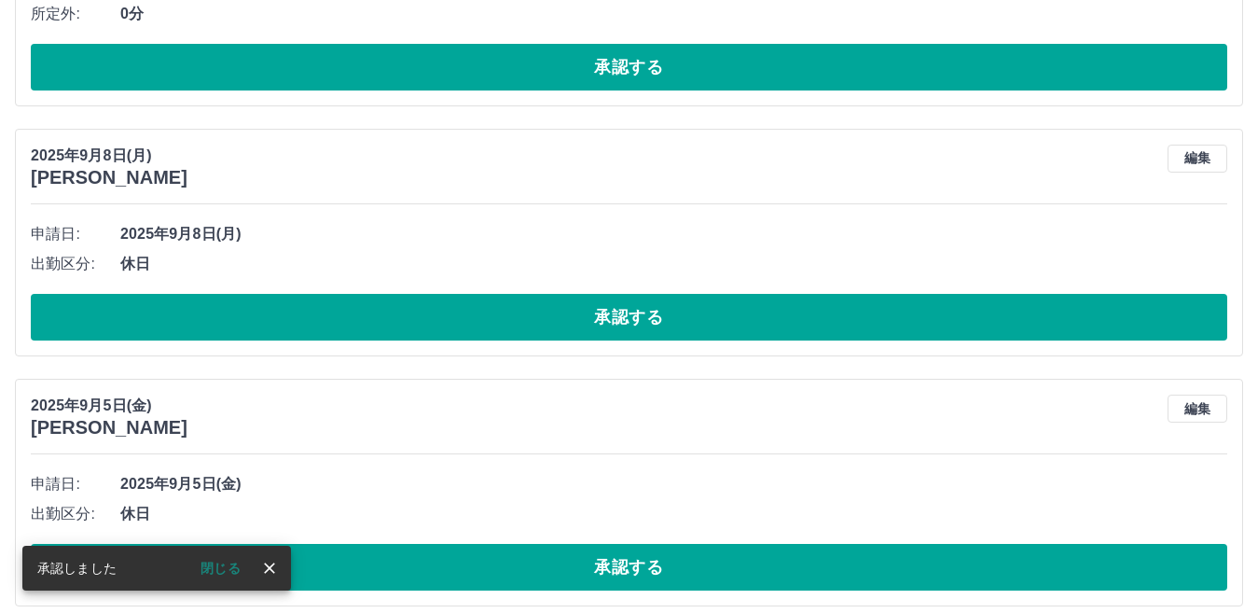
scroll to position [8766, 0]
